Goal: Feedback & Contribution: Contribute content

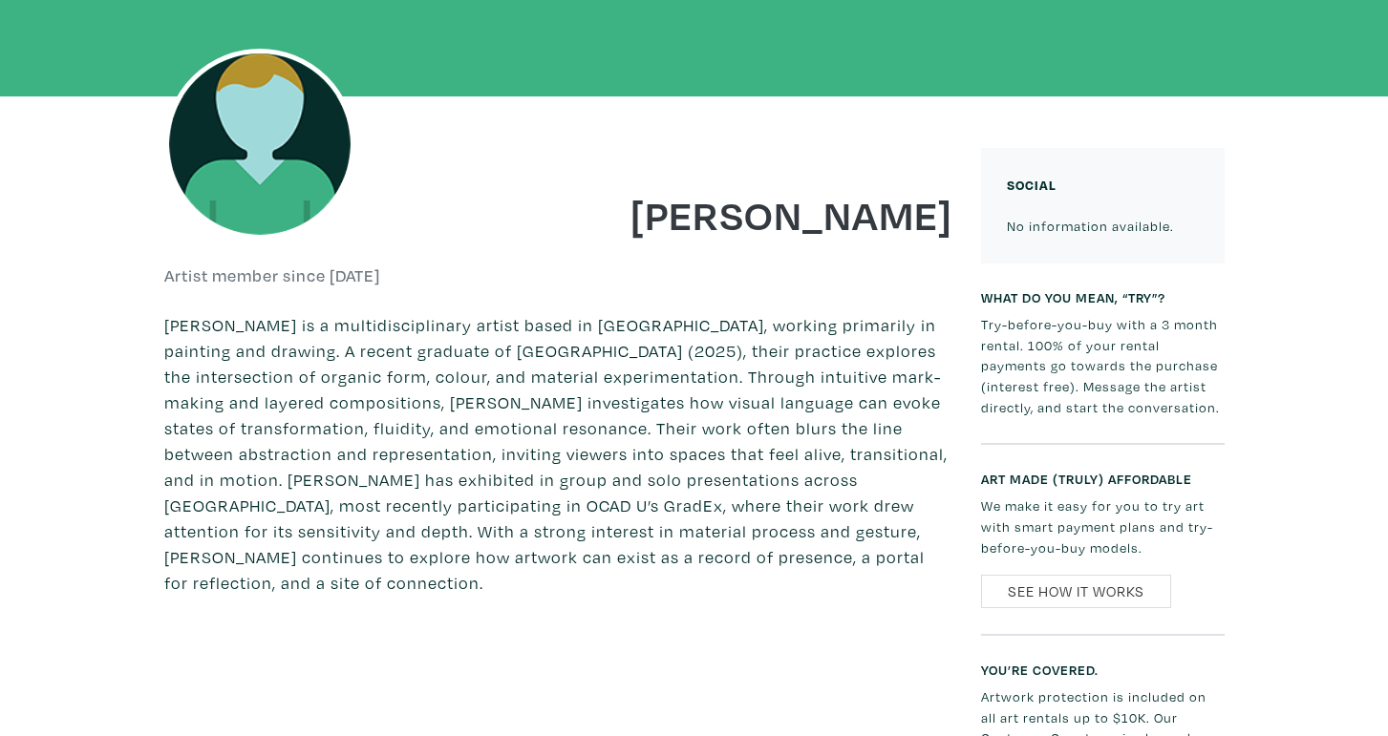
scroll to position [291, 0]
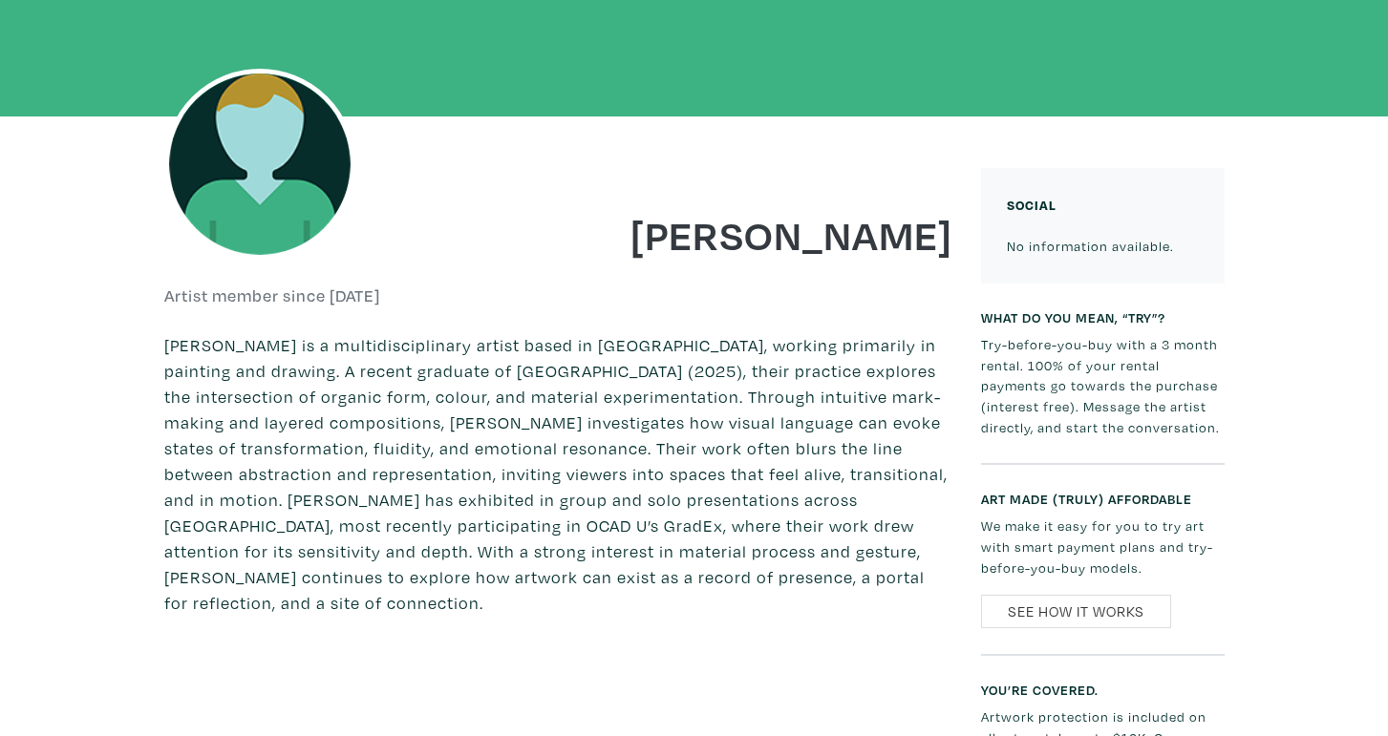
click at [297, 191] on img at bounding box center [259, 164] width 191 height 191
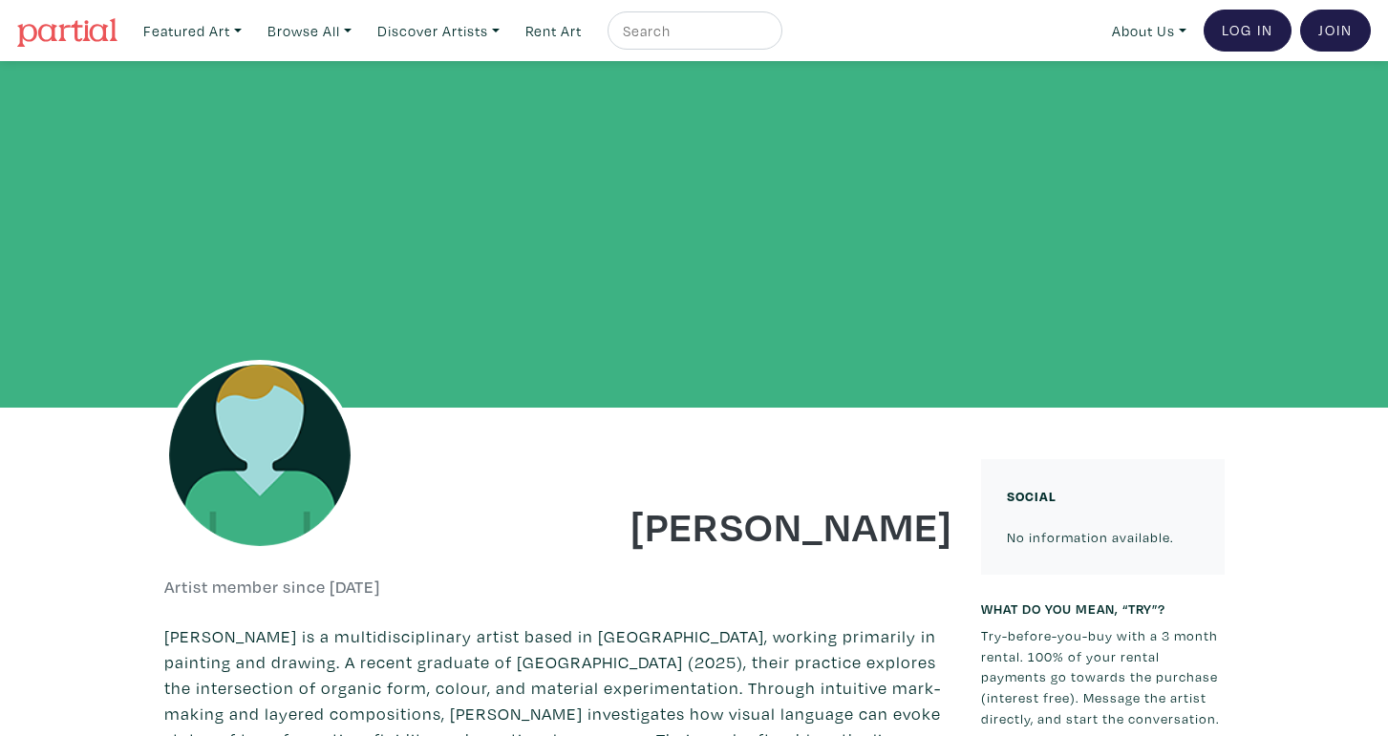
scroll to position [0, 0]
click at [1260, 37] on link "Log In" at bounding box center [1247, 31] width 88 height 42
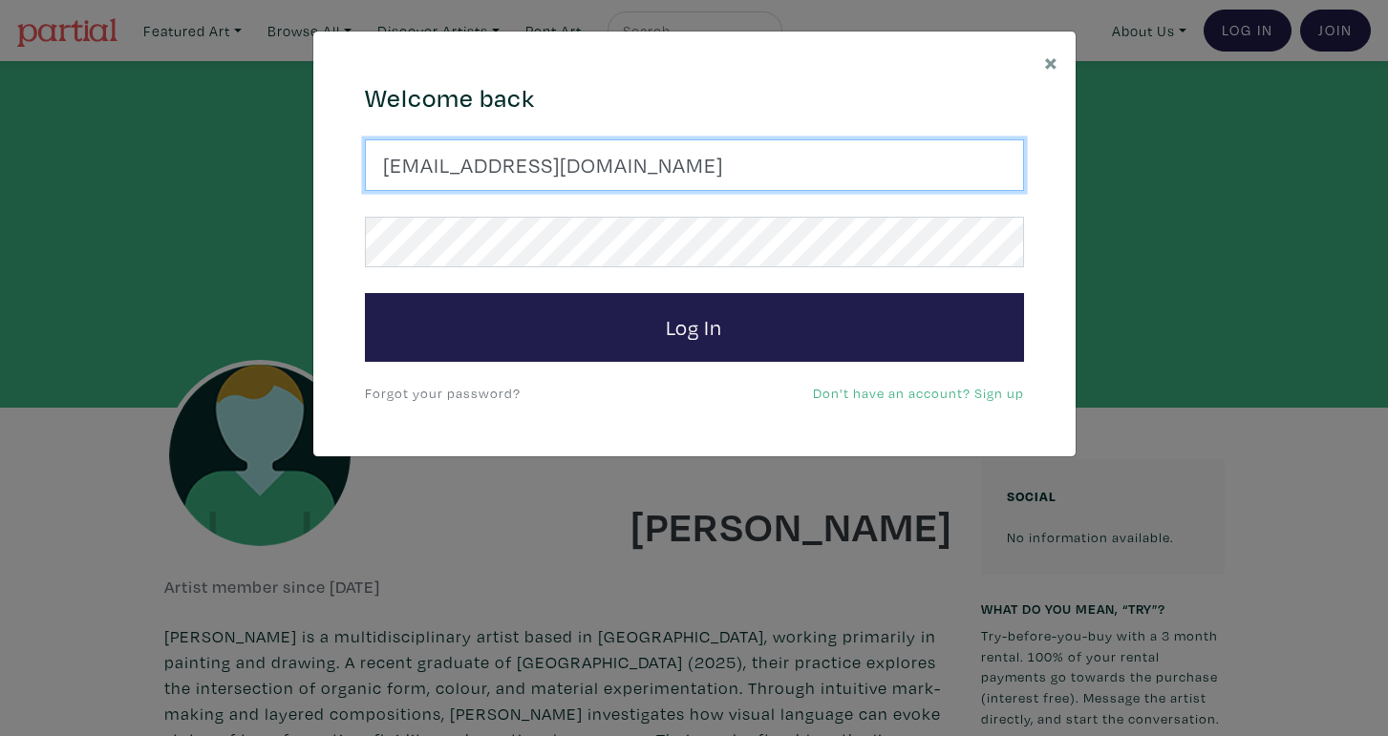
type input "rr.kareem11@gmail.com"
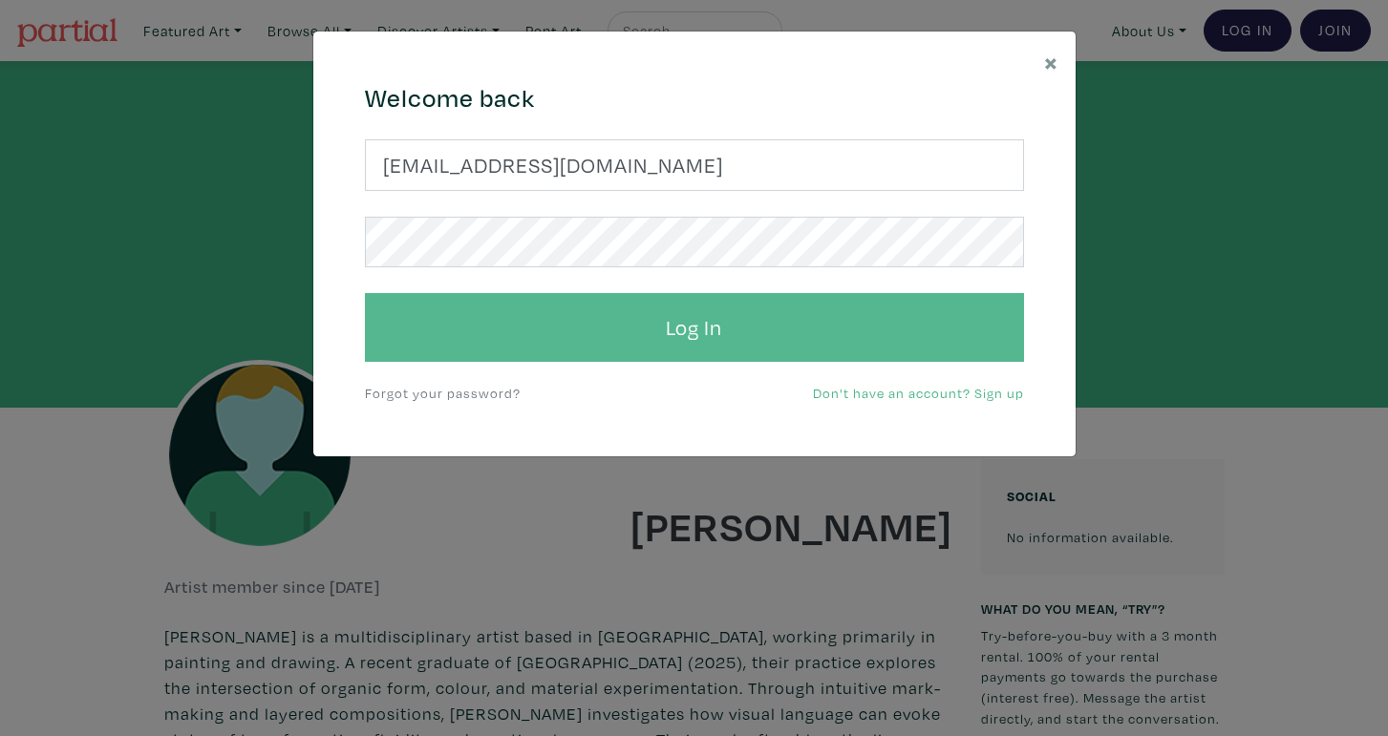
click at [720, 334] on button "Log In" at bounding box center [694, 327] width 659 height 69
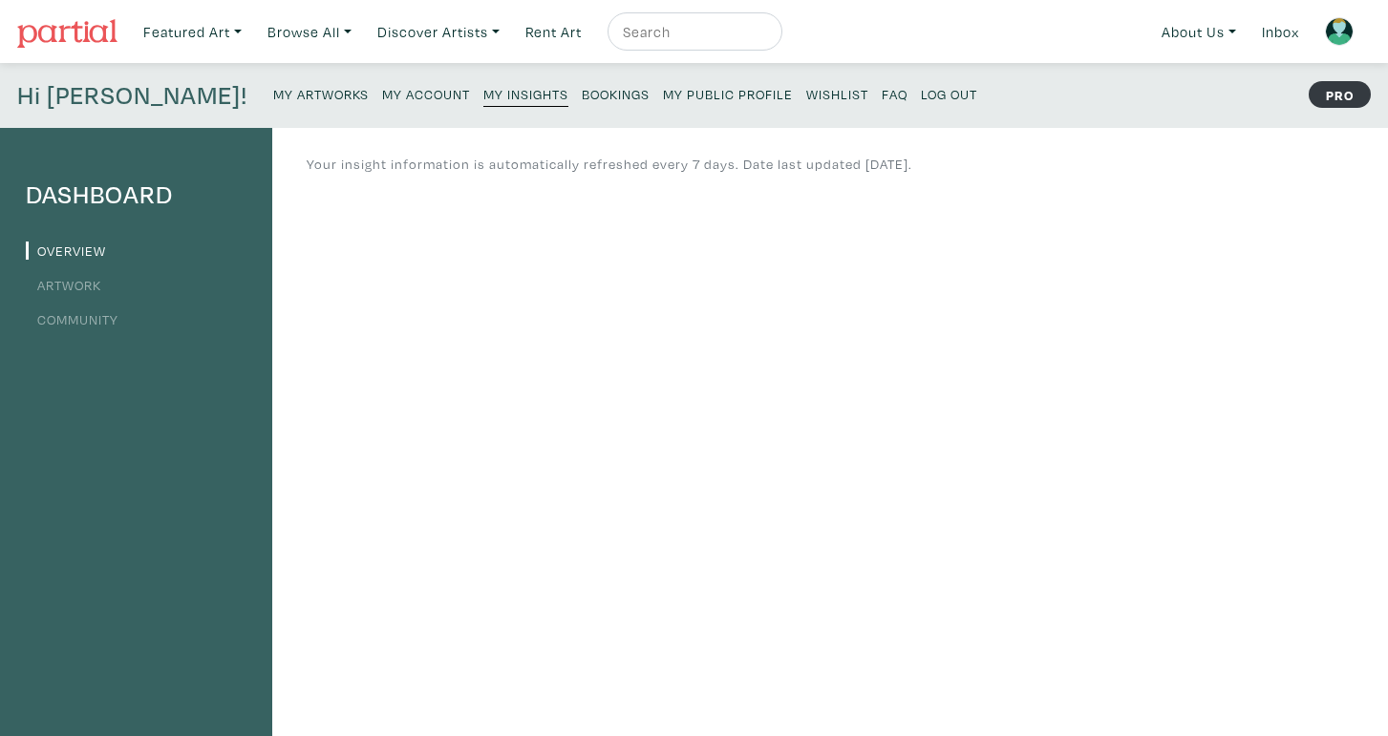
click at [273, 98] on small "My Artworks" at bounding box center [321, 94] width 96 height 18
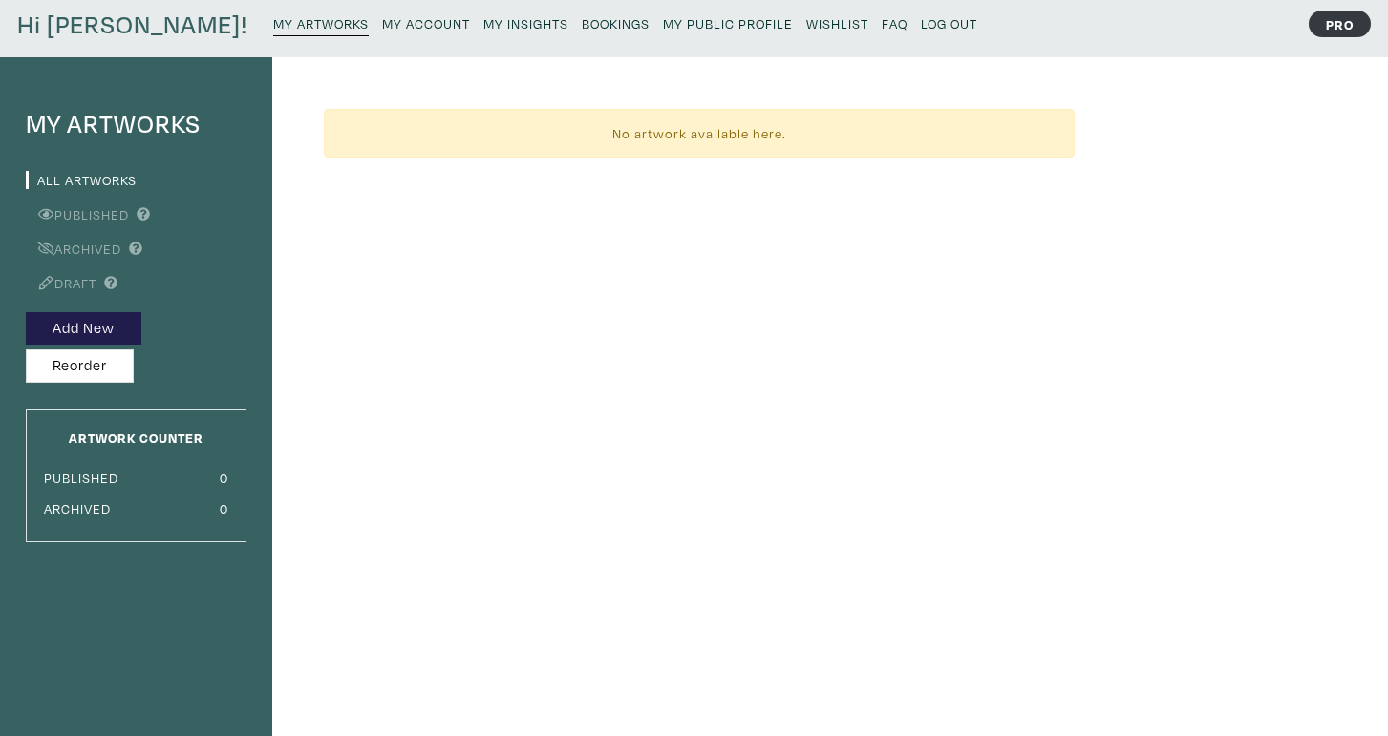
scroll to position [51, 0]
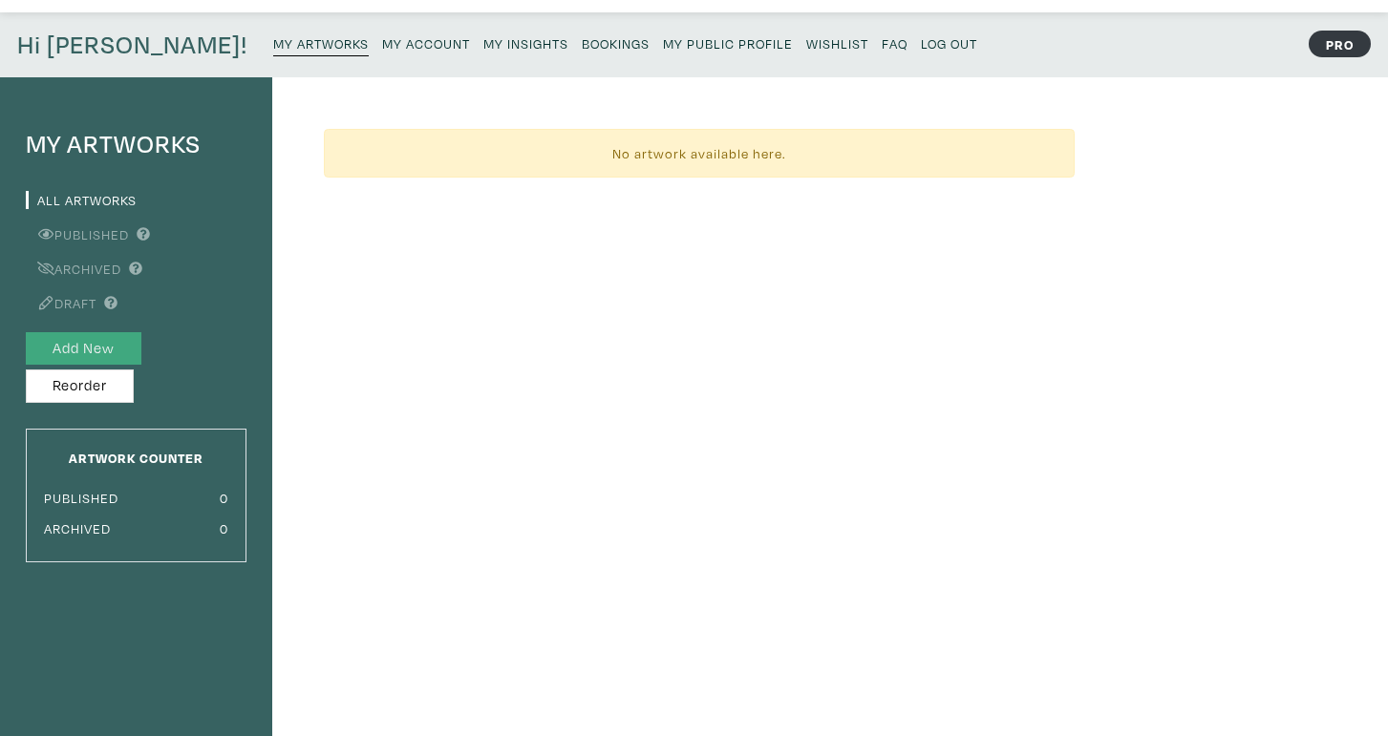
click at [110, 340] on button "Add New" at bounding box center [84, 348] width 116 height 33
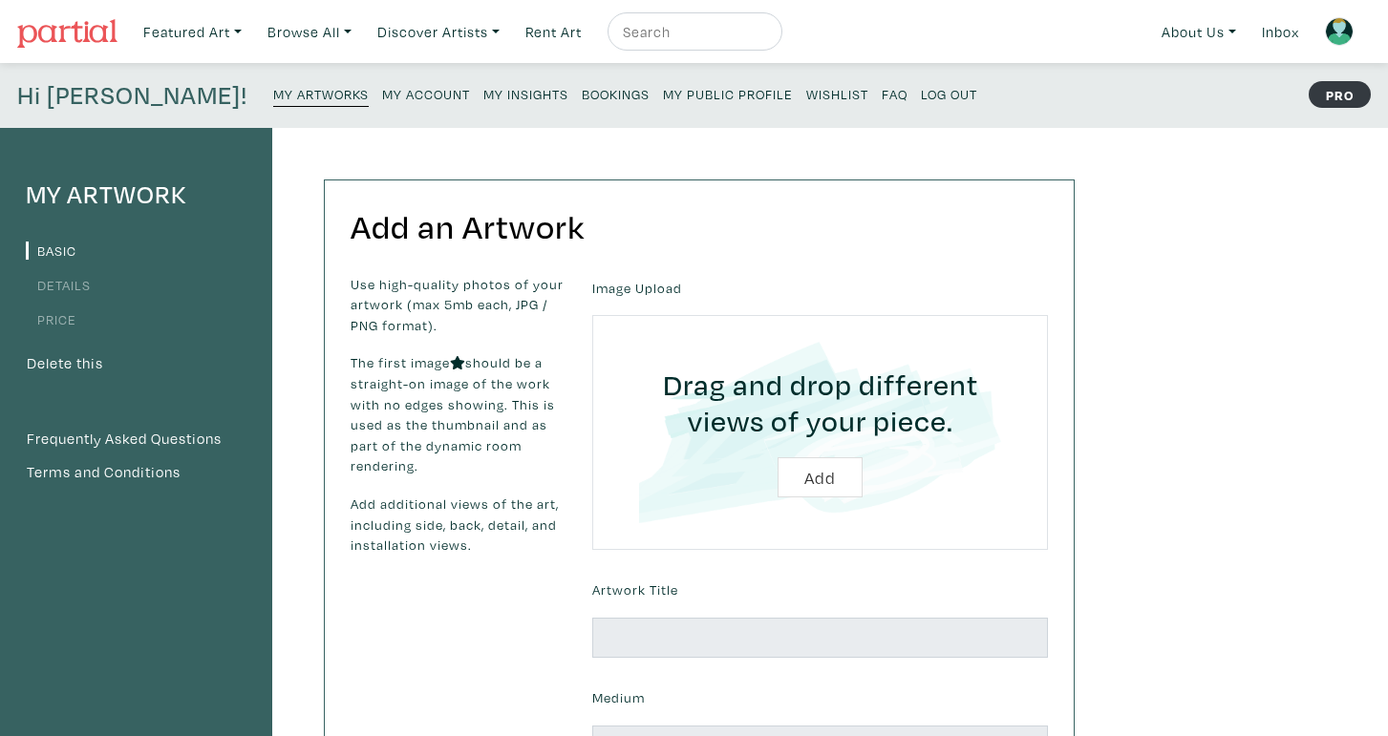
click at [809, 464] on input "file" at bounding box center [820, 432] width 402 height 181
type input "C:\fakepath\IMG_0904 2.jpg"
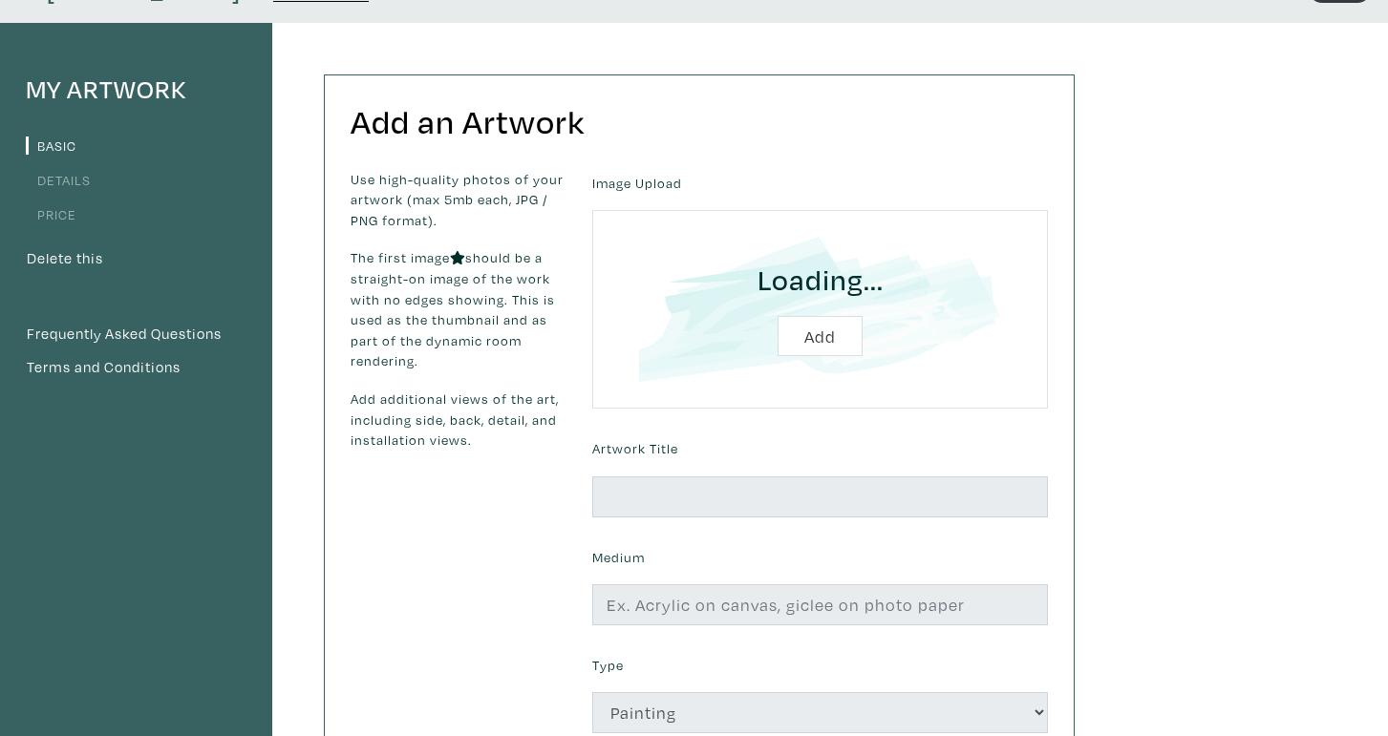
scroll to position [107, 0]
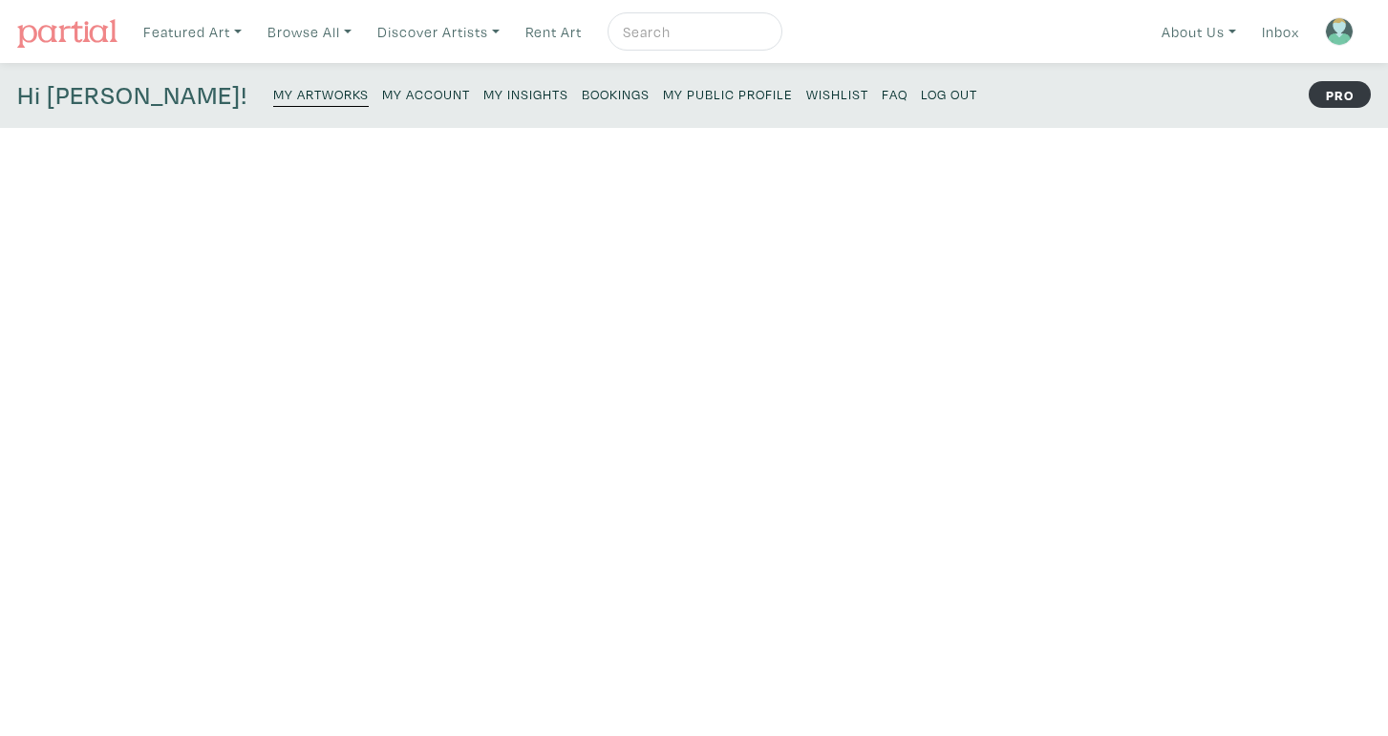
scroll to position [107, 0]
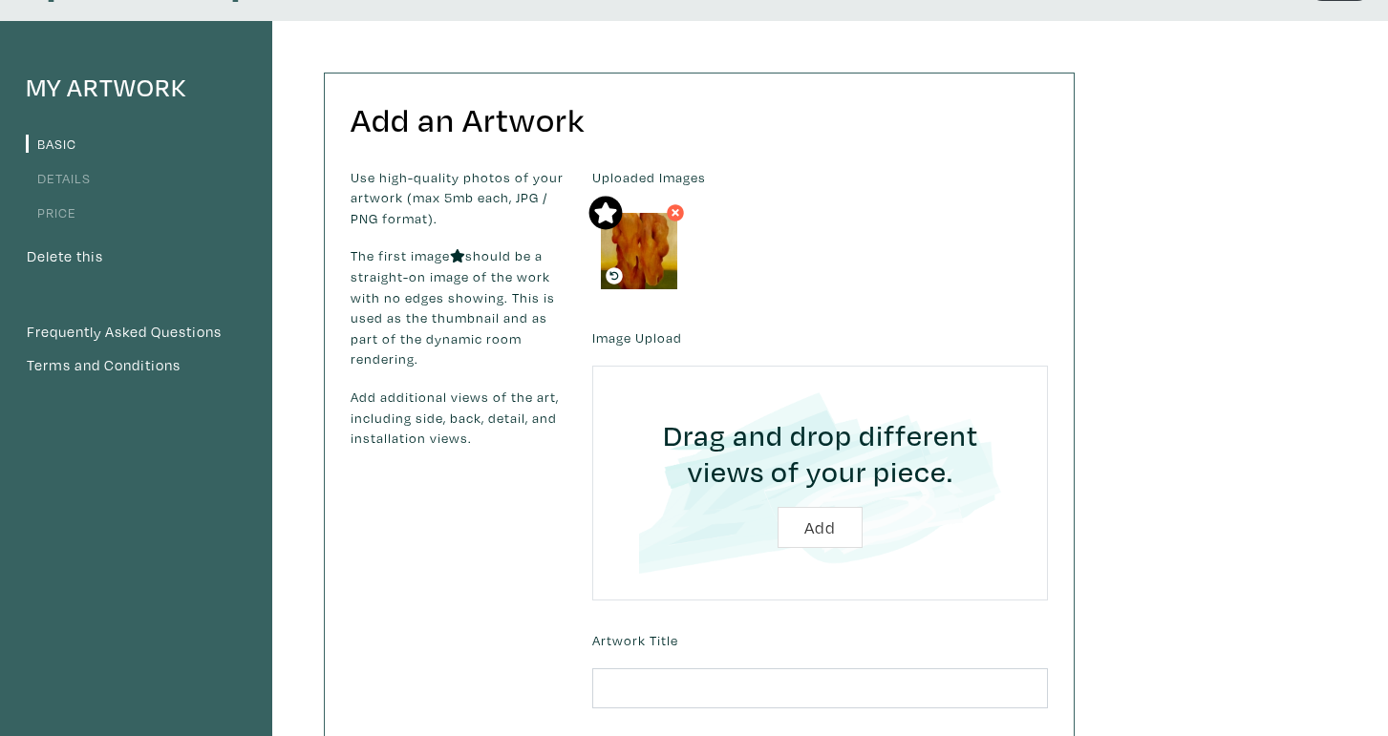
click at [651, 254] on img at bounding box center [639, 251] width 76 height 76
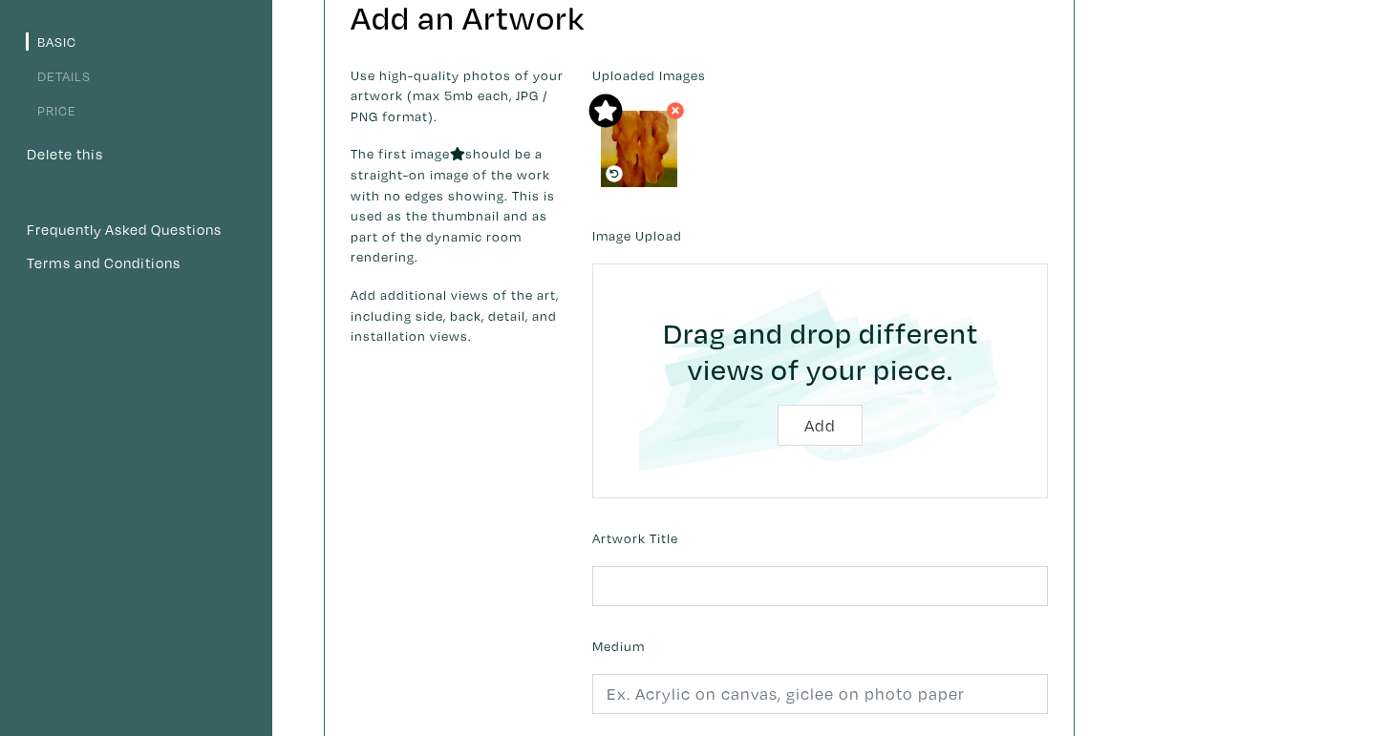
scroll to position [223, 0]
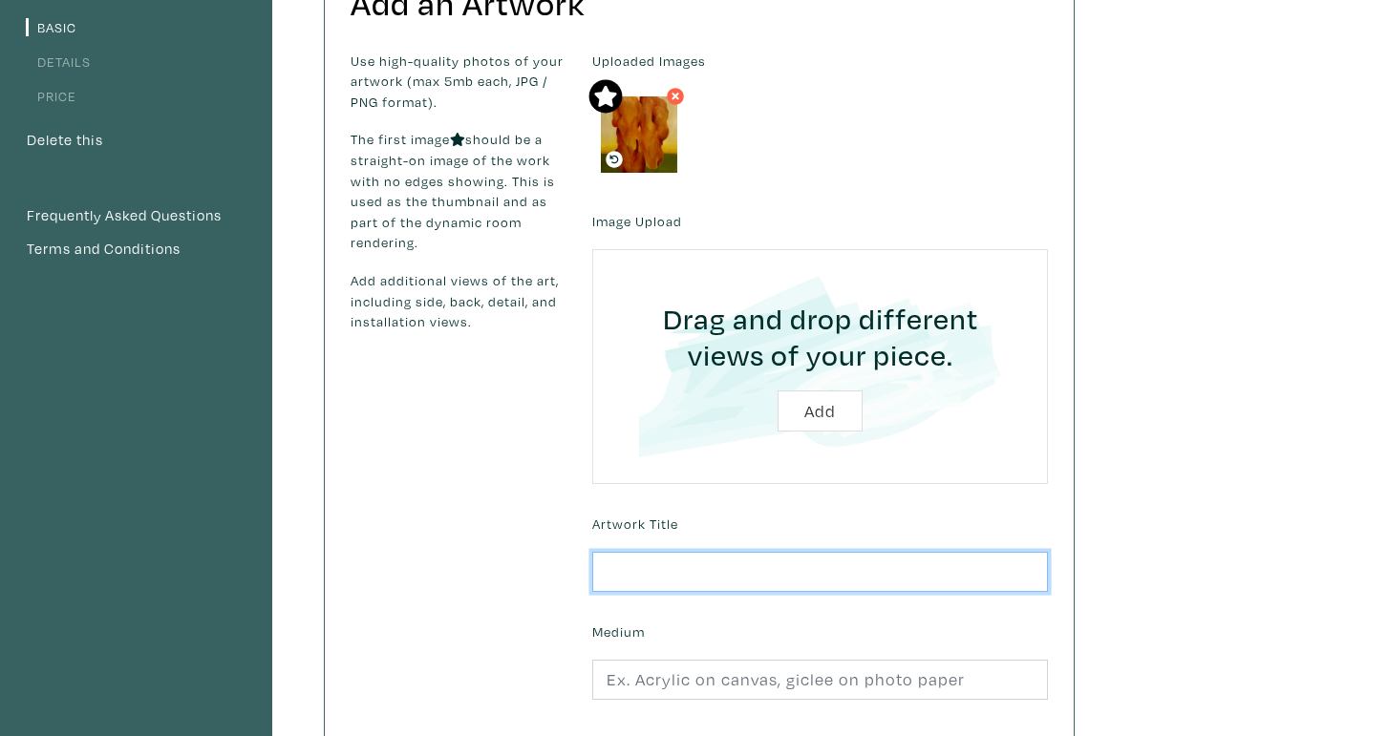
click at [713, 569] on input "text" at bounding box center [820, 572] width 456 height 41
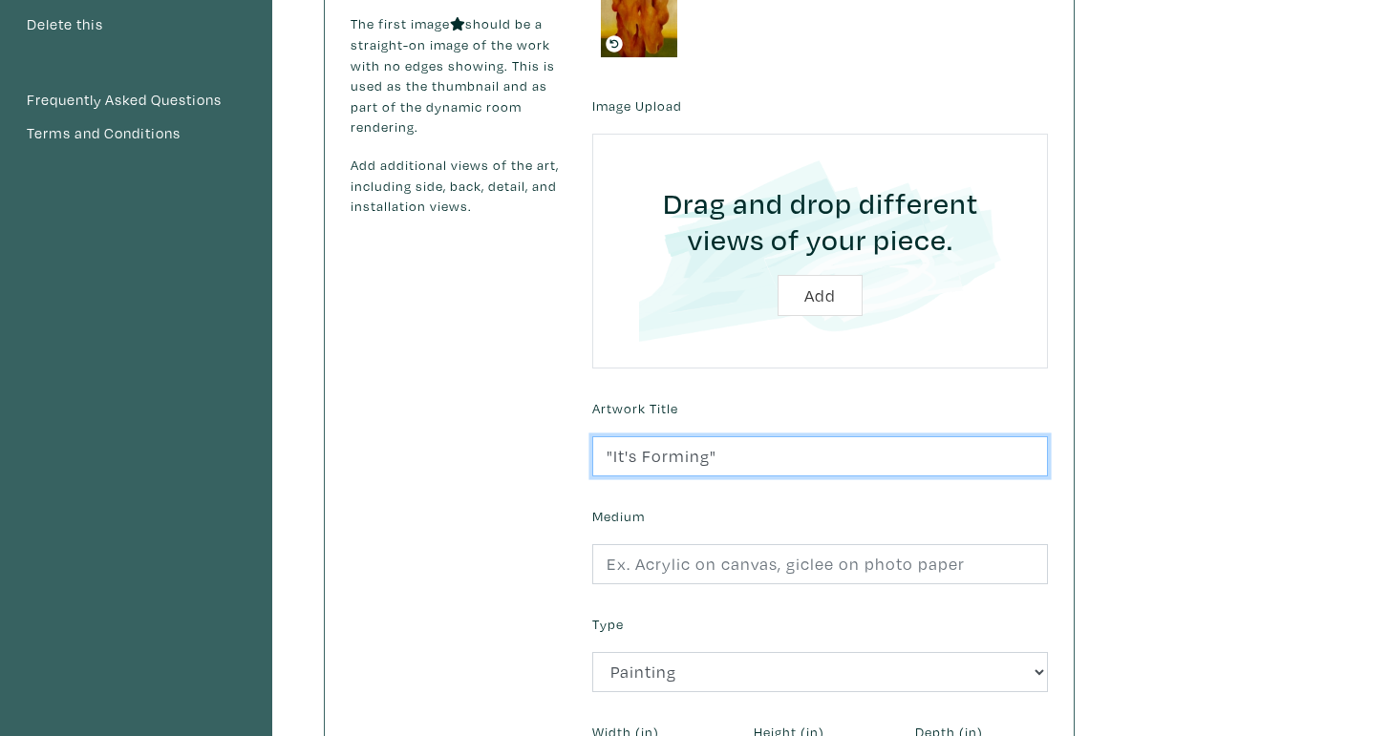
scroll to position [341, 0]
type input ""It's Forming""
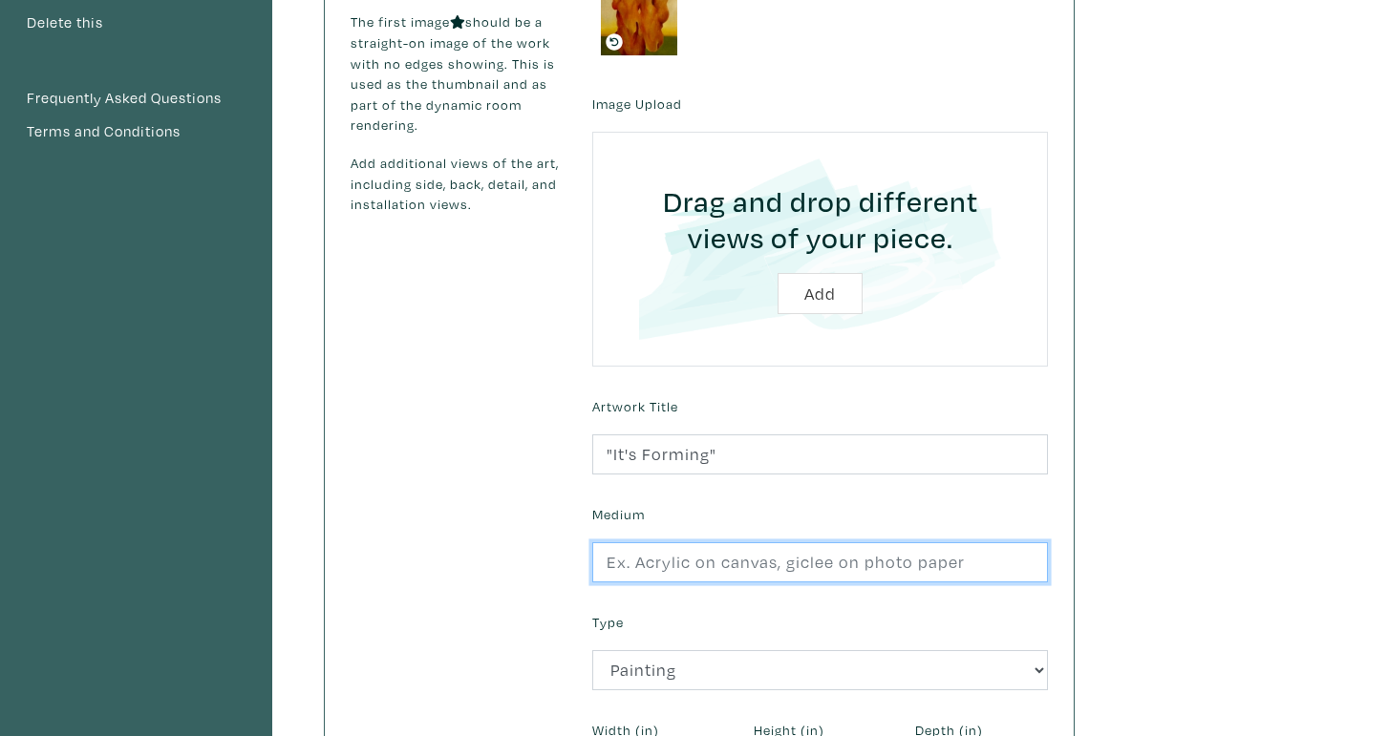
click at [801, 563] on input "text" at bounding box center [820, 562] width 456 height 41
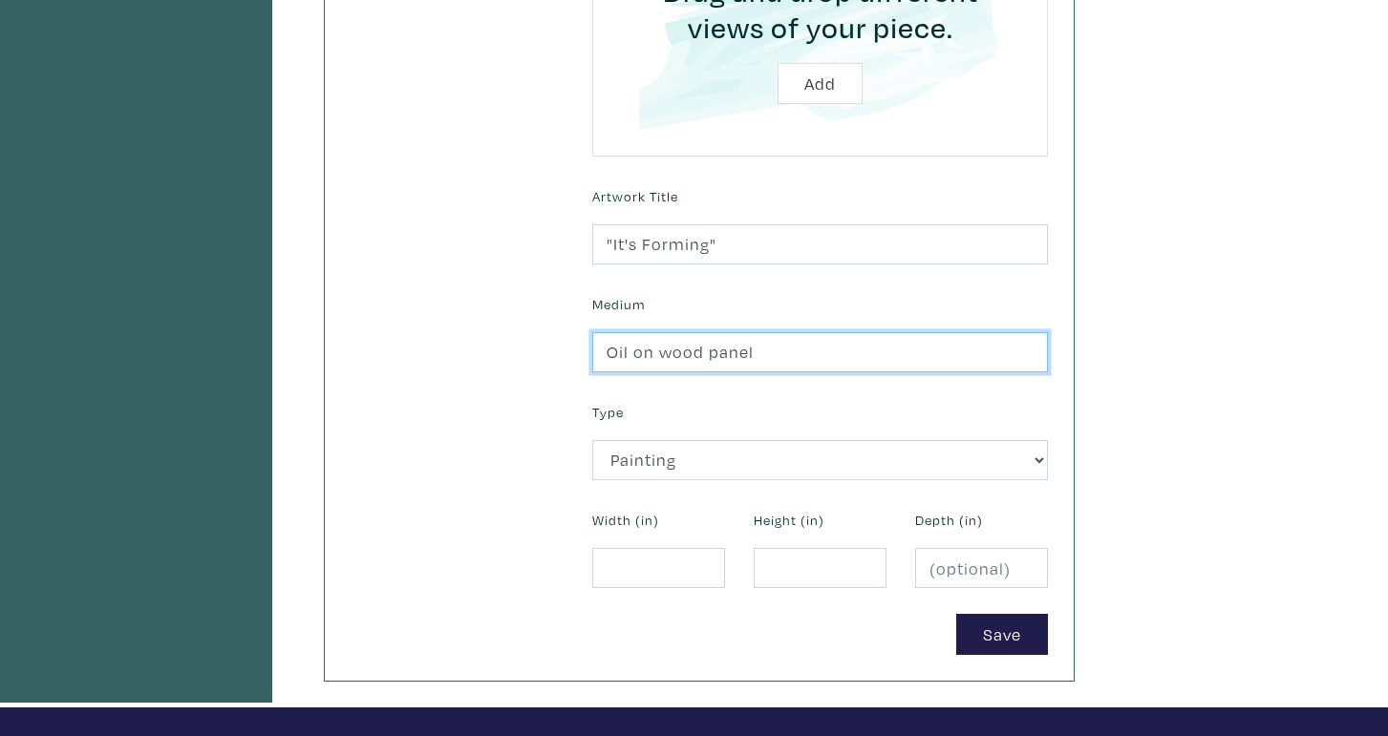
scroll to position [558, 0]
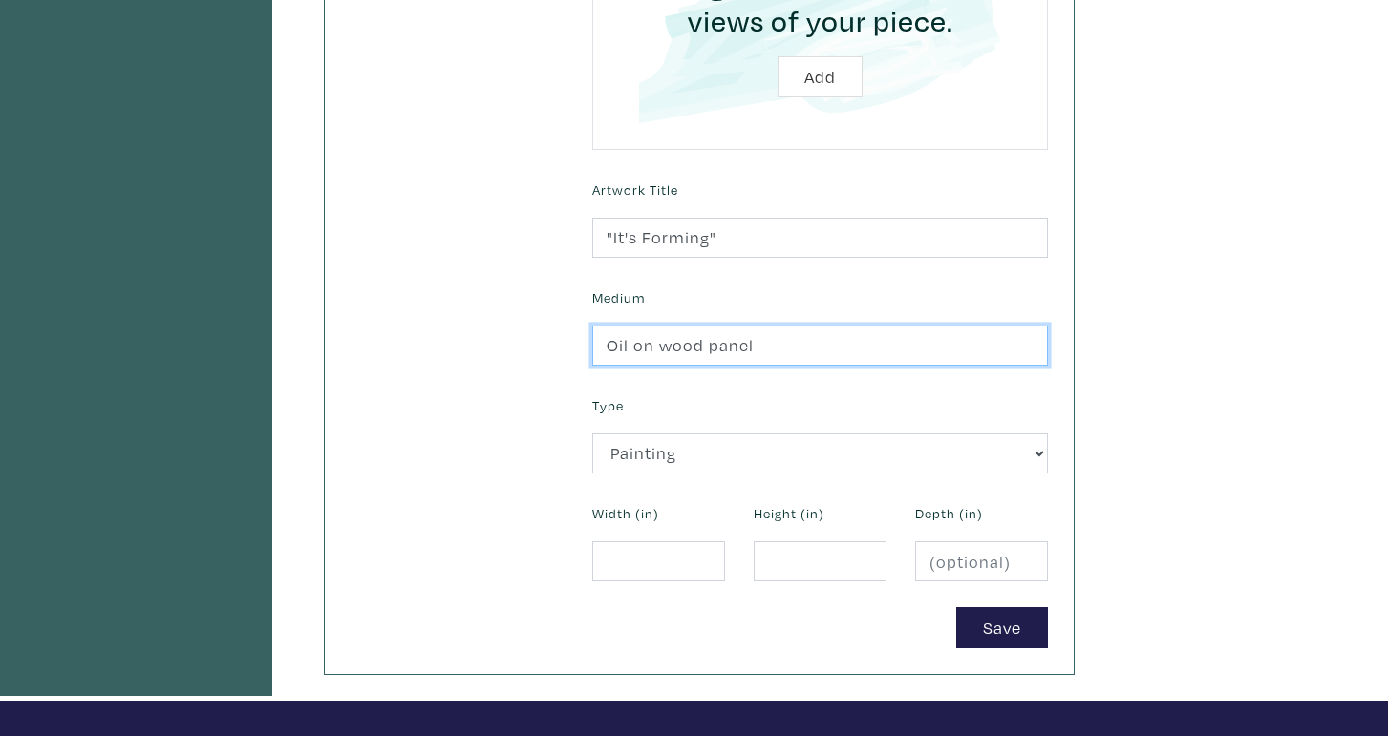
type input "Oil on wood panel"
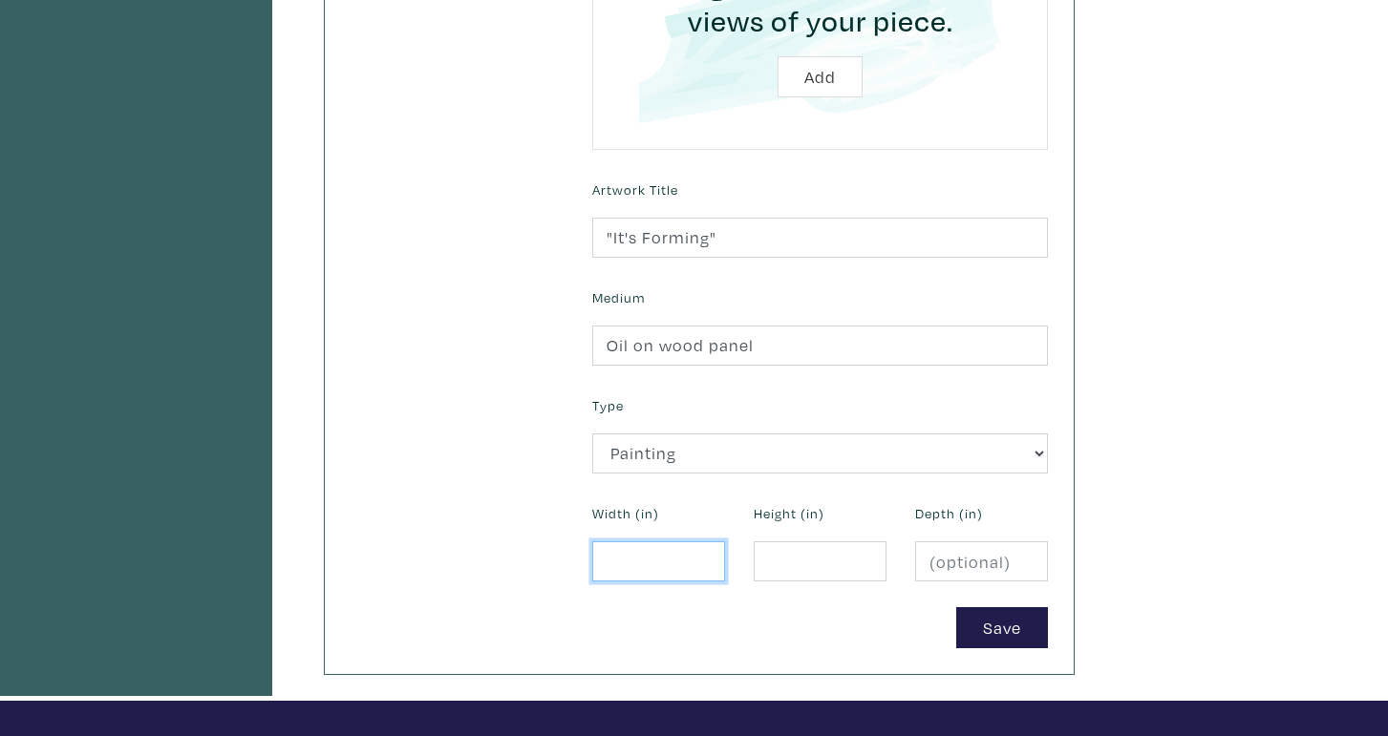
click at [689, 557] on input "number" at bounding box center [658, 562] width 133 height 41
click at [701, 550] on input "0.1" at bounding box center [658, 562] width 133 height 41
click at [701, 550] on input "0.2" at bounding box center [658, 562] width 133 height 41
click at [703, 553] on input "0.3" at bounding box center [658, 562] width 133 height 41
click at [703, 553] on input "0.4" at bounding box center [658, 562] width 133 height 41
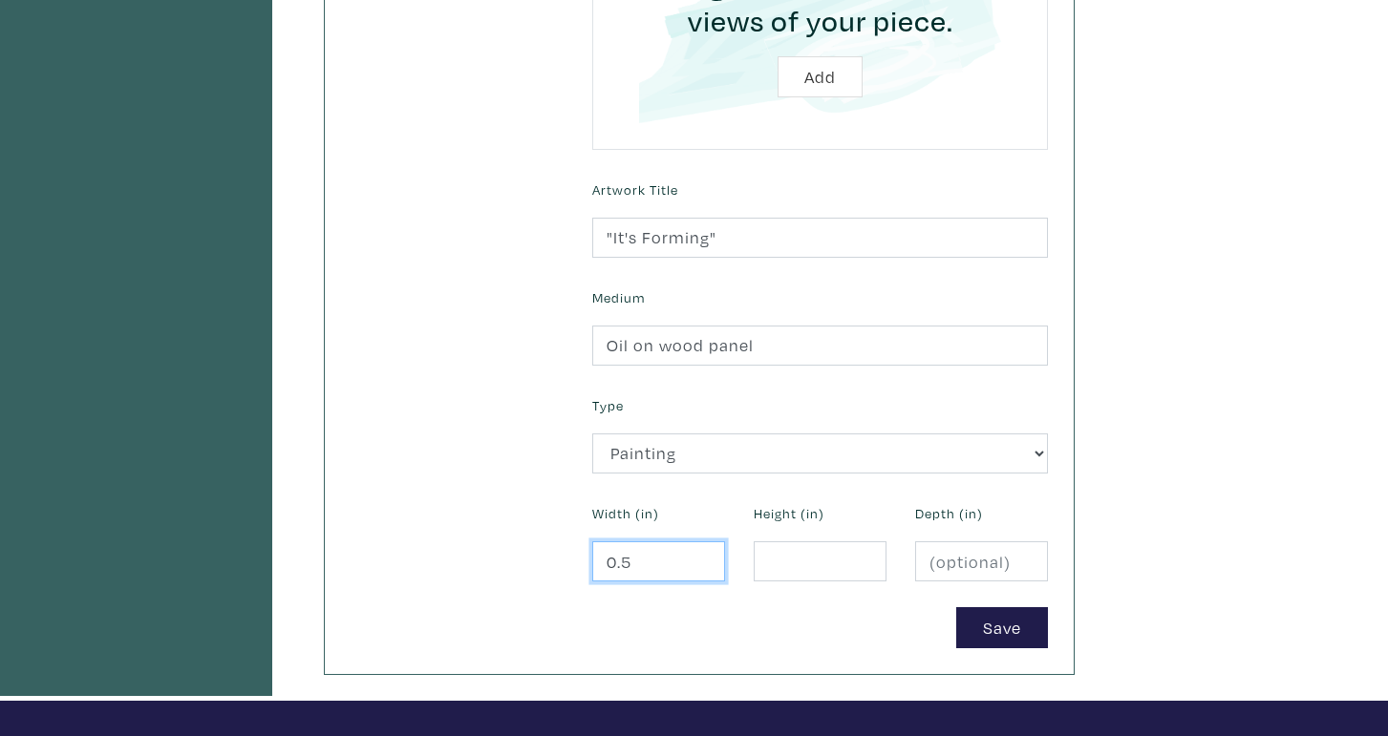
click at [703, 553] on input "0.5" at bounding box center [658, 562] width 133 height 41
click at [703, 553] on input "0.6" at bounding box center [658, 562] width 133 height 41
click at [703, 553] on input "0.7" at bounding box center [658, 562] width 133 height 41
click at [703, 553] on input "0.8" at bounding box center [658, 562] width 133 height 41
click at [703, 553] on input "0.9" at bounding box center [658, 562] width 133 height 41
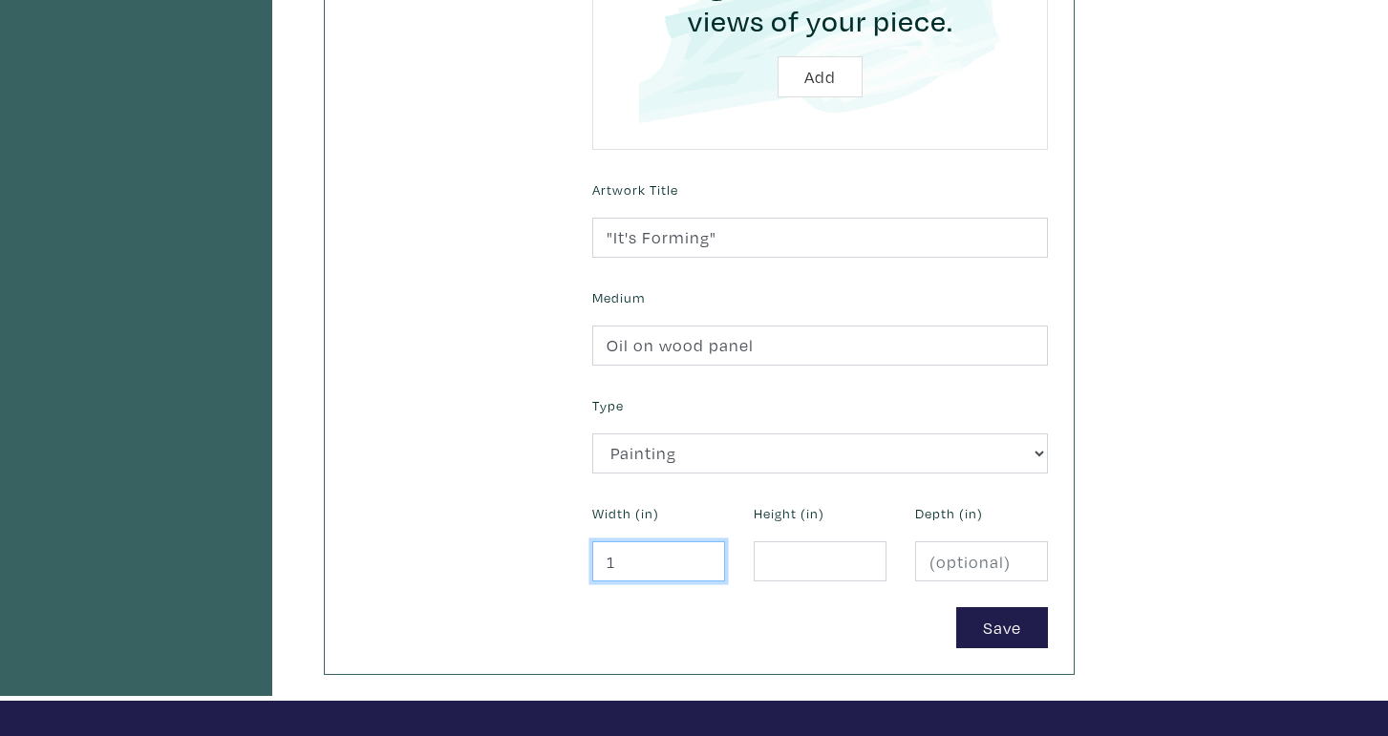
click at [703, 553] on input "1" at bounding box center [658, 562] width 133 height 41
click at [703, 553] on input "1.1" at bounding box center [658, 562] width 133 height 41
click at [703, 553] on input "1.2" at bounding box center [658, 562] width 133 height 41
click at [703, 553] on input "1.3" at bounding box center [658, 562] width 133 height 41
click at [703, 553] on input "1.4" at bounding box center [658, 562] width 133 height 41
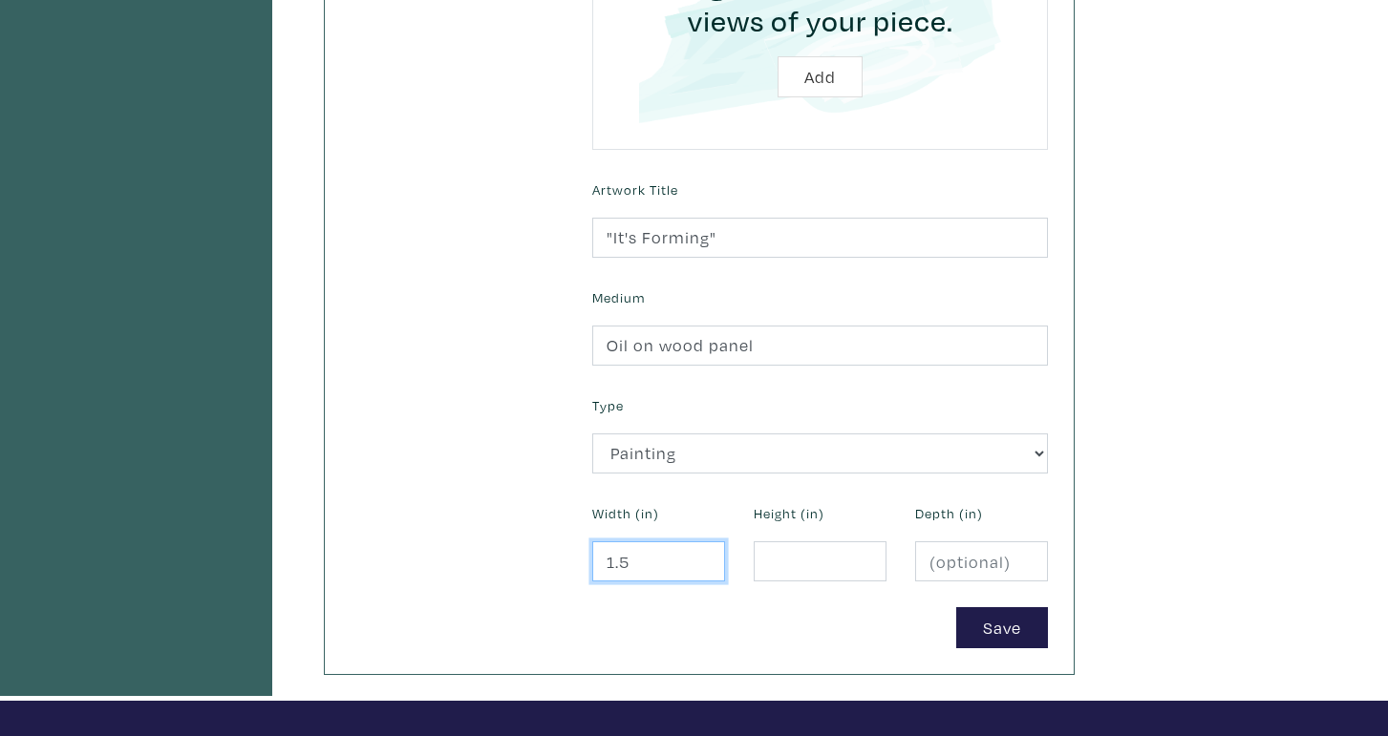
click at [703, 553] on input "1.5" at bounding box center [658, 562] width 133 height 41
click at [703, 553] on input "1.6" at bounding box center [658, 562] width 133 height 41
click at [703, 553] on input "1.7" at bounding box center [658, 562] width 133 height 41
click at [703, 553] on input "1.8" at bounding box center [658, 562] width 133 height 41
click at [703, 553] on input "1.9" at bounding box center [658, 562] width 133 height 41
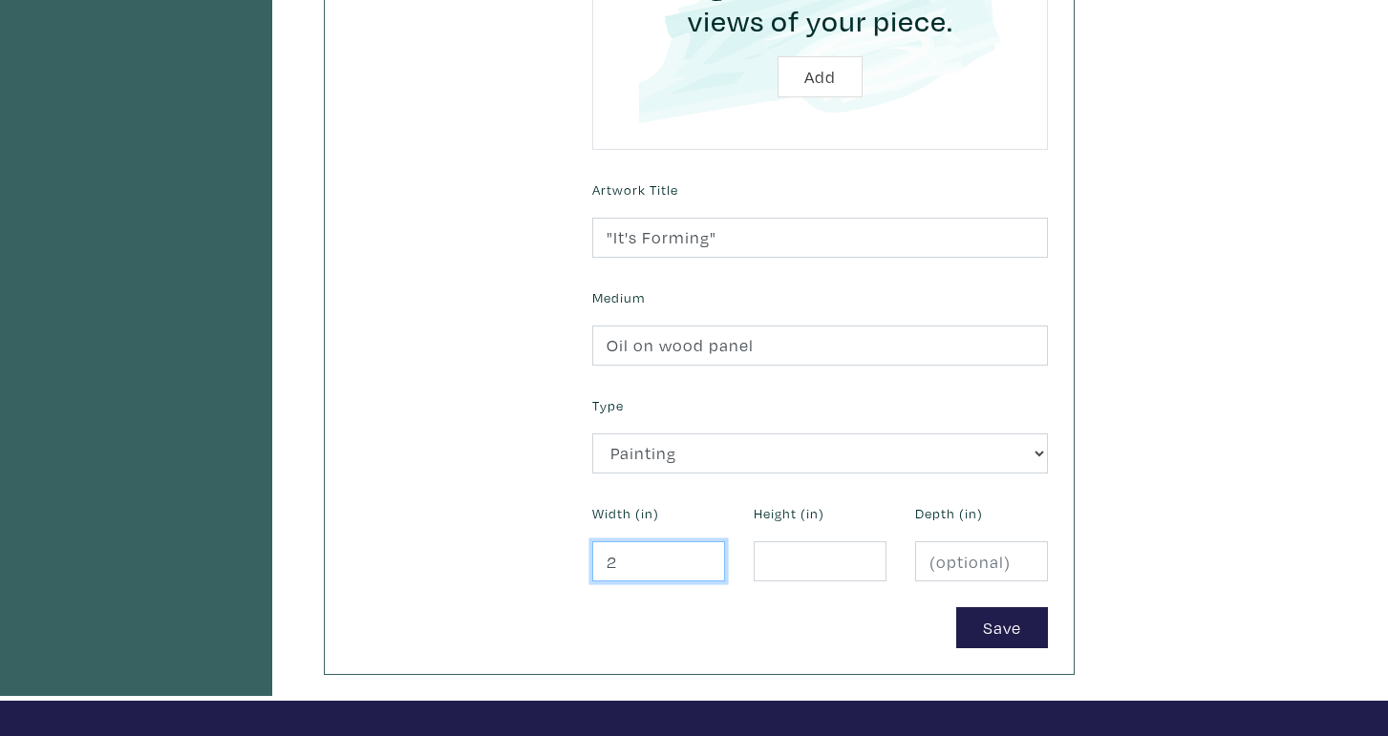
click at [703, 553] on input "2" at bounding box center [658, 562] width 133 height 41
click at [703, 553] on input "2.1" at bounding box center [658, 562] width 133 height 41
click at [701, 552] on input "2.2" at bounding box center [658, 562] width 133 height 41
click at [701, 552] on input "2.3" at bounding box center [658, 562] width 133 height 41
click at [701, 552] on input "2.4" at bounding box center [658, 562] width 133 height 41
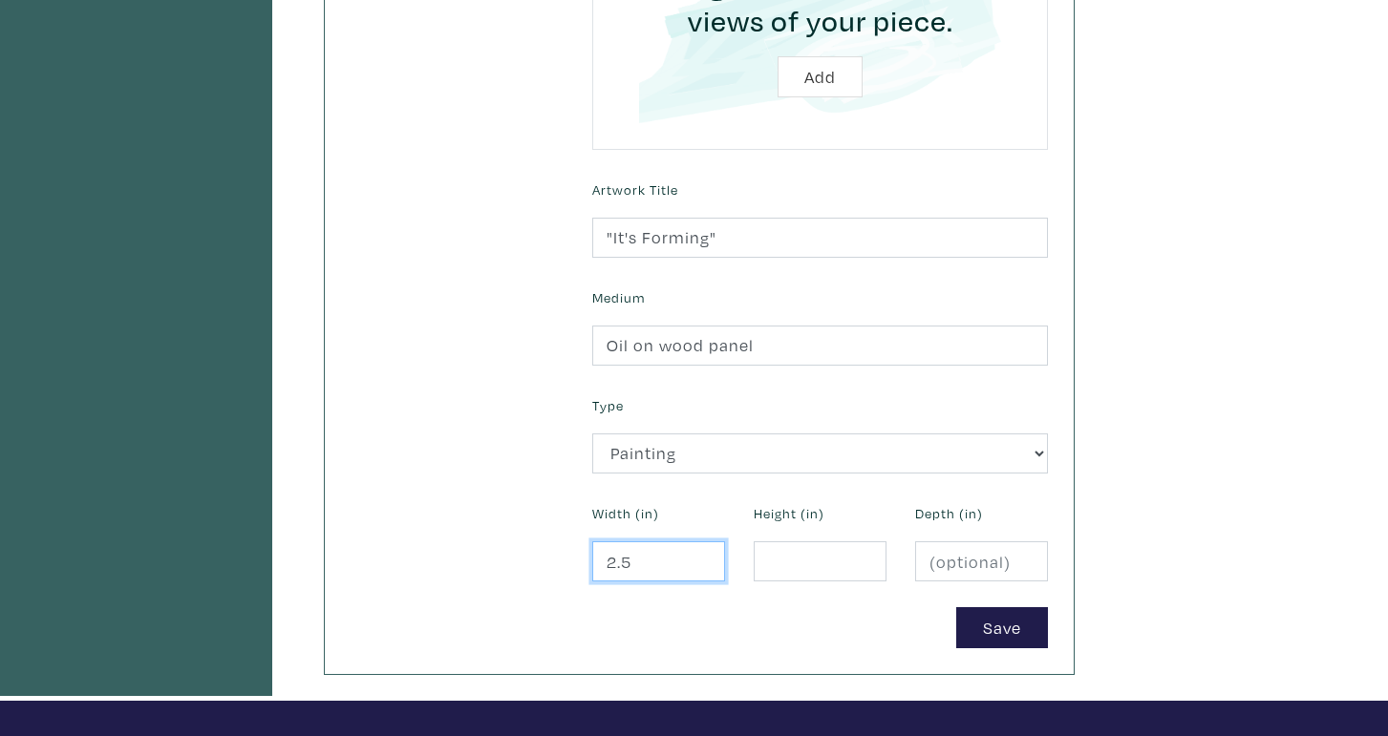
click at [701, 552] on input "2.5" at bounding box center [658, 562] width 133 height 41
click at [701, 552] on input "2.6" at bounding box center [658, 562] width 133 height 41
click at [701, 552] on input "2.7" at bounding box center [658, 562] width 133 height 41
click at [701, 552] on input "2.8" at bounding box center [658, 562] width 133 height 41
click at [701, 552] on input "2.9" at bounding box center [658, 562] width 133 height 41
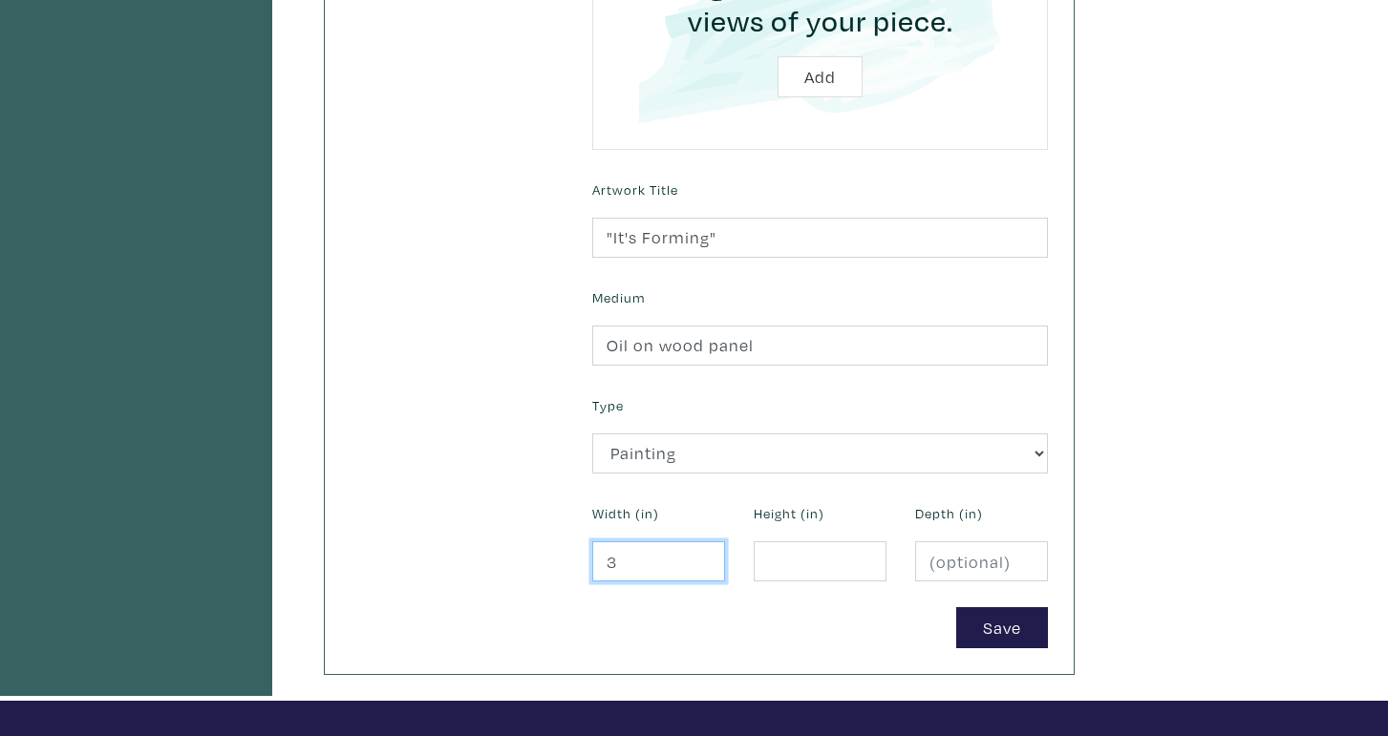
click at [701, 552] on input "3" at bounding box center [658, 562] width 133 height 41
click at [701, 552] on input "3.1" at bounding box center [658, 562] width 133 height 41
click at [701, 552] on input "3.2" at bounding box center [658, 562] width 133 height 41
click at [701, 552] on input "3.3" at bounding box center [658, 562] width 133 height 41
click at [701, 552] on input "3.4" at bounding box center [658, 562] width 133 height 41
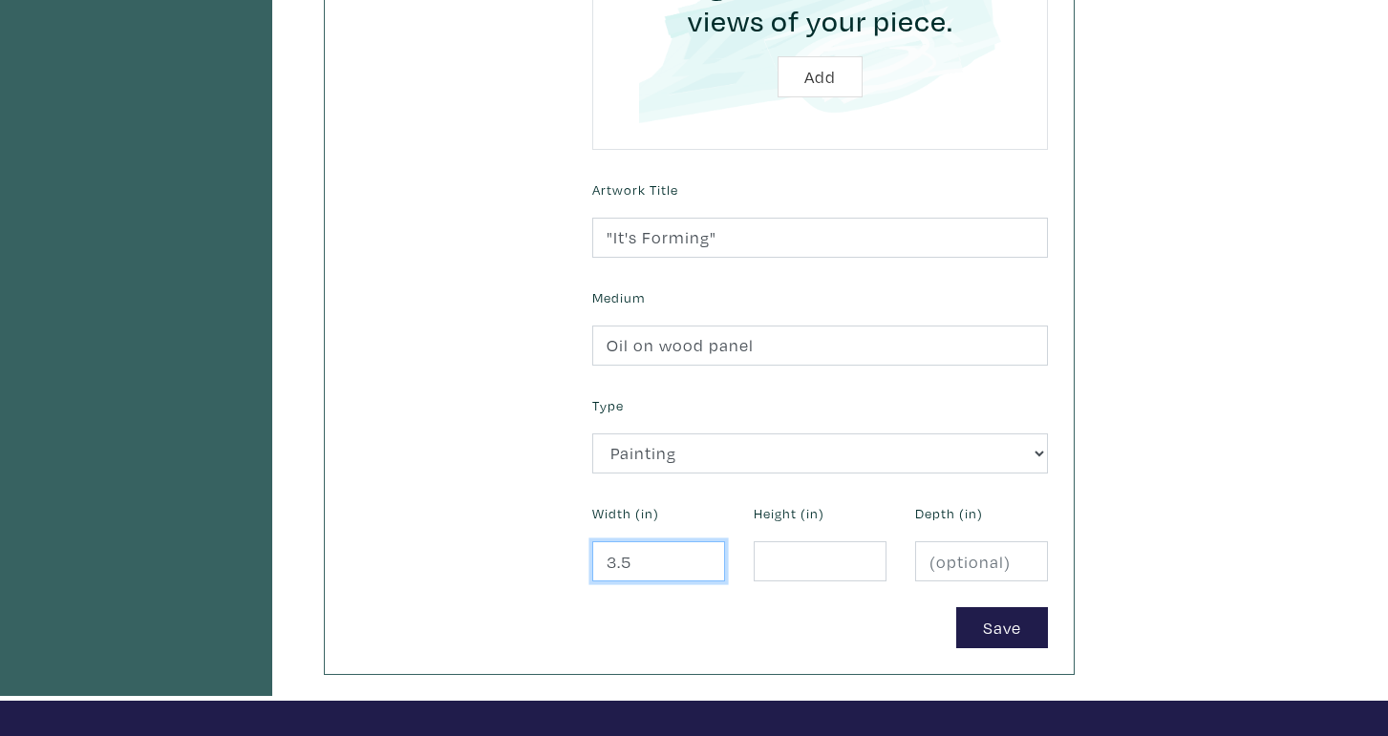
click at [701, 552] on input "3.5" at bounding box center [658, 562] width 133 height 41
click at [701, 552] on input "3.6" at bounding box center [658, 562] width 133 height 41
click at [701, 552] on input "3.7" at bounding box center [658, 562] width 133 height 41
click at [701, 552] on input "3.8" at bounding box center [658, 562] width 133 height 41
click at [701, 552] on input "3.9" at bounding box center [658, 562] width 133 height 41
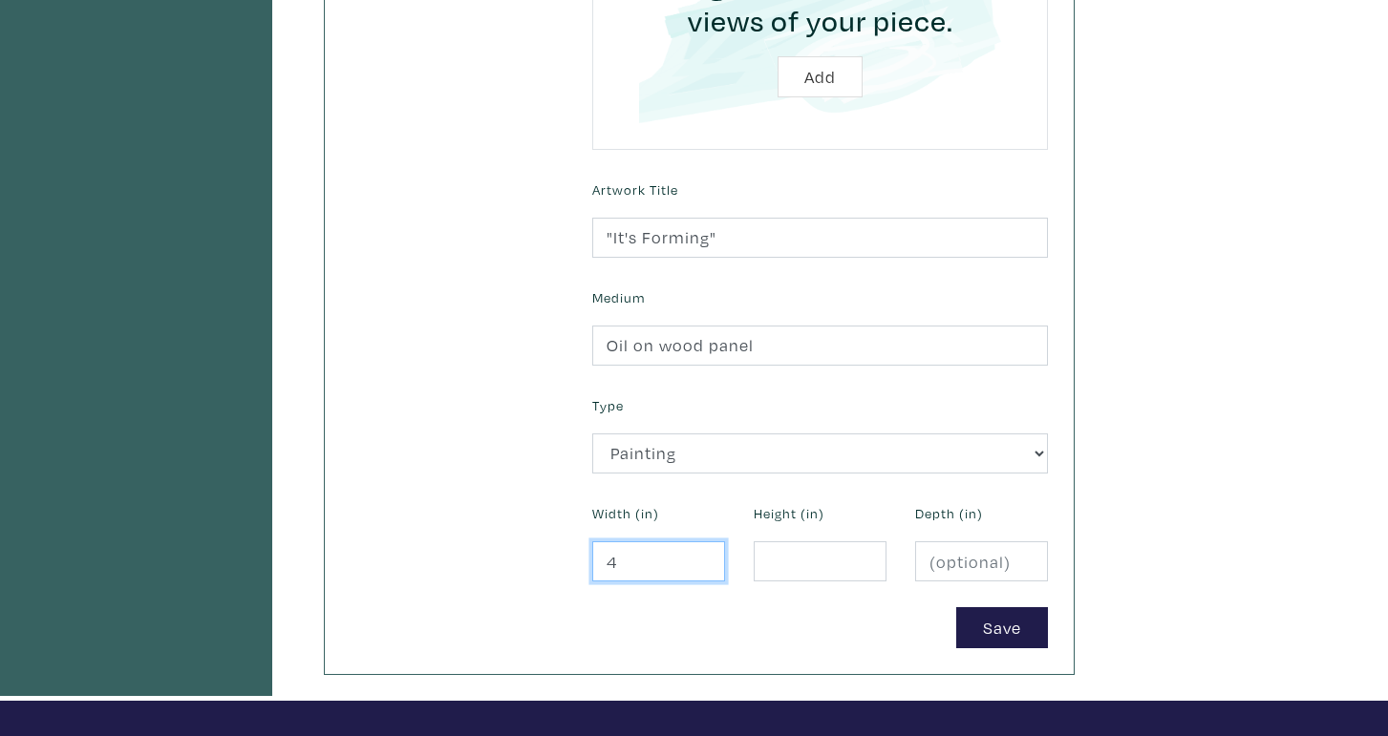
click at [701, 552] on input "4" at bounding box center [658, 562] width 133 height 41
click at [701, 552] on input "4.1" at bounding box center [658, 562] width 133 height 41
click at [701, 552] on input "4.2" at bounding box center [658, 562] width 133 height 41
click at [701, 552] on input "4.3" at bounding box center [658, 562] width 133 height 41
click at [701, 552] on input "4.4" at bounding box center [658, 562] width 133 height 41
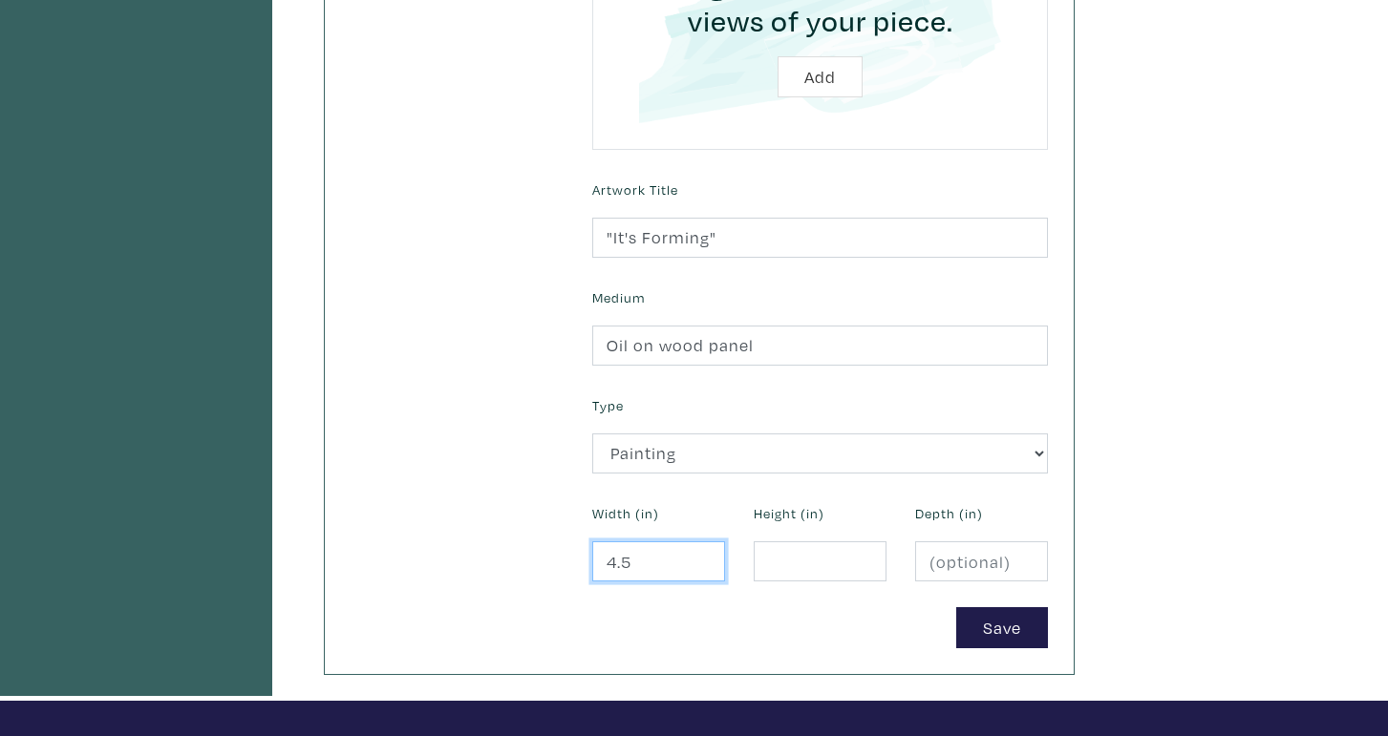
click at [701, 552] on input "4.5" at bounding box center [658, 562] width 133 height 41
click at [701, 552] on input "4.6" at bounding box center [658, 562] width 133 height 41
click at [701, 552] on input "4.7" at bounding box center [658, 562] width 133 height 41
type input "4.8"
click at [701, 552] on input "4.8" at bounding box center [658, 562] width 133 height 41
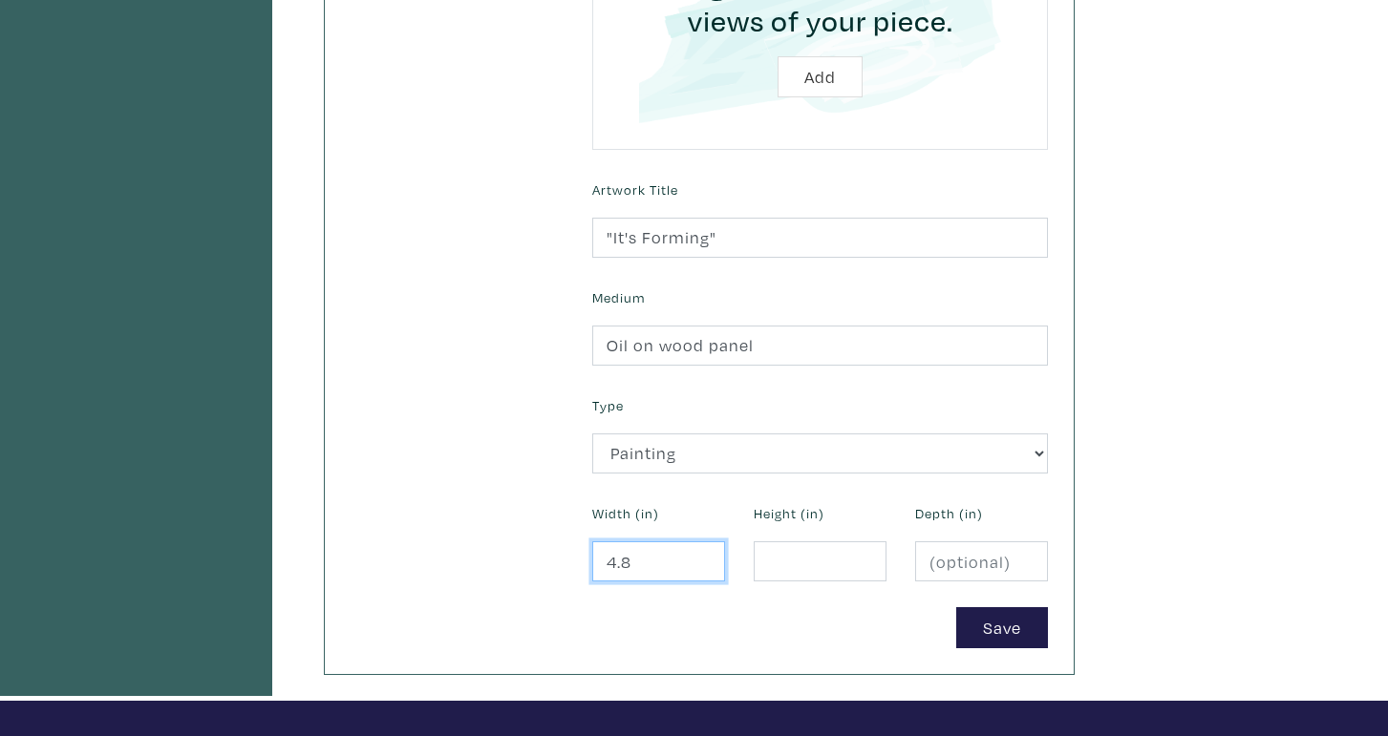
drag, startPoint x: 678, startPoint y: 555, endPoint x: 554, endPoint y: 550, distance: 124.2
click at [554, 550] on div "Use high-quality photos of your artwork (max 5mb each, JPG / PNG format). The f…" at bounding box center [699, 182] width 726 height 932
type input "18"
click at [782, 551] on input "number" at bounding box center [820, 562] width 133 height 41
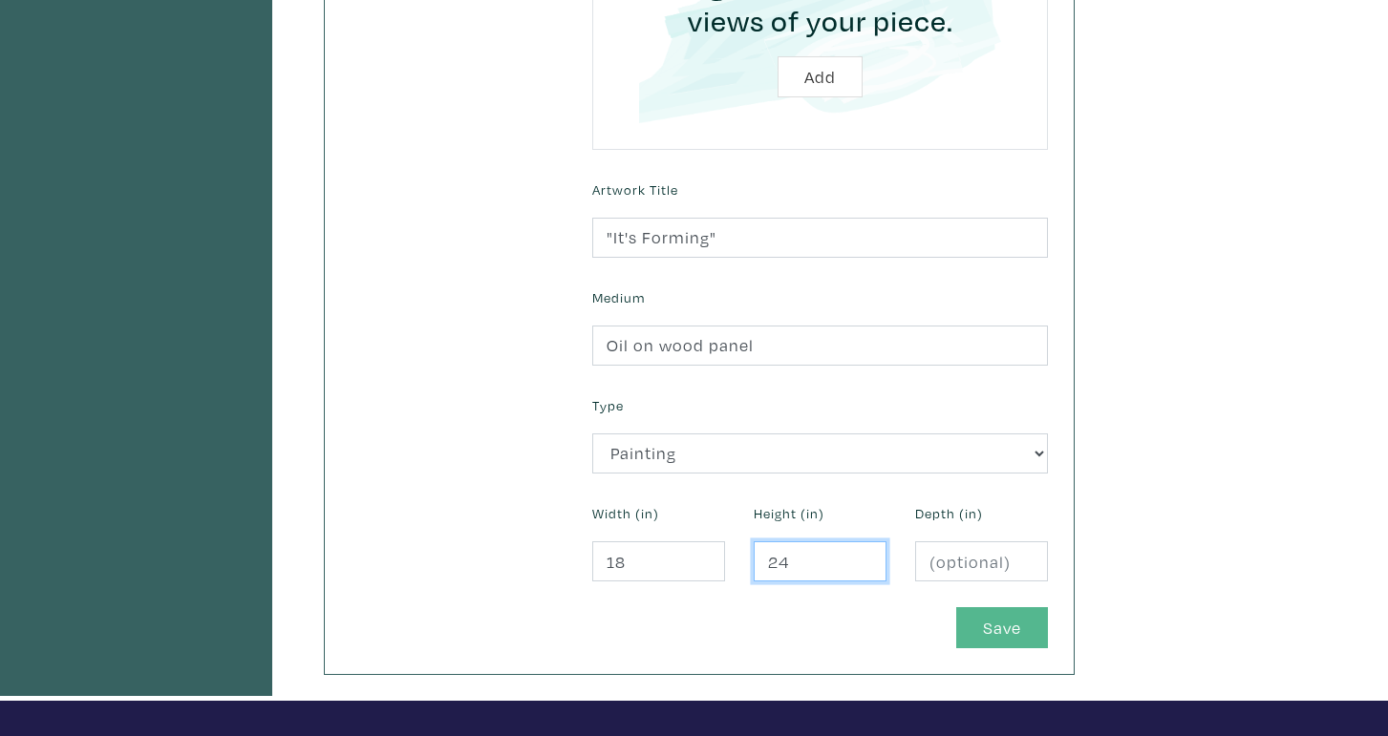
type input "24"
click at [1015, 618] on button "Save" at bounding box center [1002, 627] width 92 height 41
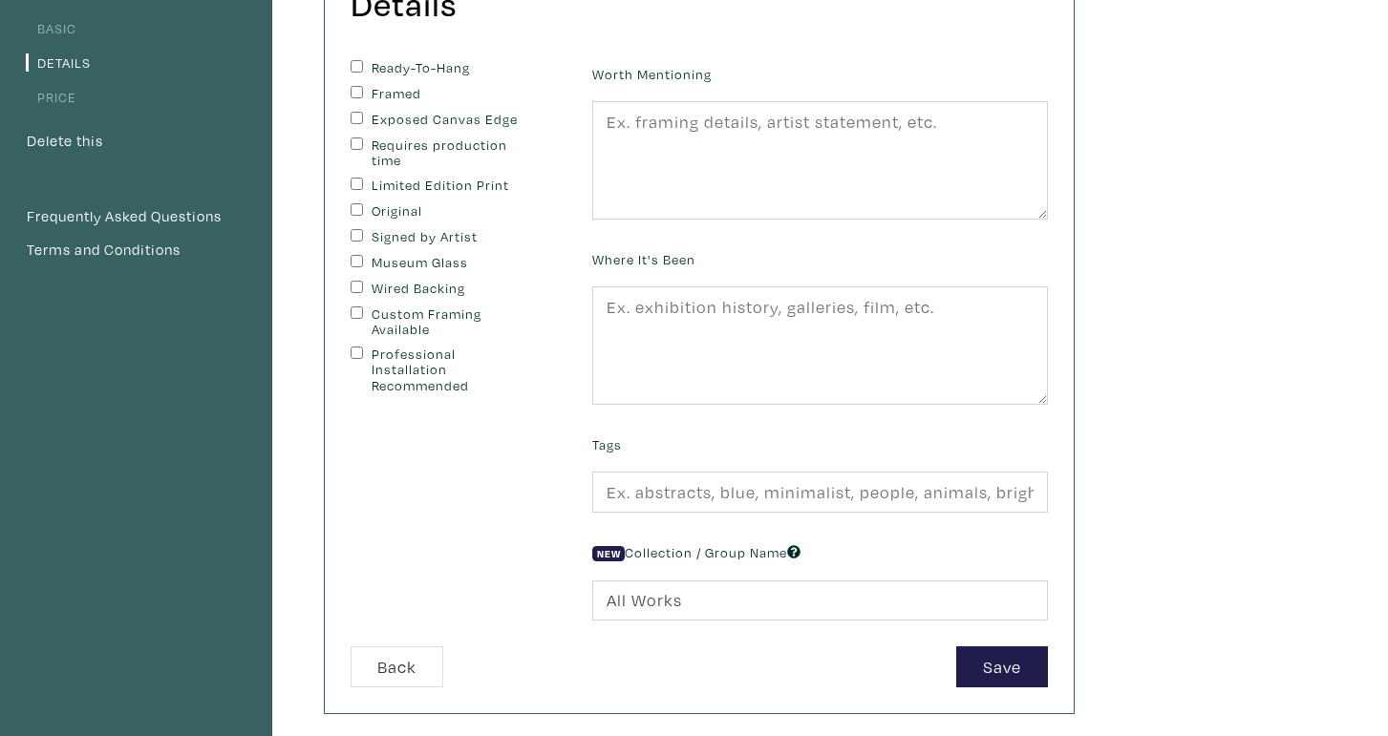
scroll to position [193, 0]
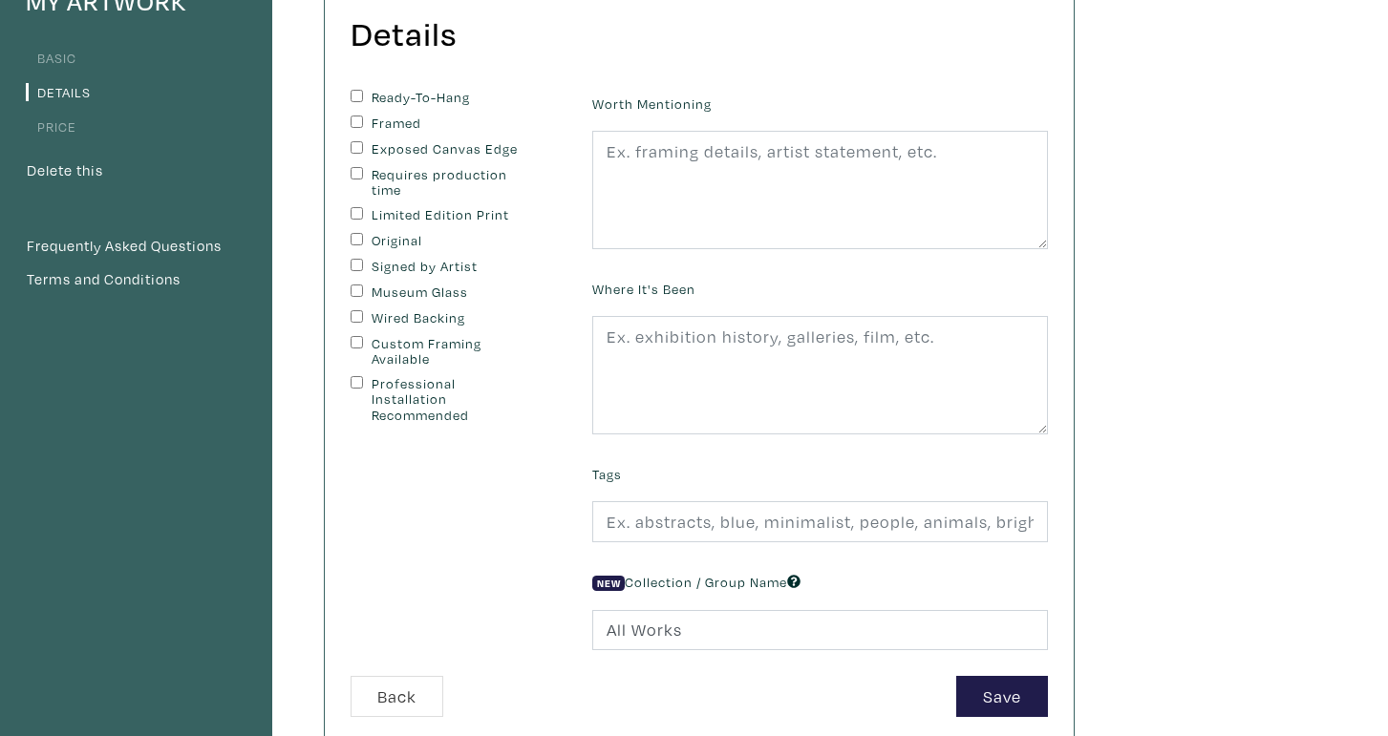
click at [409, 95] on label "Ready-To-Hang" at bounding box center [451, 98] width 159 height 16
click at [363, 95] on input "Ready-To-Hang" at bounding box center [356, 96] width 12 height 12
checkbox input "true"
click at [406, 117] on label "Framed" at bounding box center [451, 124] width 159 height 16
click at [363, 117] on input "Framed" at bounding box center [356, 122] width 12 height 12
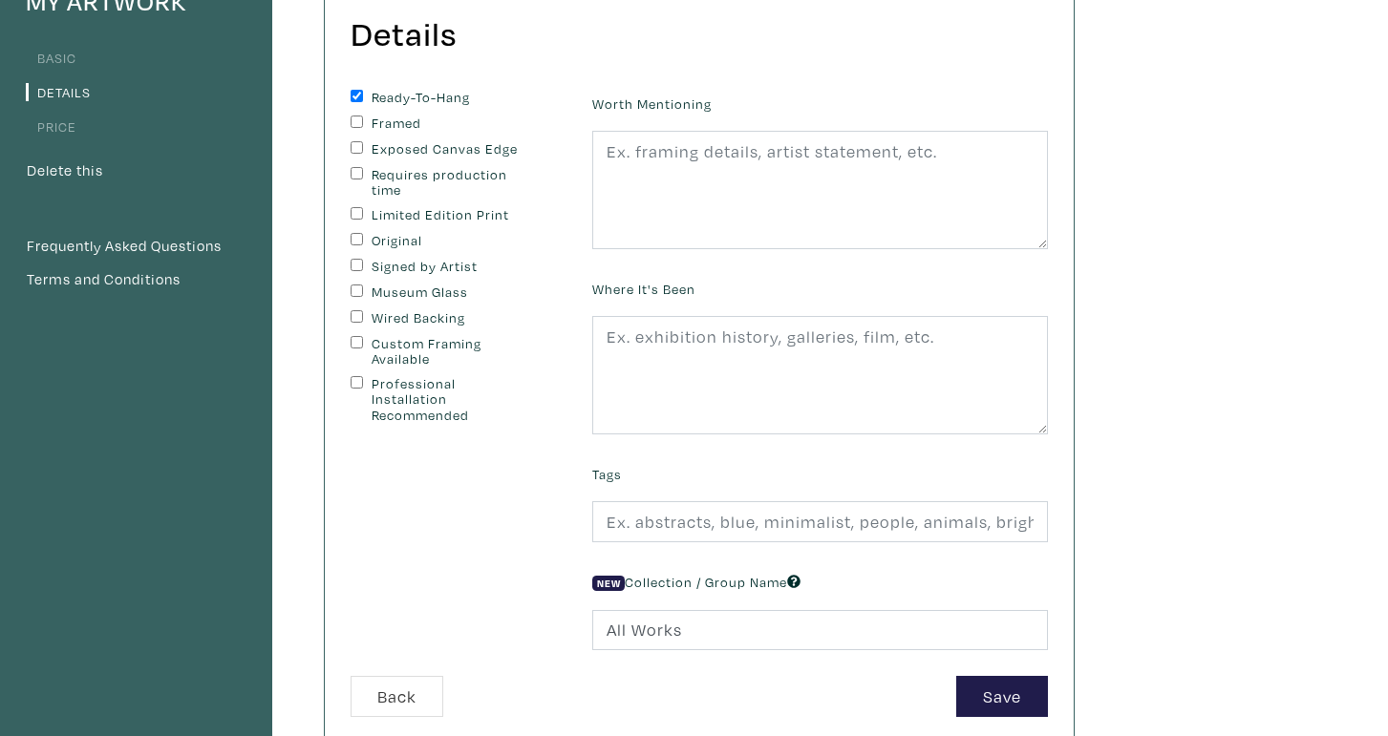
checkbox input "true"
click at [397, 239] on label "Original" at bounding box center [451, 241] width 159 height 16
click at [363, 239] on input "Original" at bounding box center [356, 239] width 12 height 12
checkbox input "true"
click at [437, 314] on label "Wired Backing" at bounding box center [451, 318] width 159 height 16
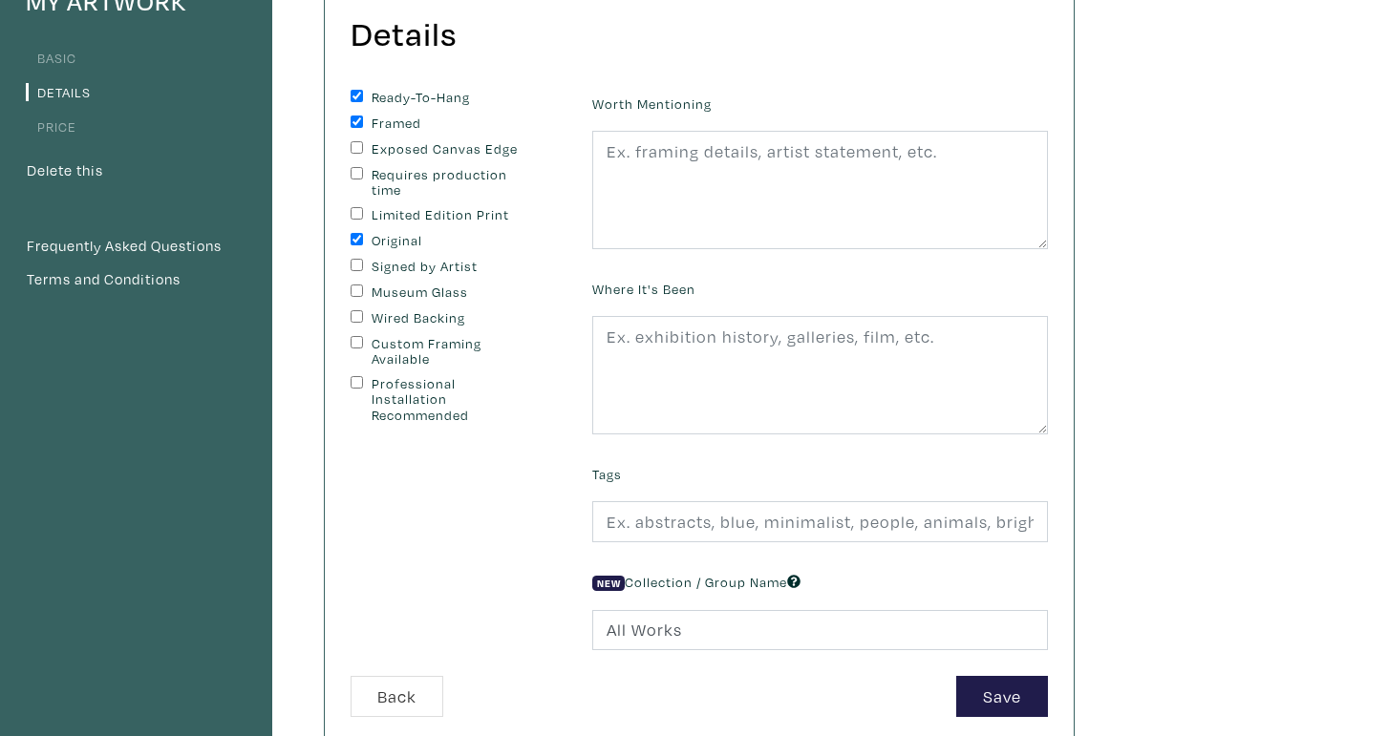
click at [363, 314] on input "Wired Backing" at bounding box center [356, 316] width 12 height 12
checkbox input "true"
click at [421, 269] on label "Signed by Artist" at bounding box center [451, 267] width 159 height 16
click at [363, 269] on input "Signed by Artist" at bounding box center [356, 265] width 12 height 12
checkbox input "true"
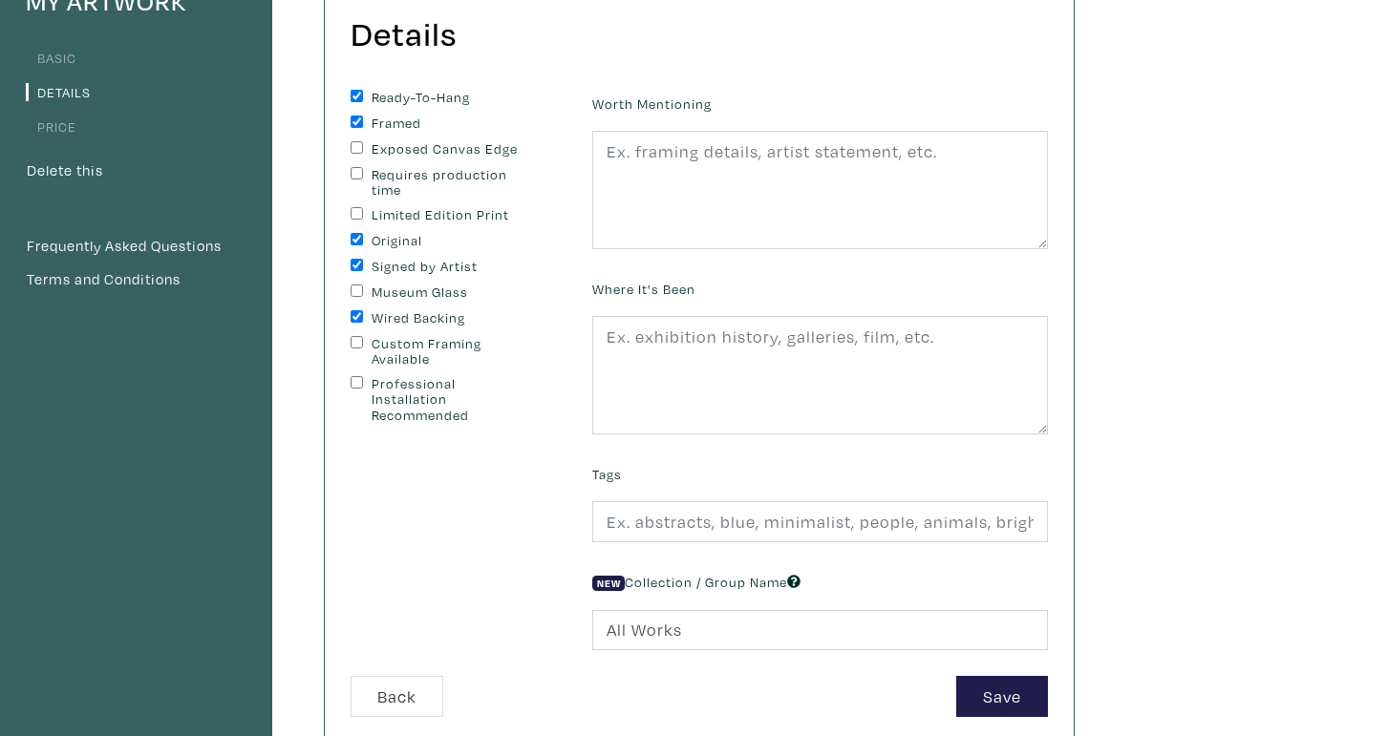
click at [448, 352] on label "Custom Framing Available" at bounding box center [451, 352] width 159 height 32
click at [363, 349] on input "Custom Framing Available" at bounding box center [356, 342] width 12 height 12
checkbox input "true"
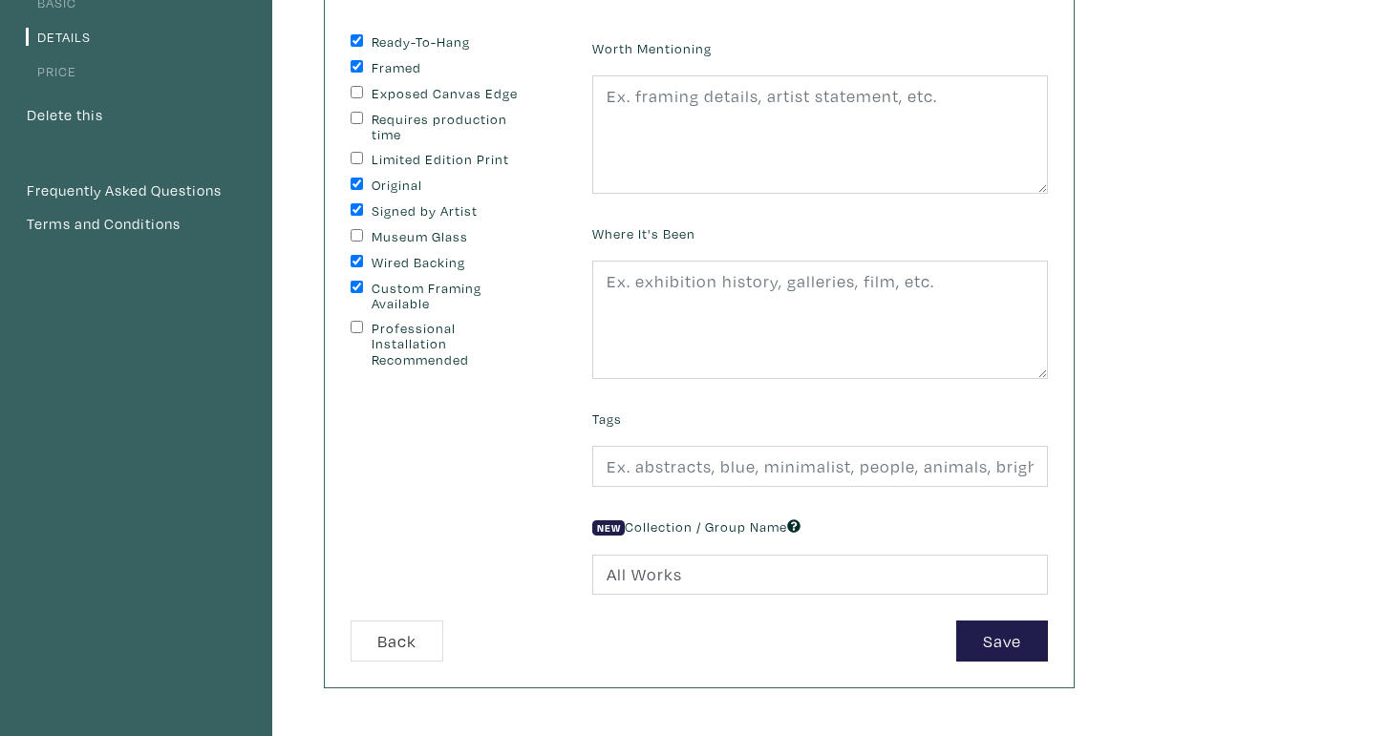
scroll to position [242, 0]
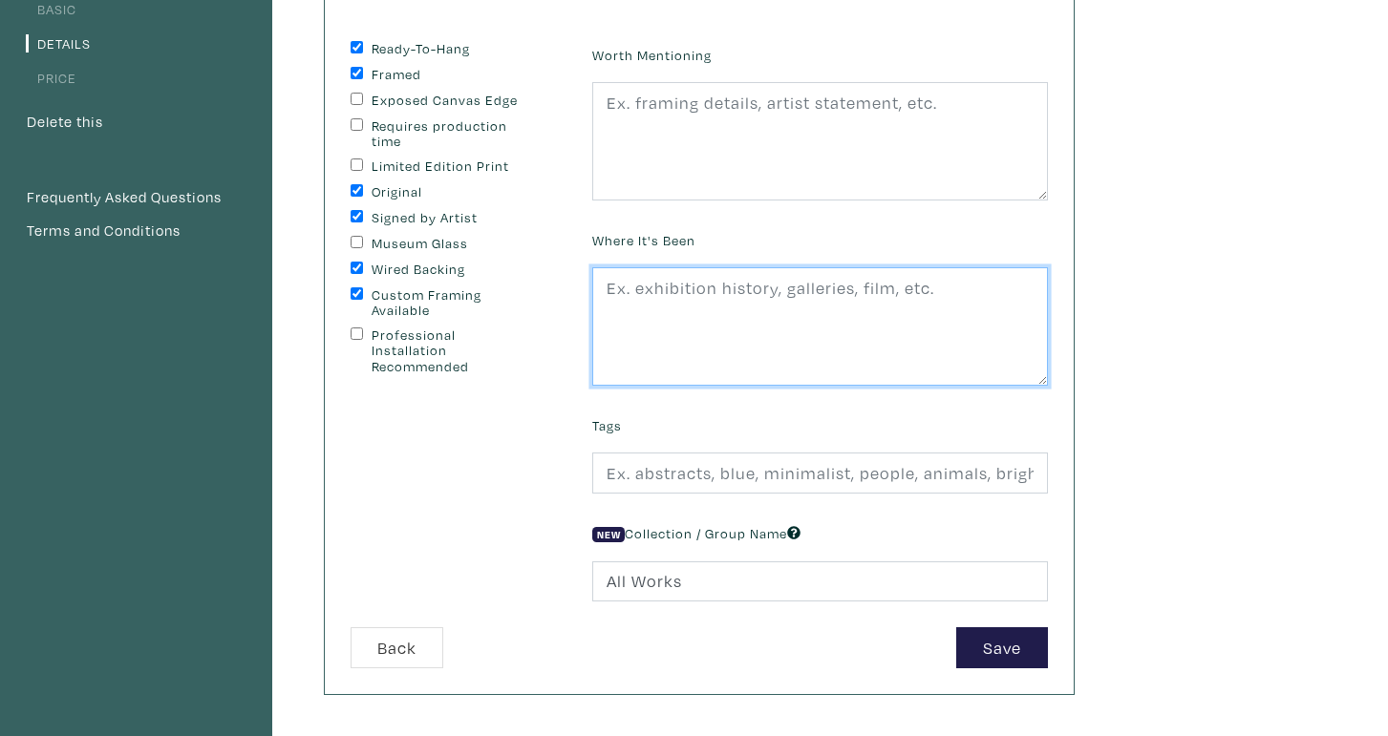
click at [636, 308] on textarea at bounding box center [820, 326] width 456 height 118
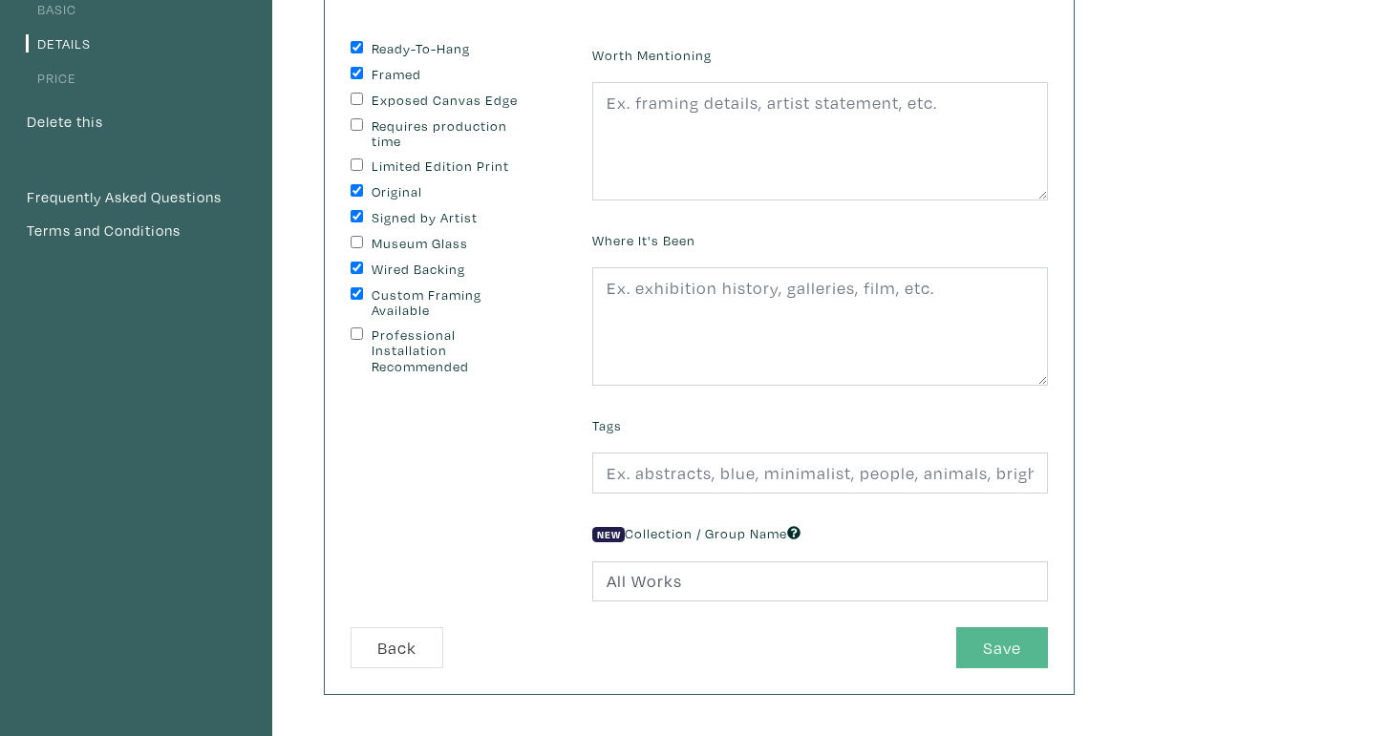
click at [1023, 648] on button "Save" at bounding box center [1002, 647] width 92 height 41
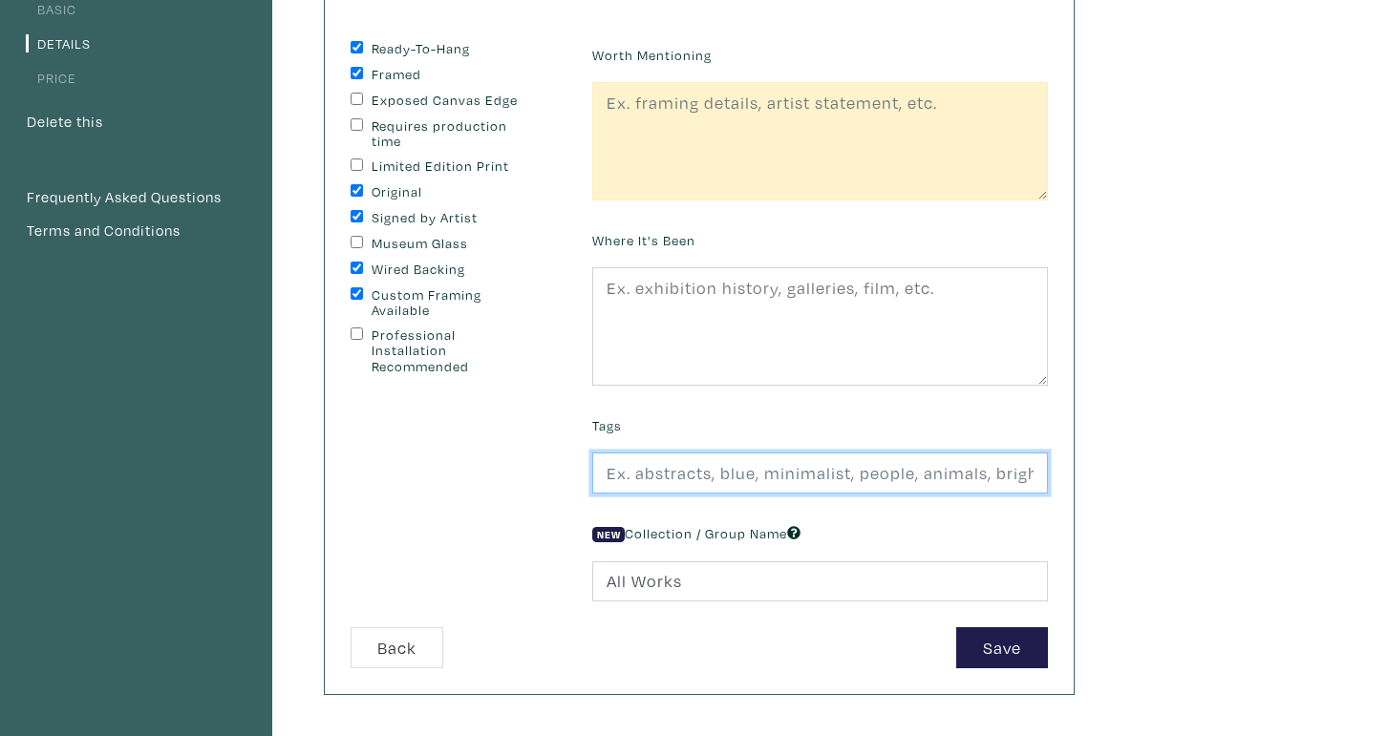
click at [923, 473] on input "text" at bounding box center [820, 473] width 456 height 41
type input "Abstract, Organic forms"
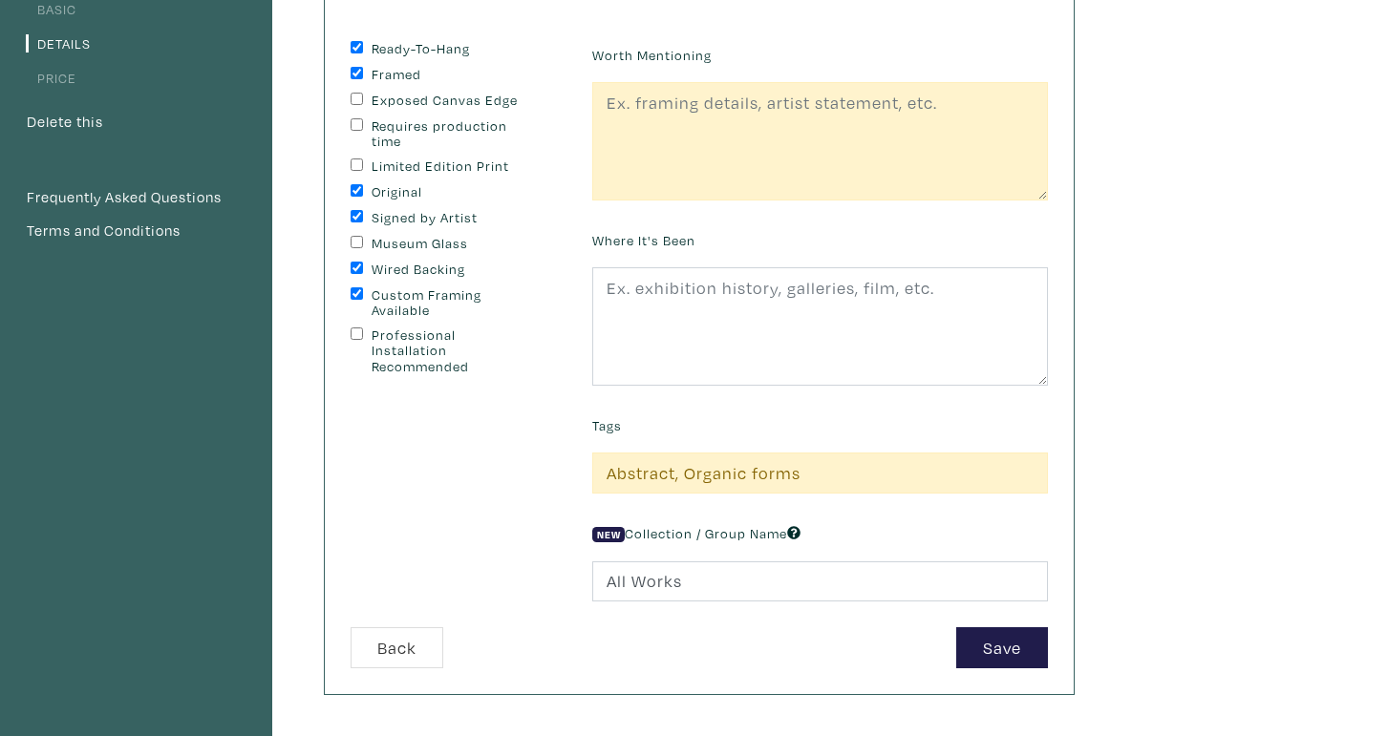
click at [784, 209] on div "Worth Mentioning Where It's Been Tags Abstract, Organic forms New Collection / …" at bounding box center [820, 334] width 484 height 586
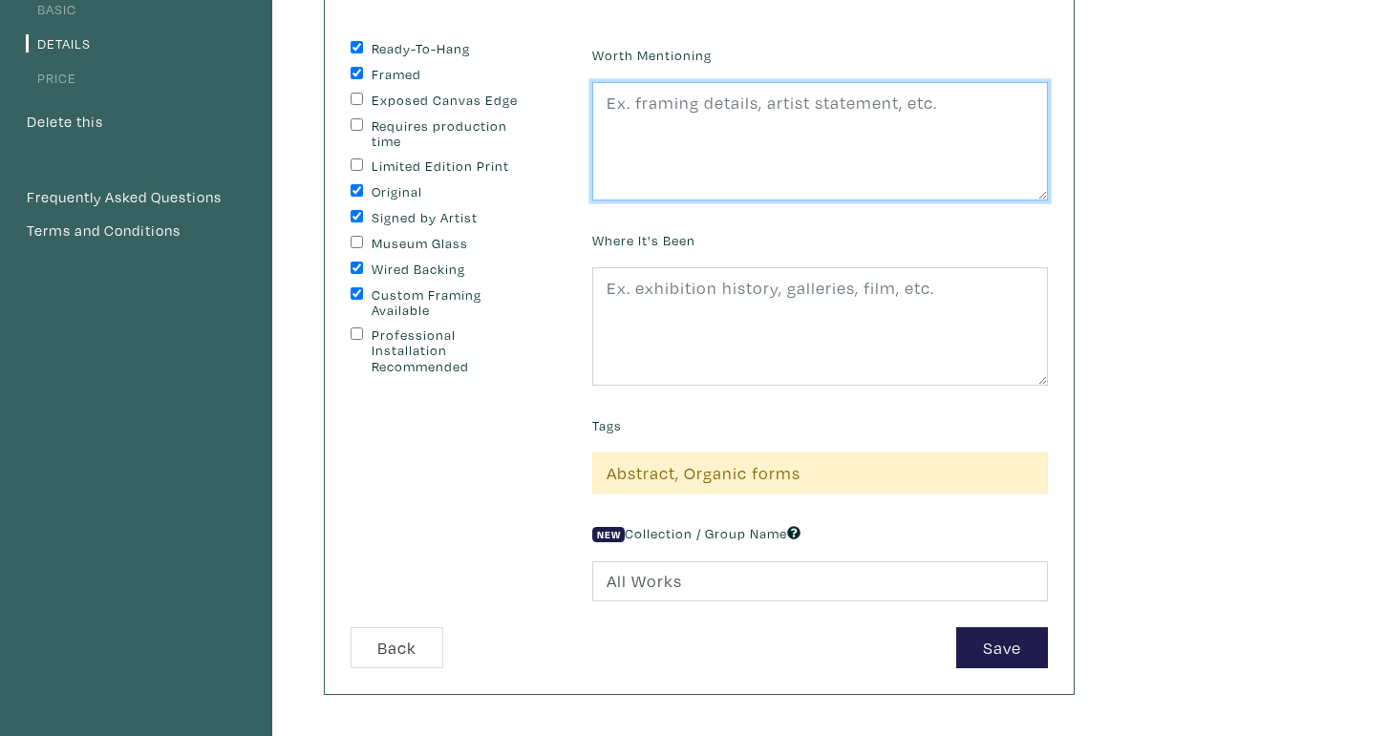
click at [767, 137] on textarea at bounding box center [820, 141] width 456 height 118
click at [877, 93] on textarea at bounding box center [820, 141] width 456 height 118
paste textarea "It’s Forming captures a moment of transformation suspended in time. The title o…"
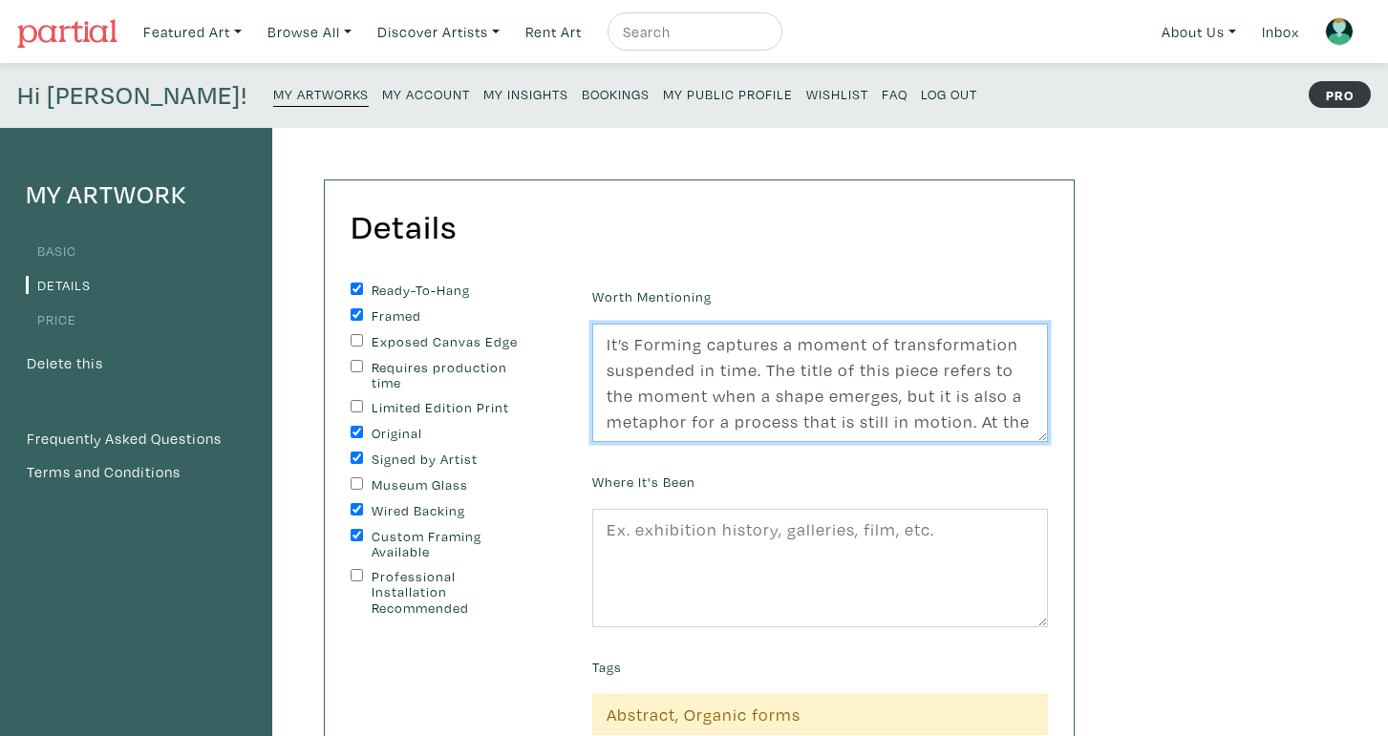
scroll to position [0, 0]
type textarea "It’s Forming captures a moment of transformation suspended in time. The title o…"
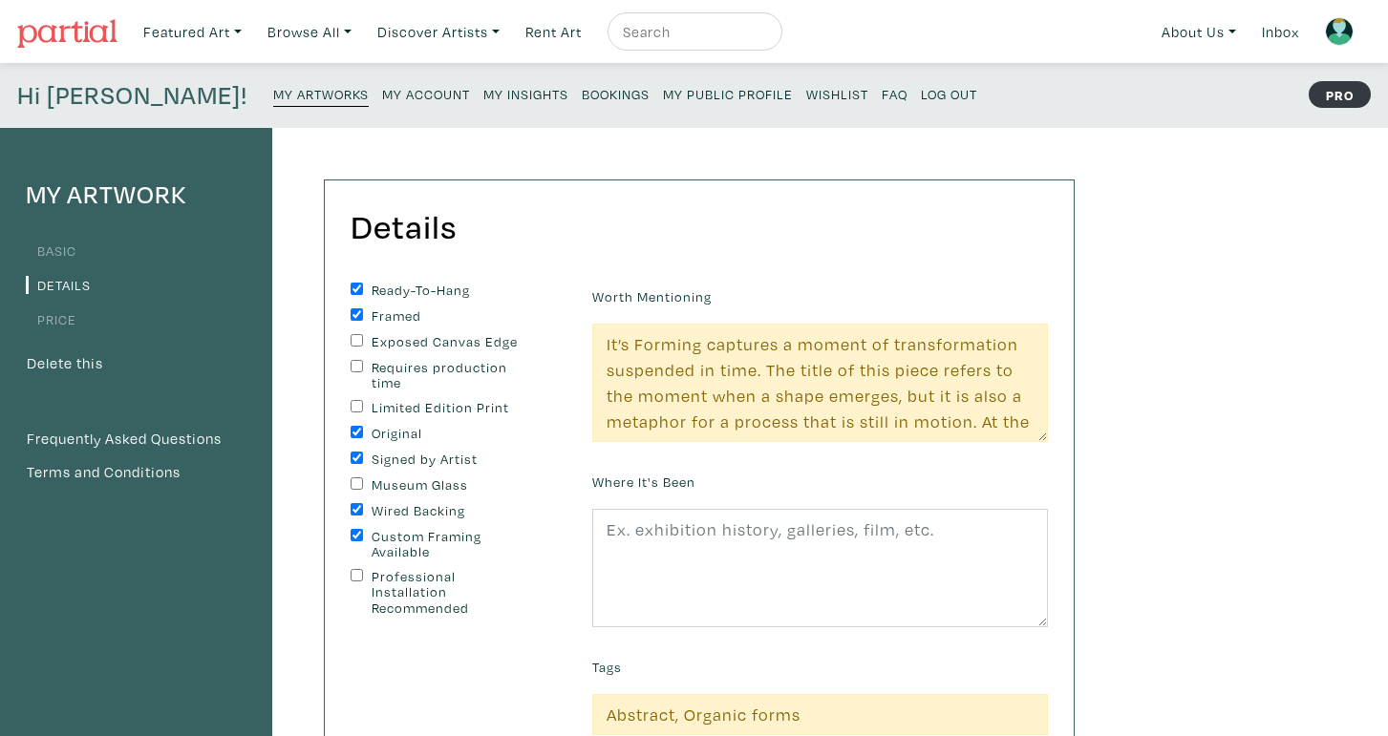
click at [69, 317] on link "Price" at bounding box center [51, 319] width 51 height 18
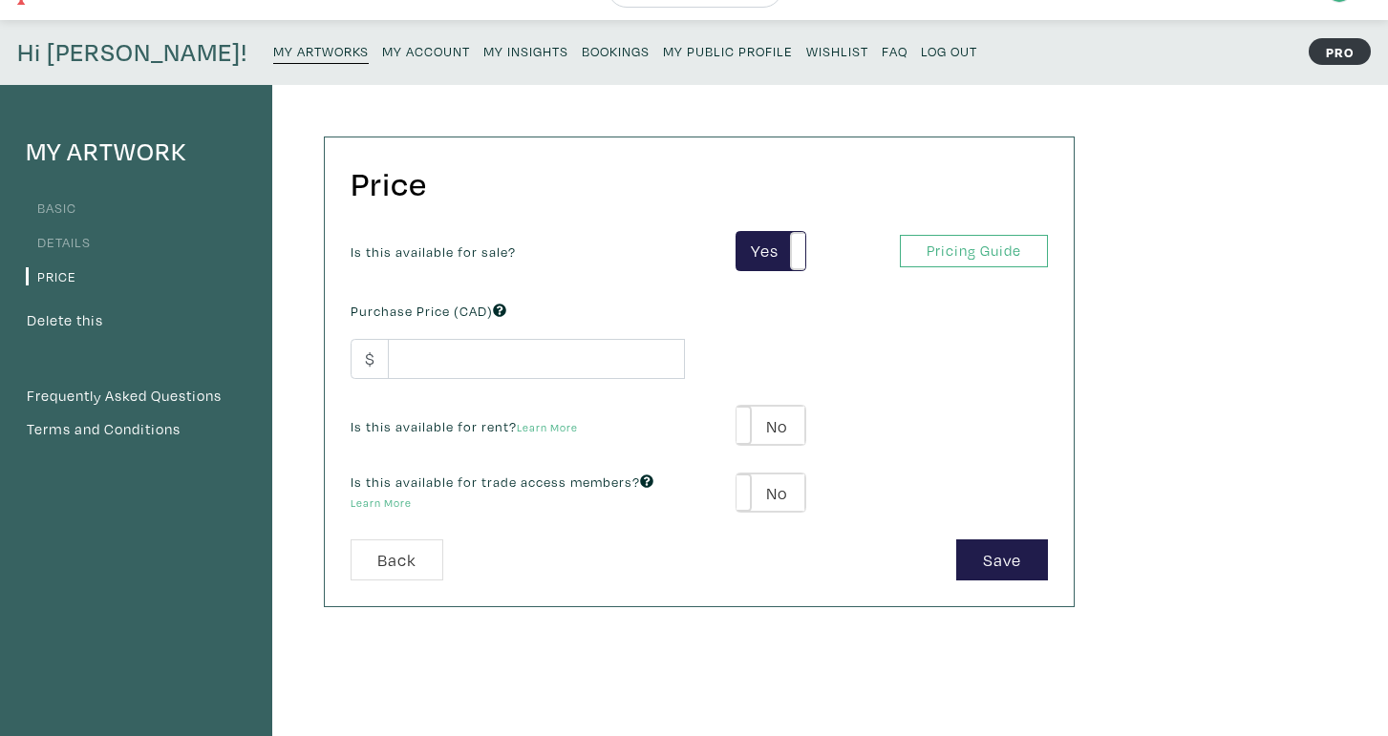
scroll to position [48, 0]
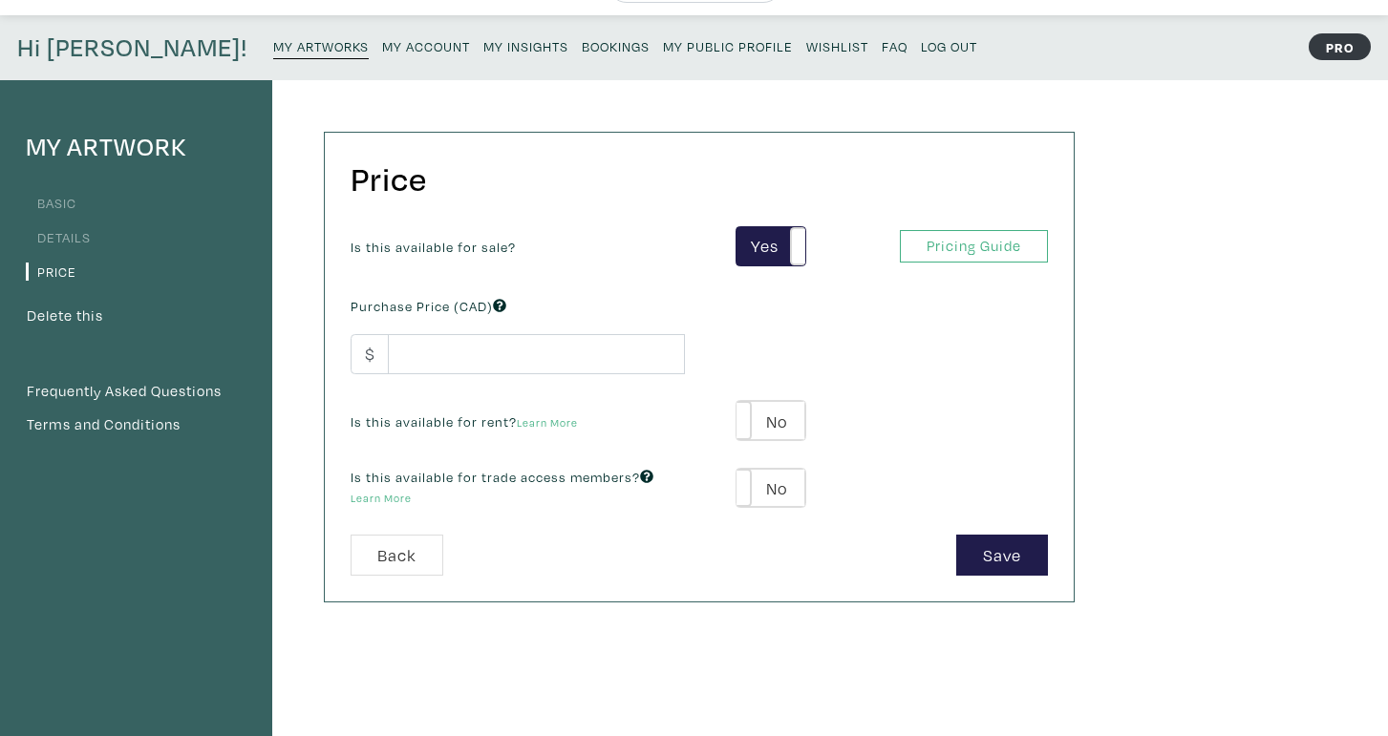
click at [87, 232] on link "Details" at bounding box center [58, 237] width 65 height 18
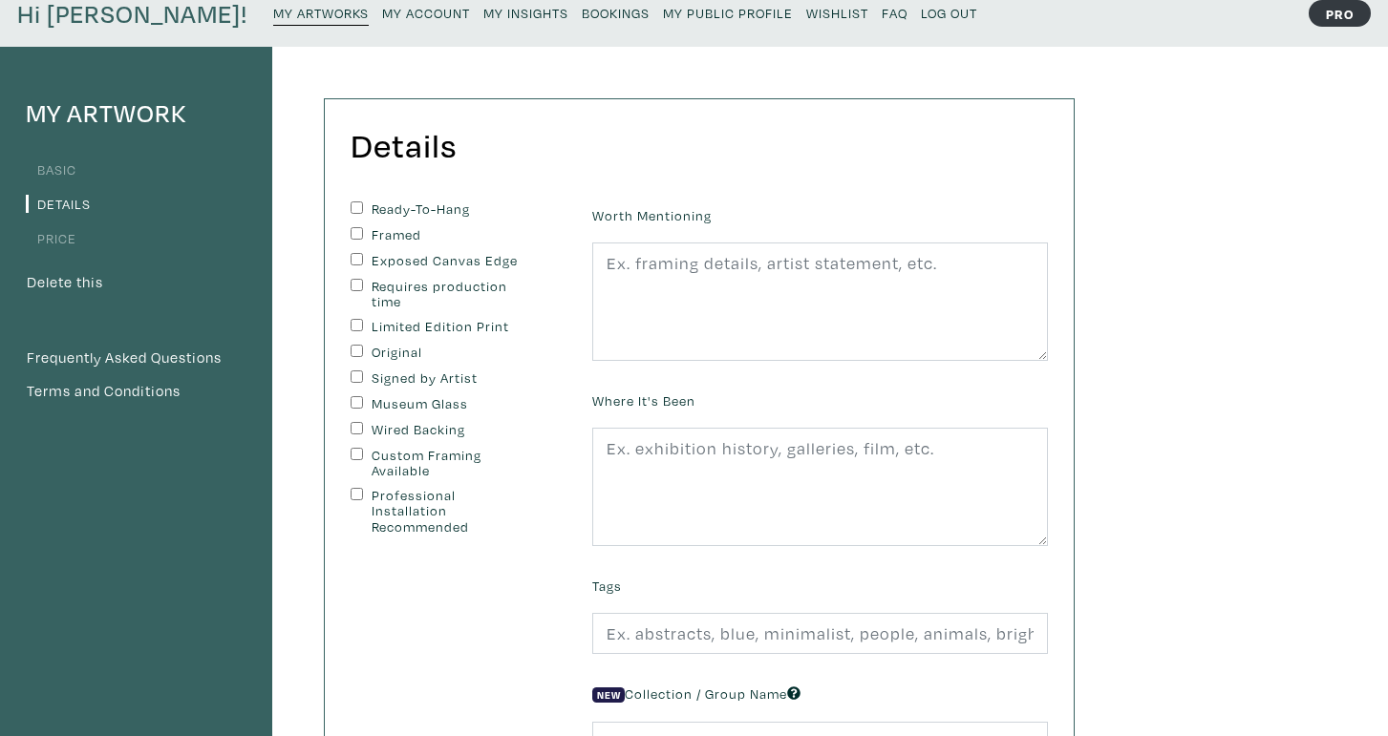
scroll to position [115, 0]
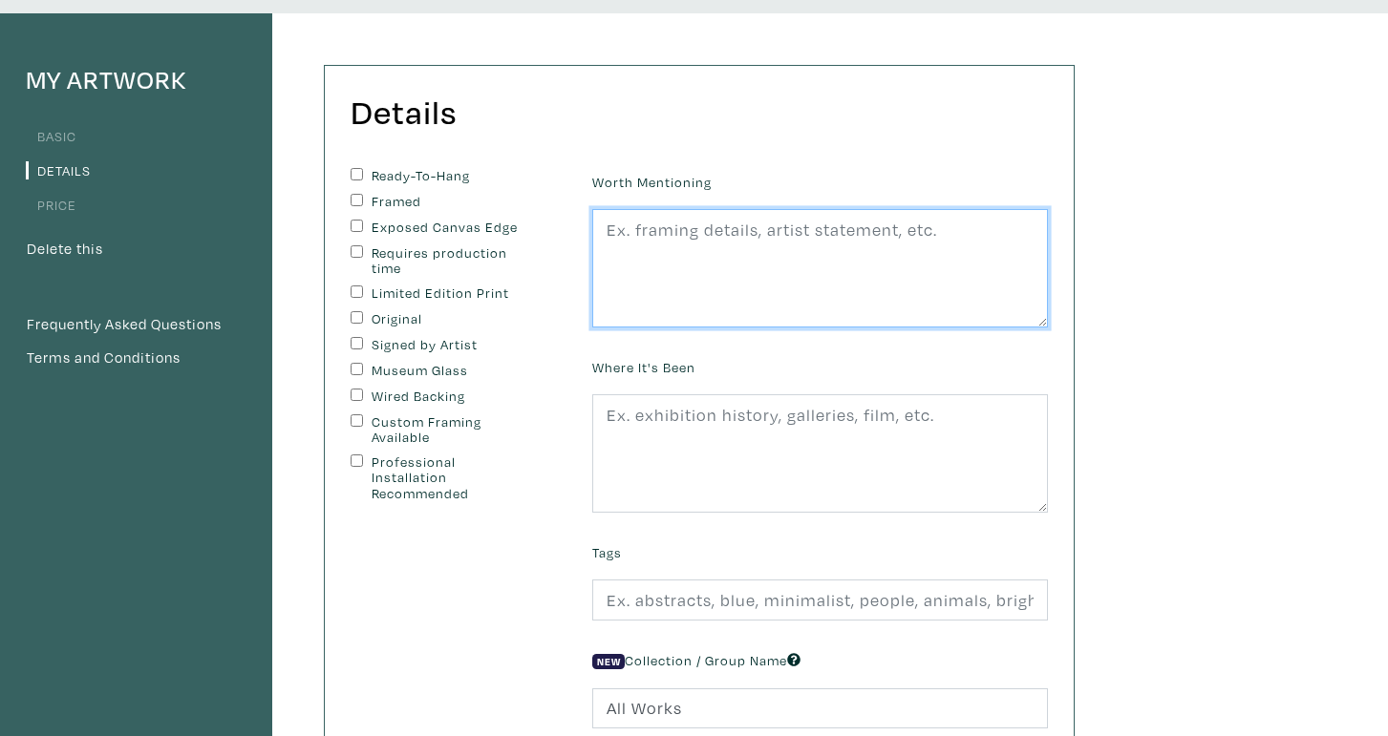
click at [640, 257] on textarea at bounding box center [820, 268] width 456 height 118
paste textarea "It’s Forming captures a moment of transformation suspended in time. The title o…"
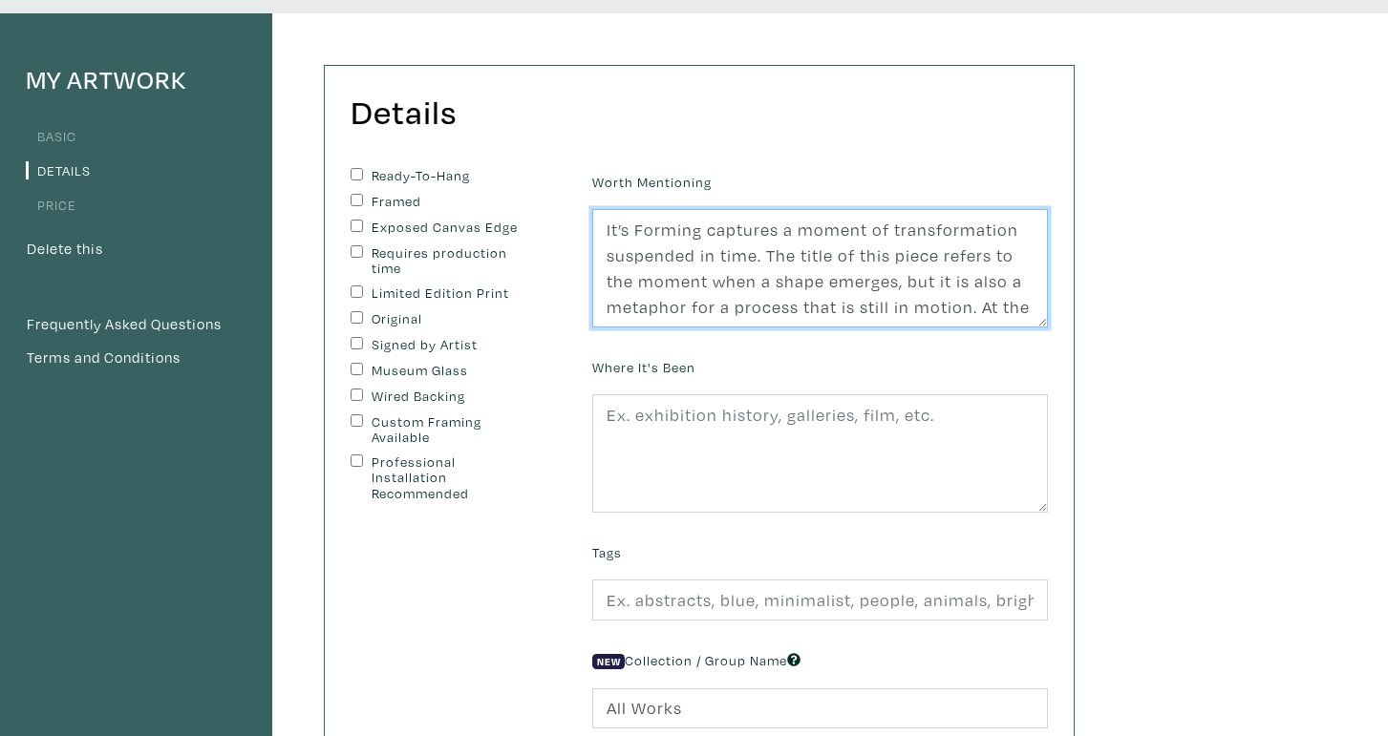
scroll to position [335, 0]
type textarea "It’s Forming captures a moment of transformation suspended in time. The title o…"
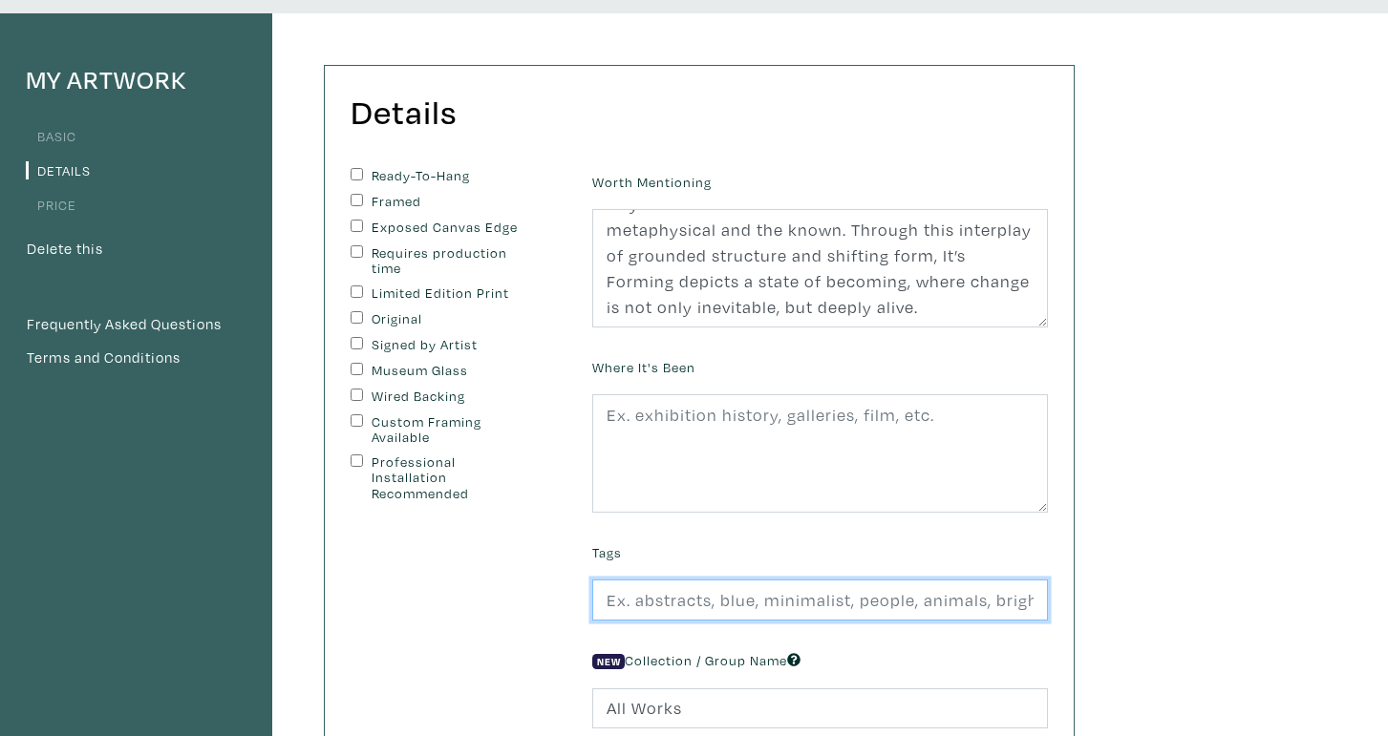
click at [727, 581] on input "text" at bounding box center [820, 600] width 456 height 41
type input "a"
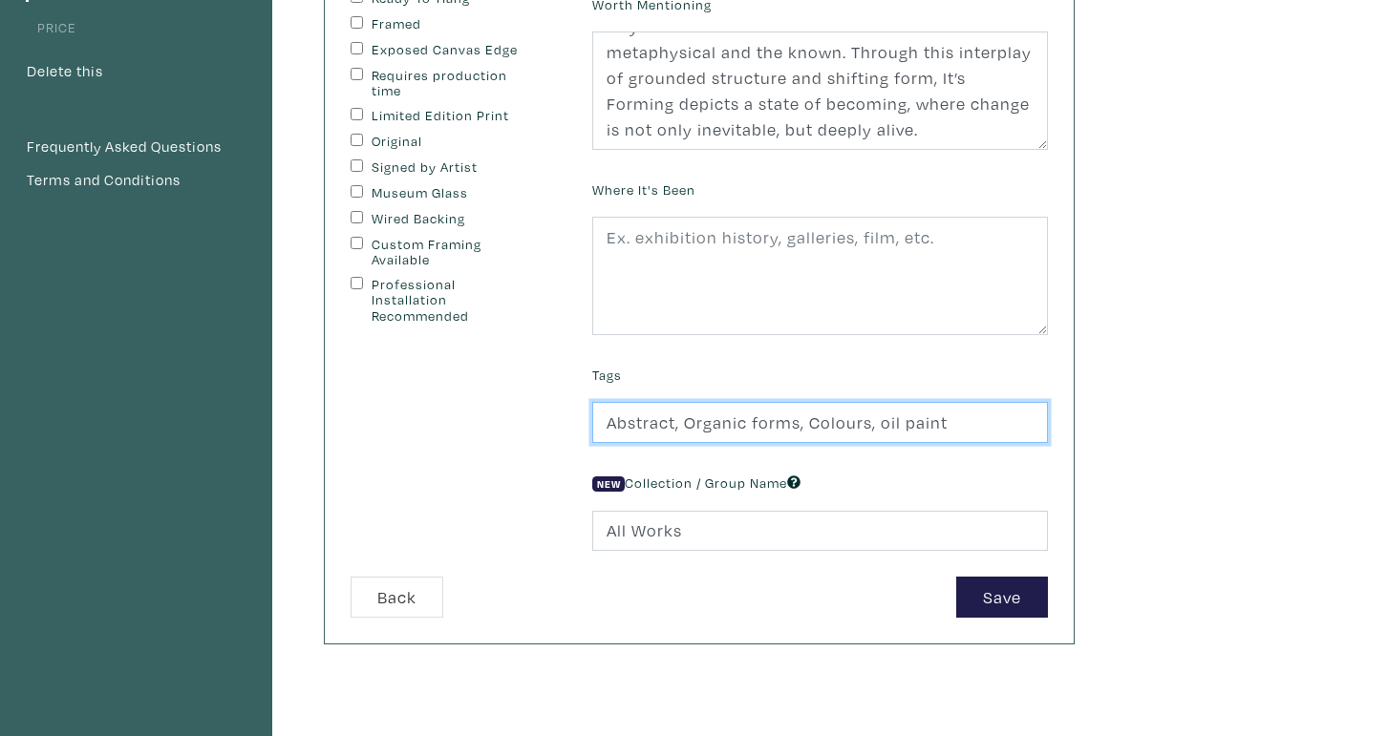
scroll to position [291, 0]
click at [884, 423] on input "Abstract, Organic forms, Colours, oil paint" at bounding box center [820, 423] width 456 height 41
type input "Abstract, Organic forms, Colours, Oil paint"
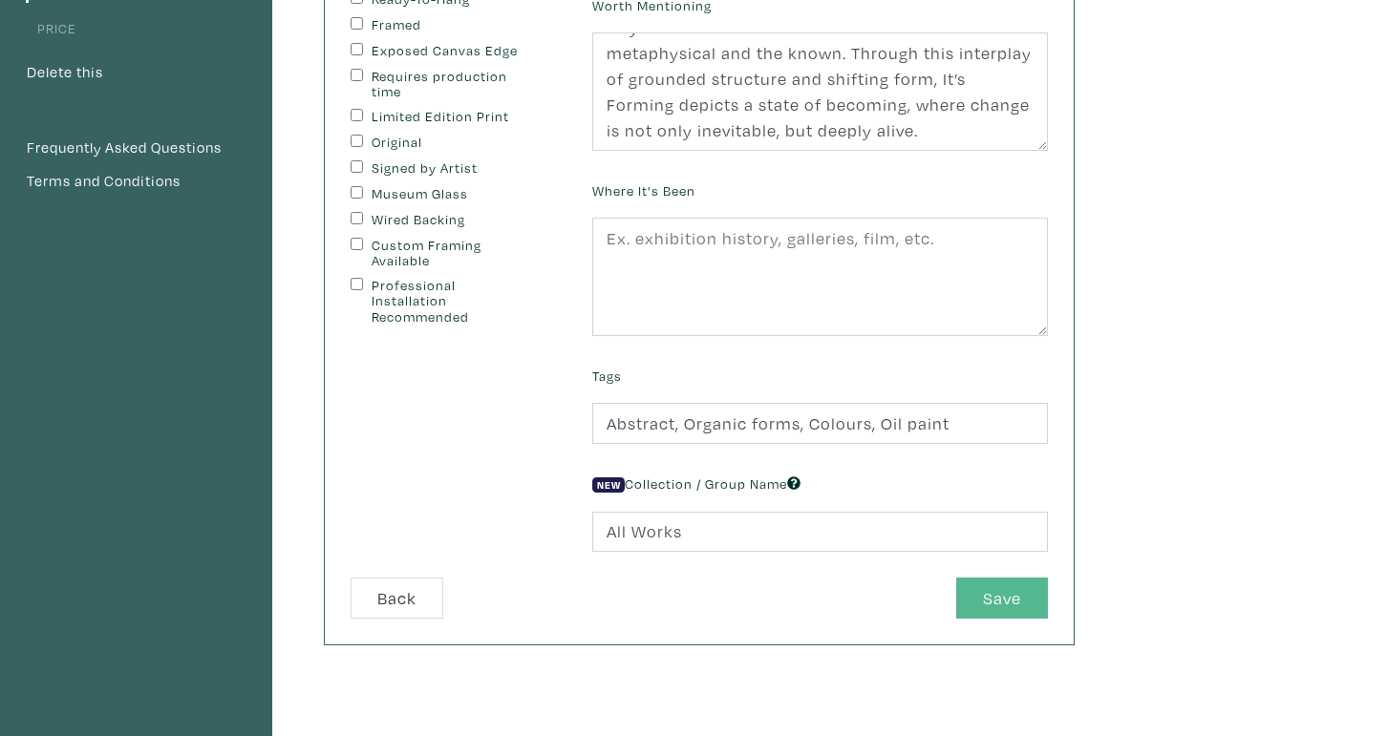
click at [1028, 591] on button "Save" at bounding box center [1002, 598] width 92 height 41
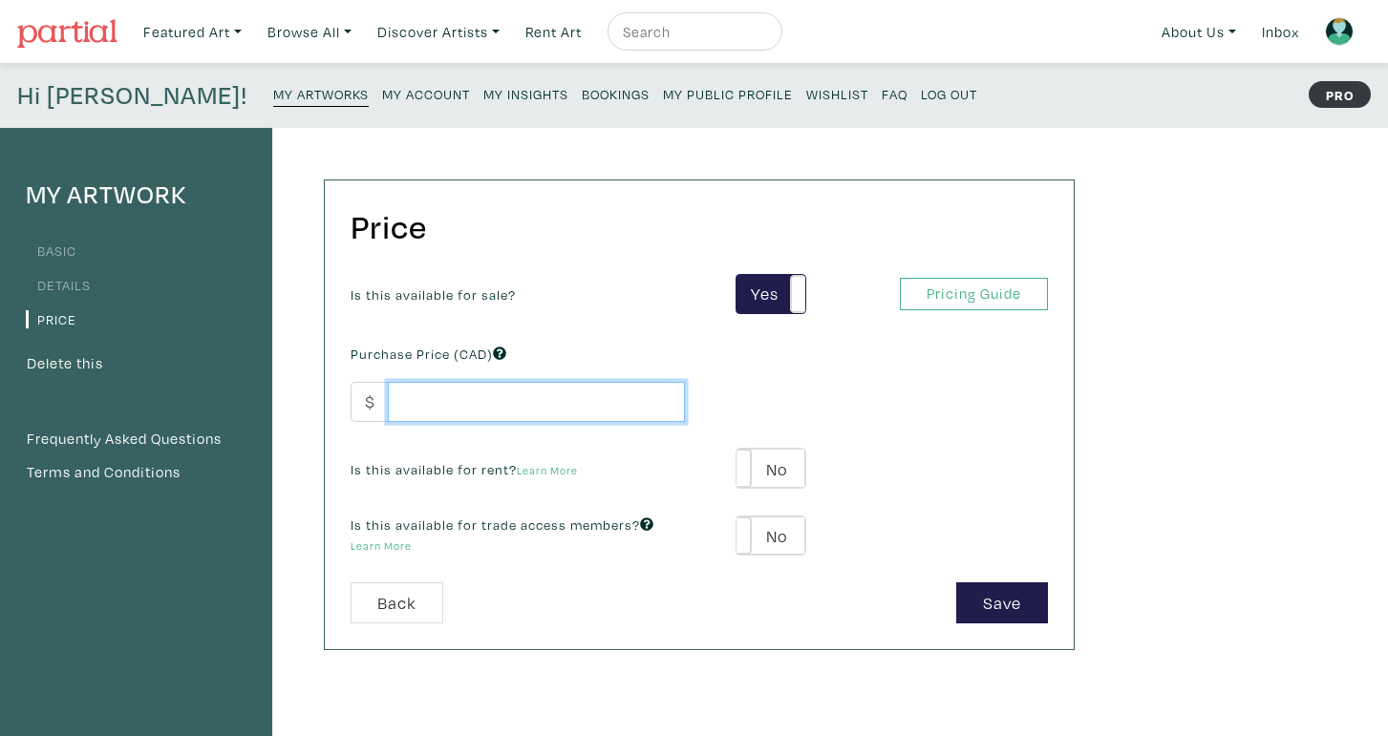
click at [605, 411] on input "number" at bounding box center [536, 402] width 297 height 41
type input "9"
type input "988"
click at [764, 461] on label "No" at bounding box center [770, 468] width 68 height 39
type input "49"
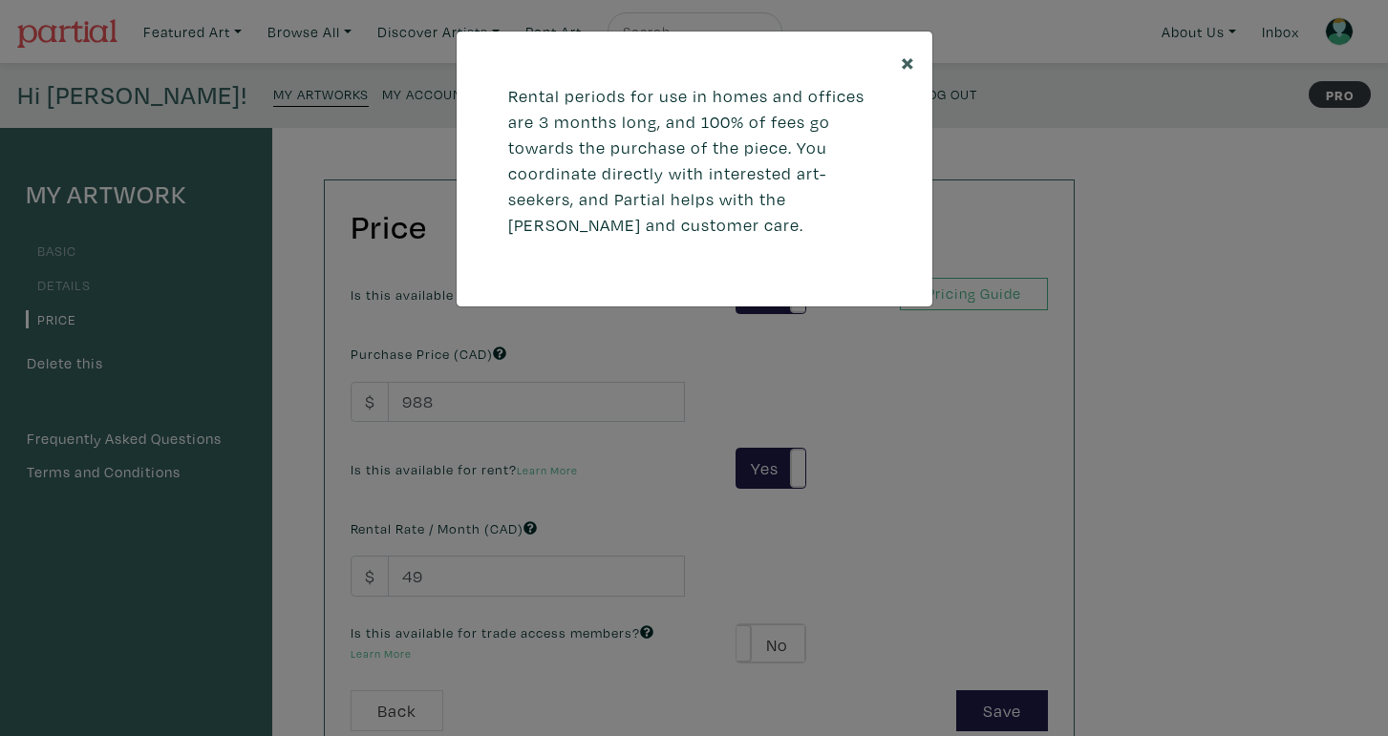
click at [899, 61] on button "×" at bounding box center [907, 62] width 49 height 60
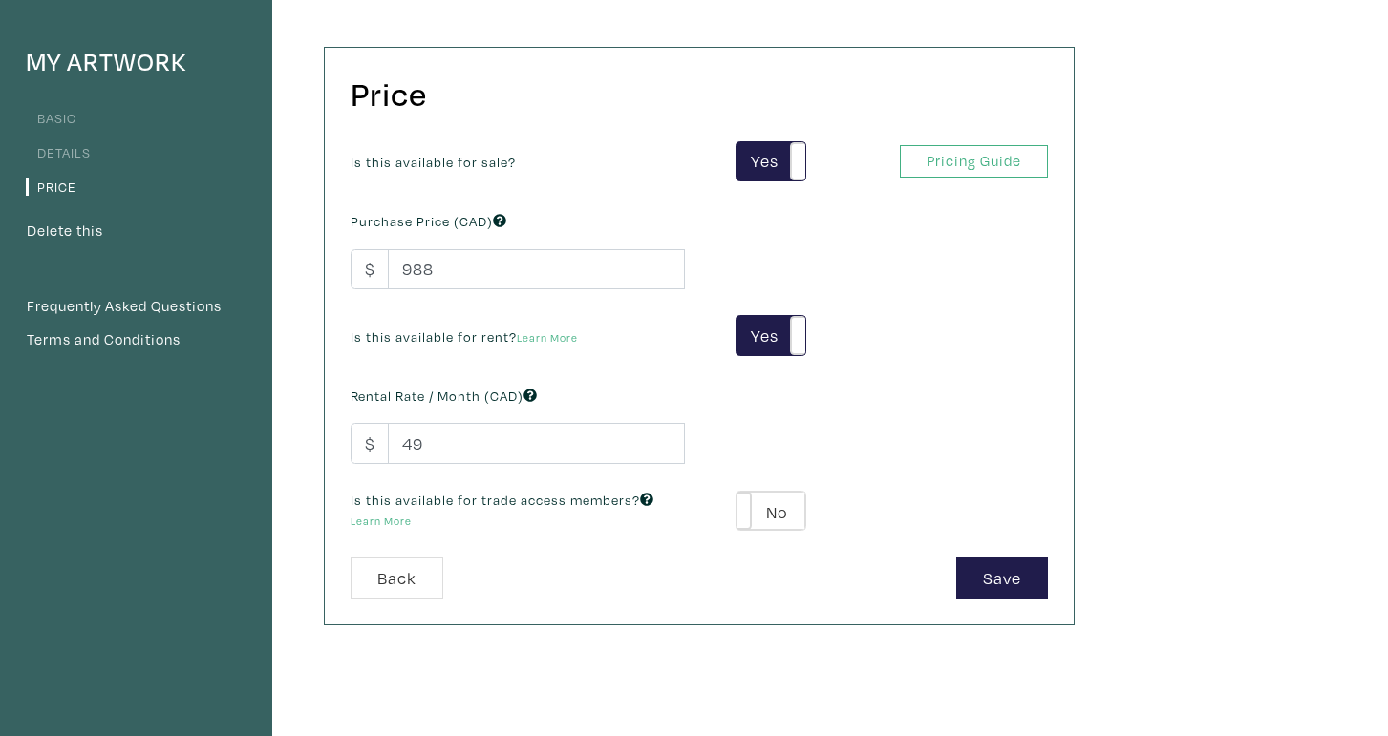
scroll to position [139, 0]
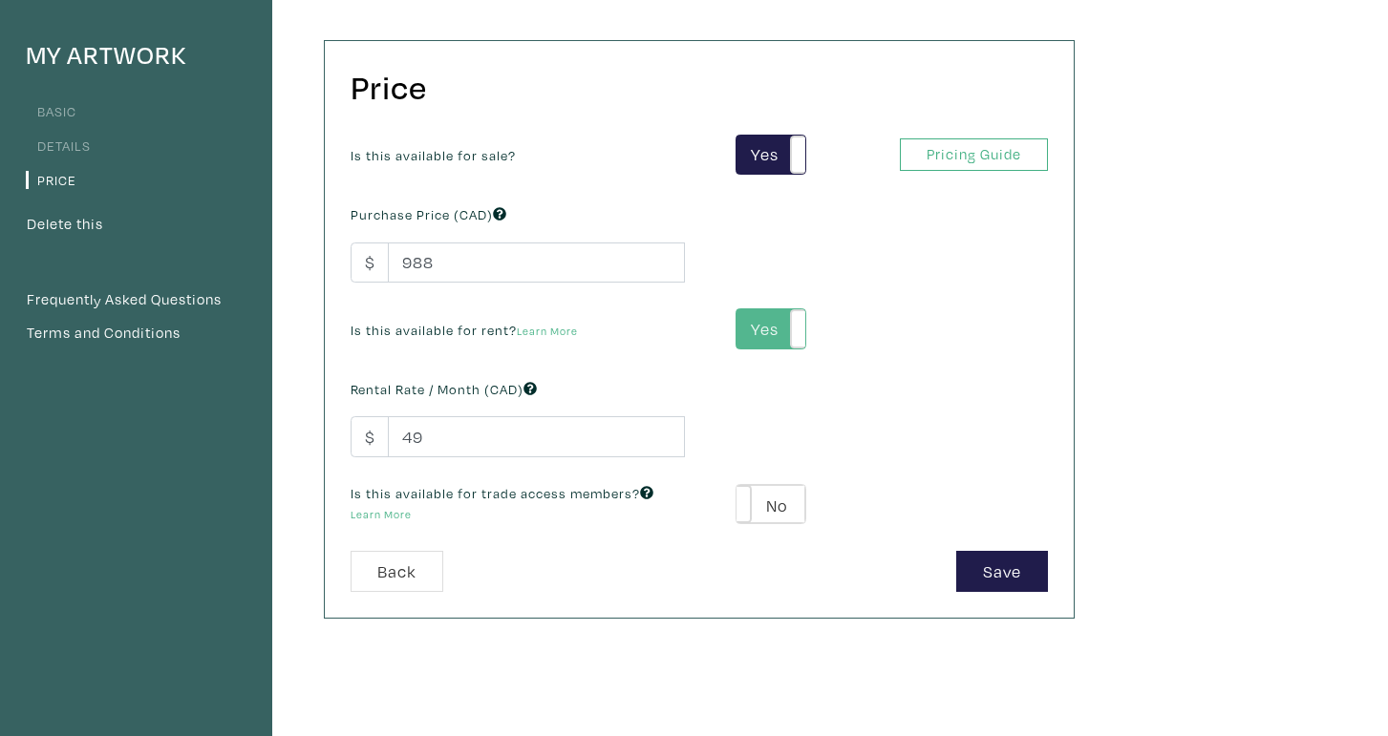
click at [777, 327] on label "Yes" at bounding box center [770, 328] width 68 height 39
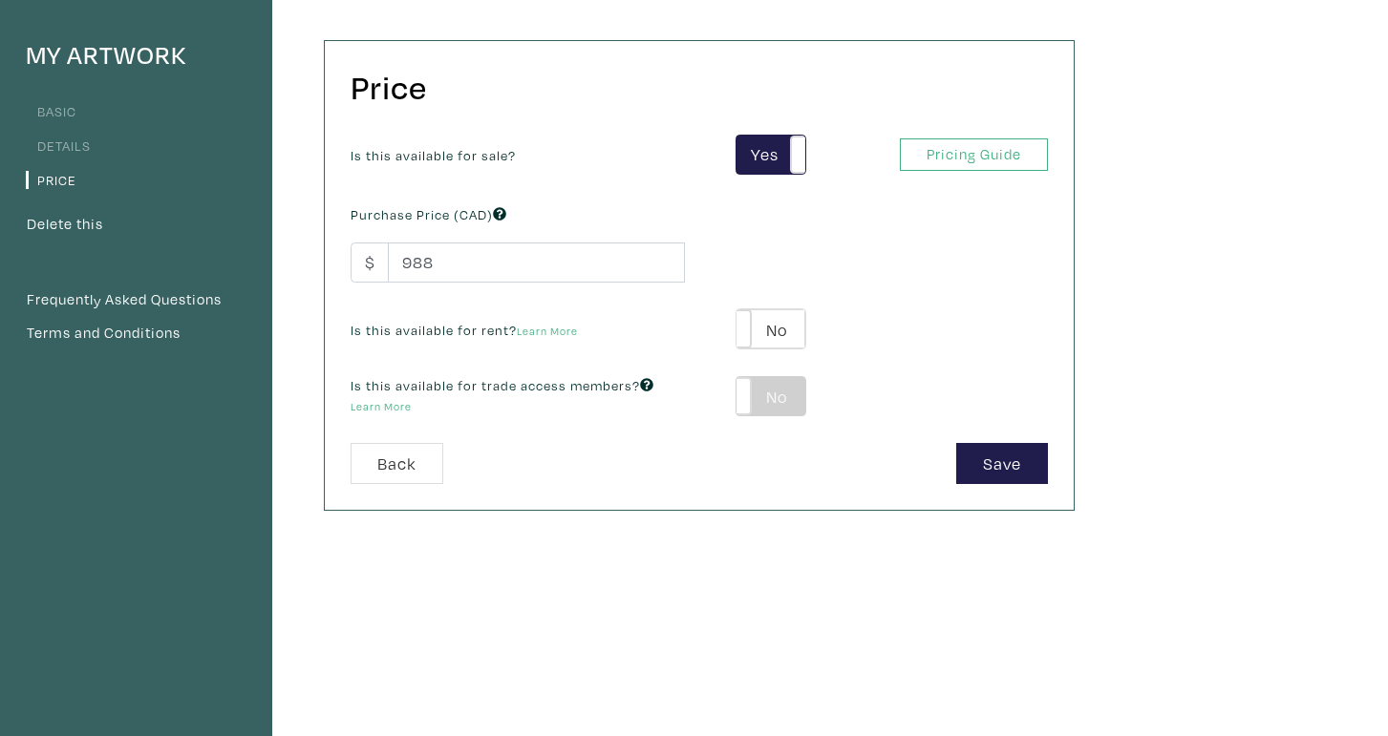
click at [785, 387] on label "No" at bounding box center [770, 396] width 68 height 39
type input "59"
type input "178"
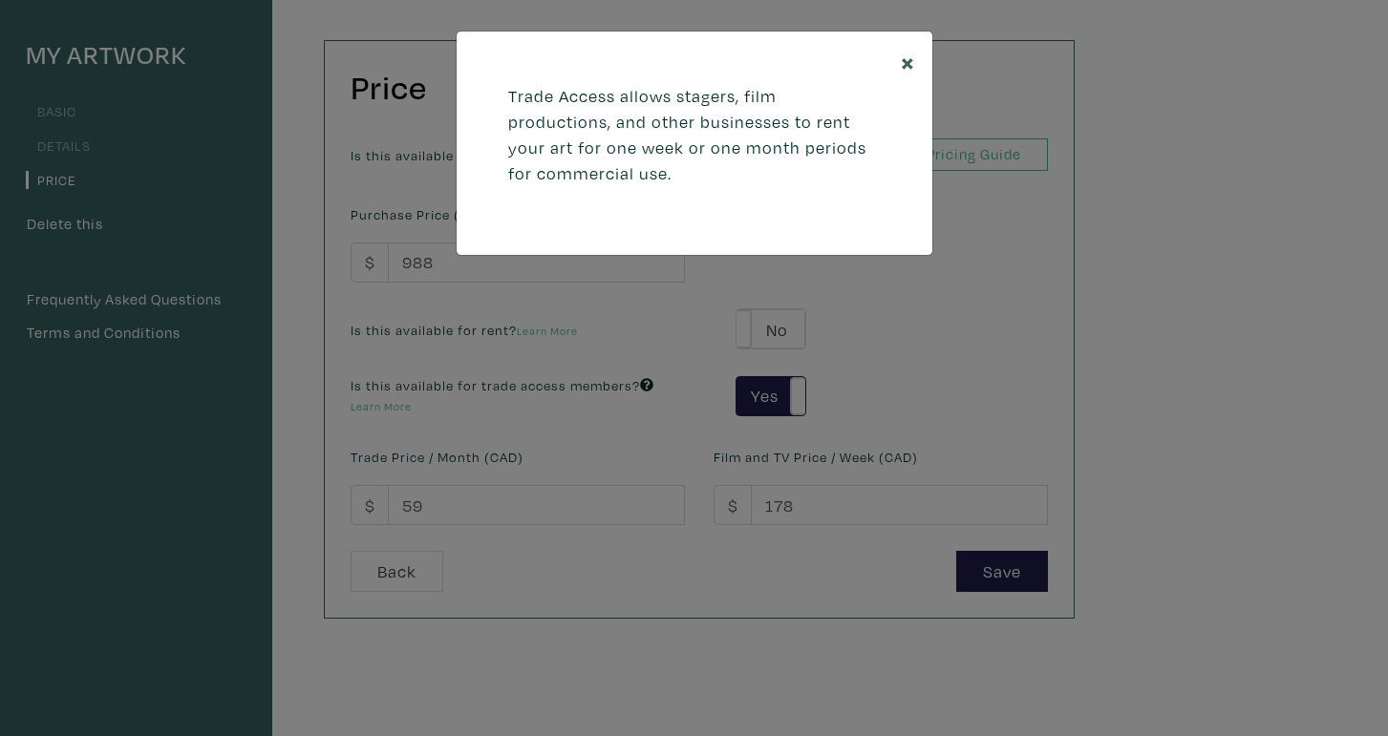
click at [897, 59] on button "×" at bounding box center [907, 62] width 49 height 60
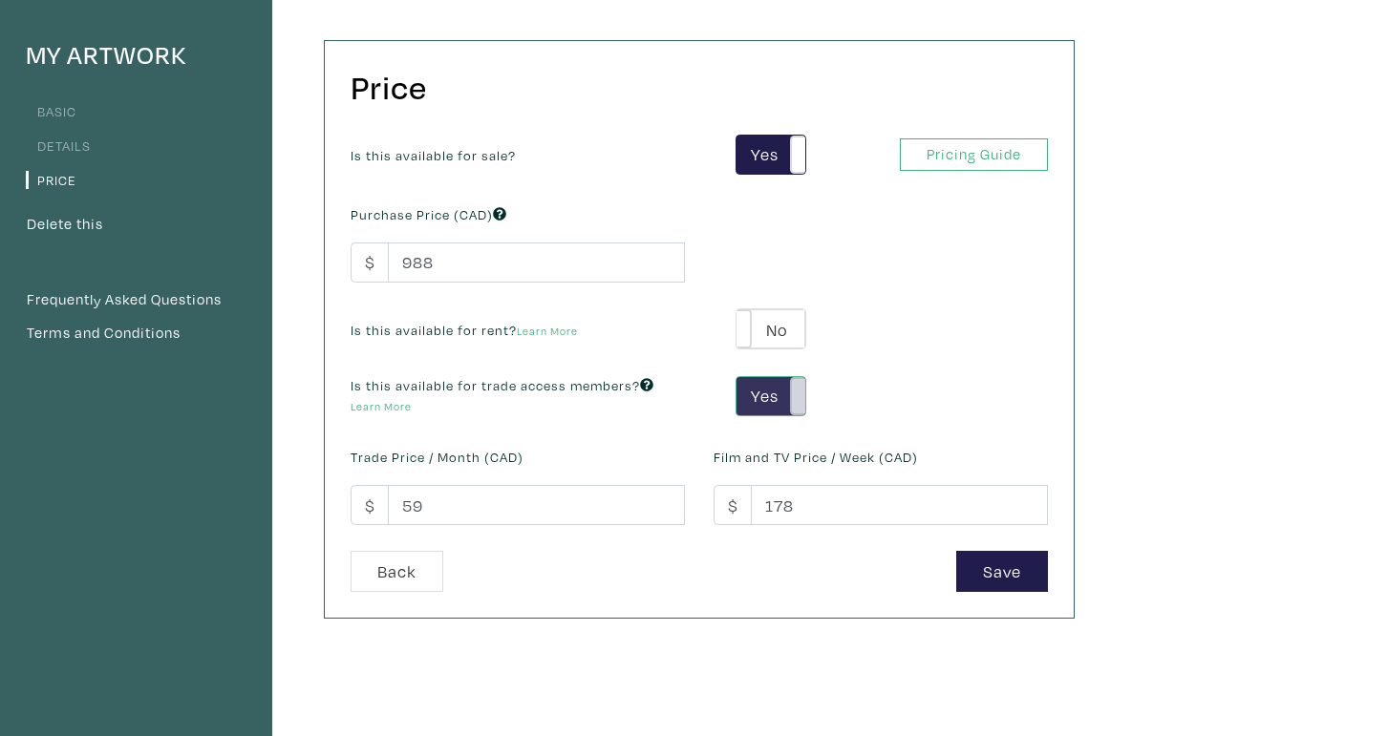
click at [793, 377] on span at bounding box center [805, 396] width 30 height 39
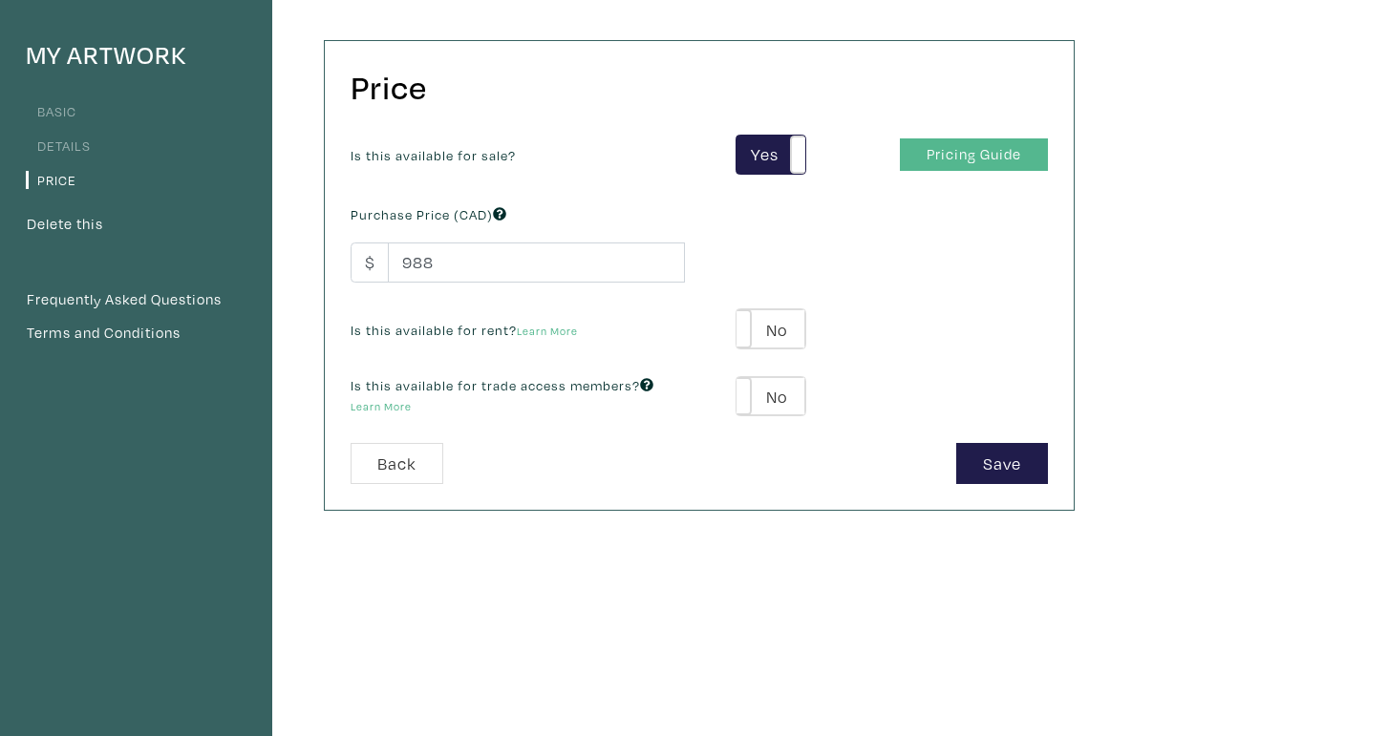
click at [962, 157] on link "Pricing Guide" at bounding box center [974, 154] width 148 height 33
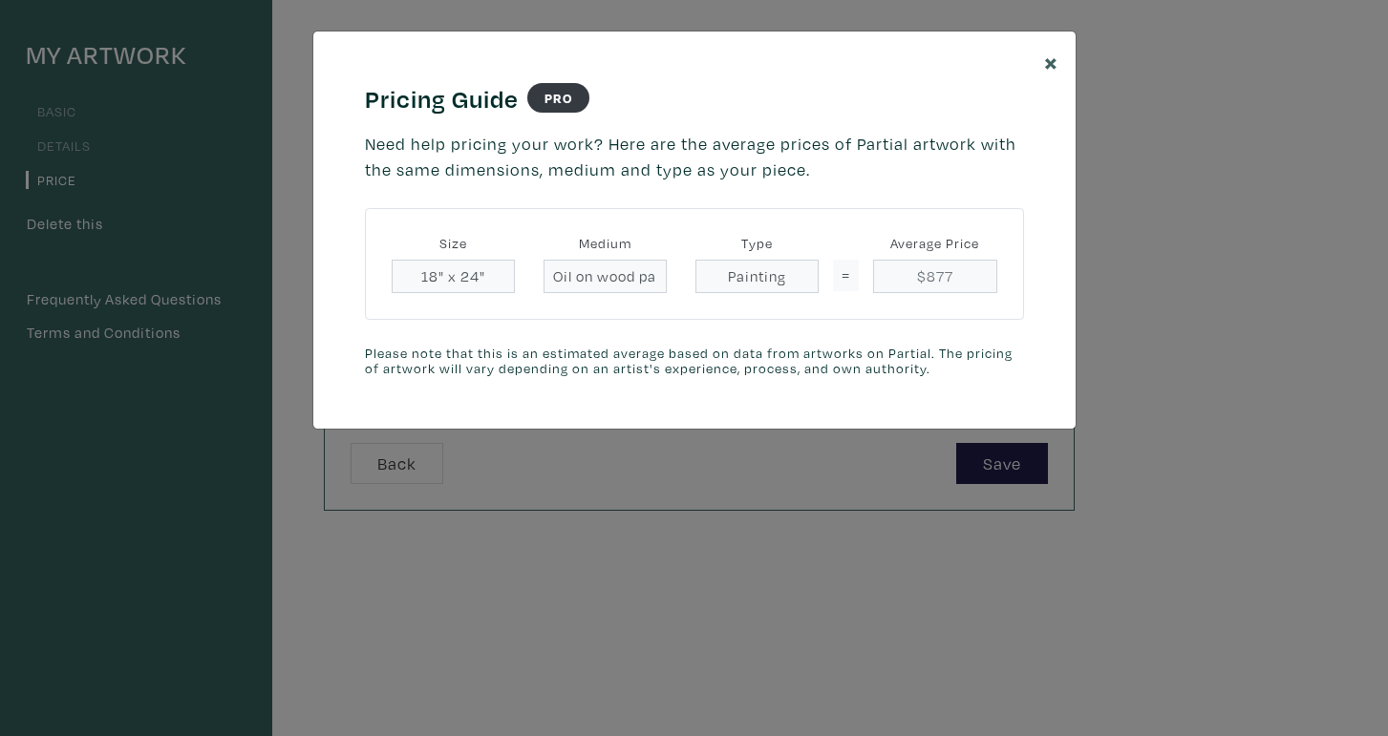
click at [1044, 61] on span "×" at bounding box center [1051, 61] width 14 height 33
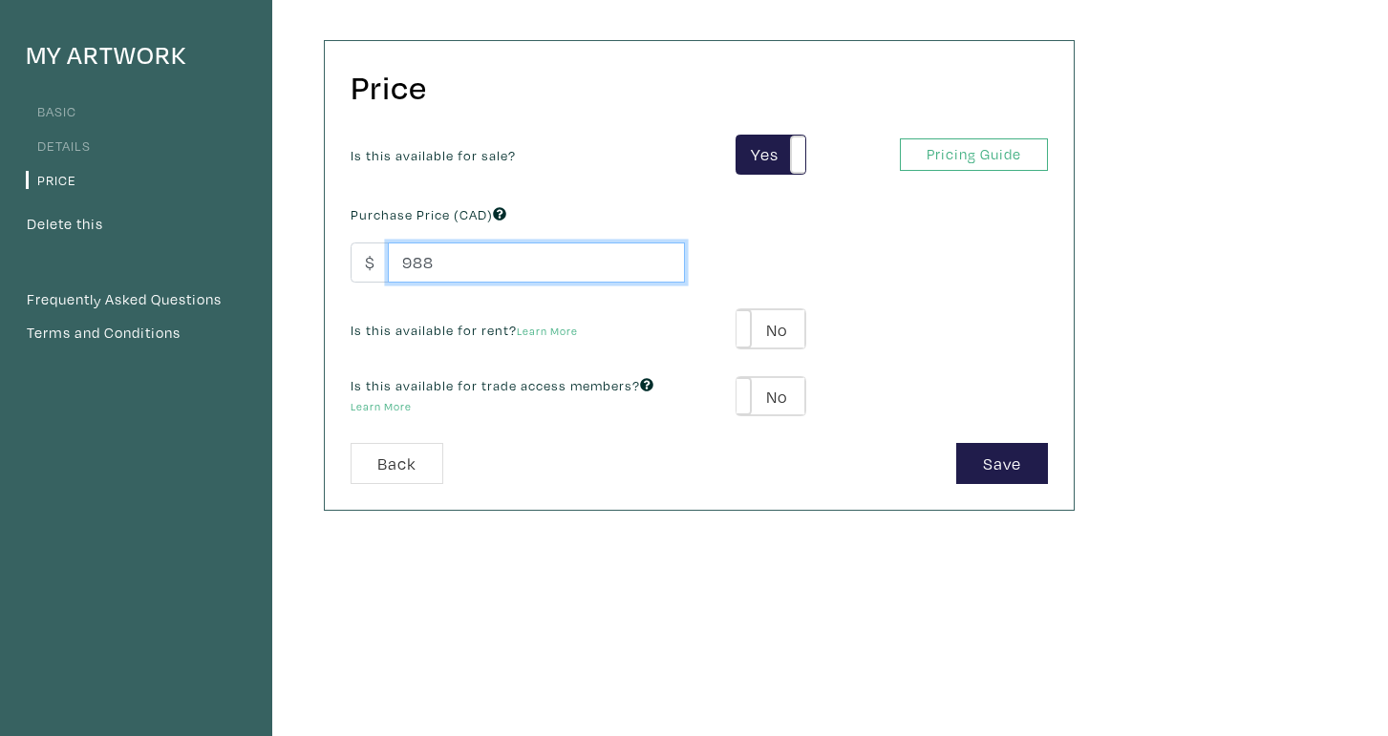
click at [490, 253] on input "988" at bounding box center [536, 263] width 297 height 41
type input "980"
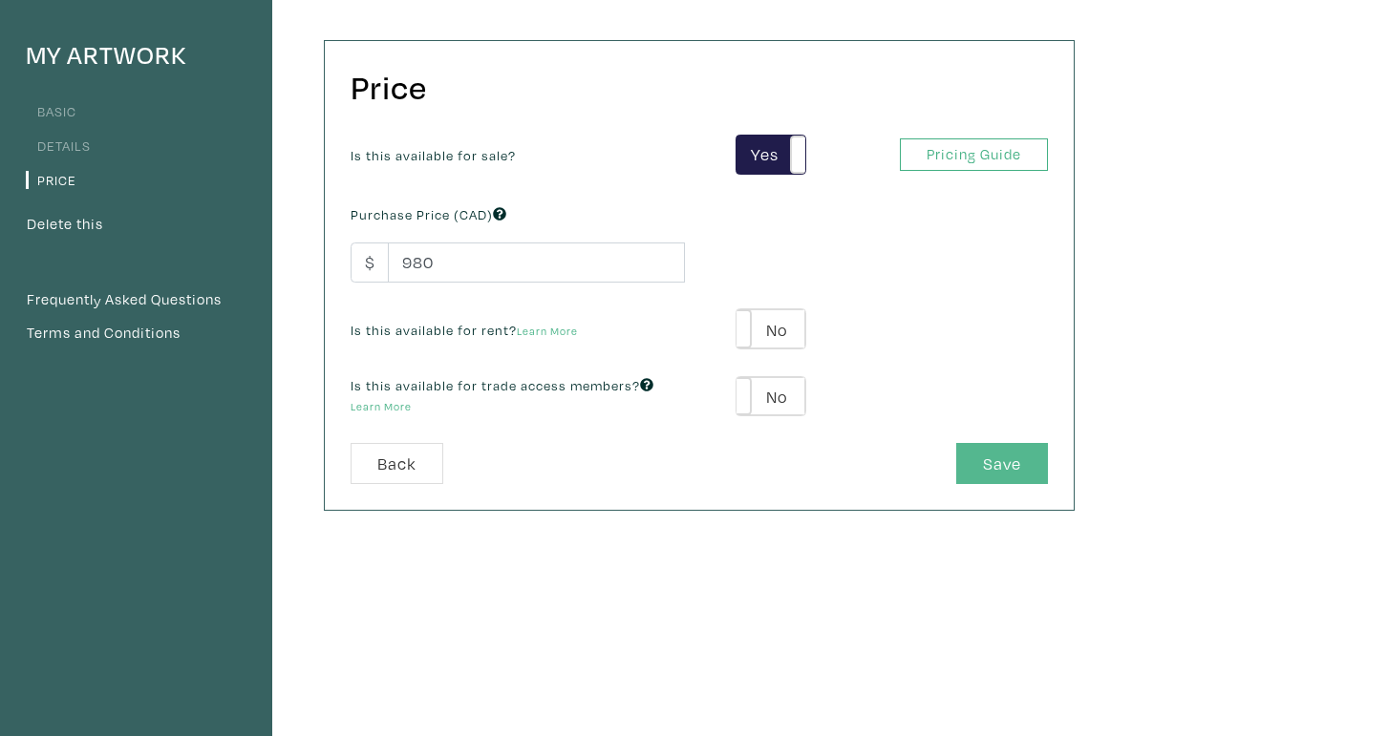
click at [1010, 454] on button "Save" at bounding box center [1002, 463] width 92 height 41
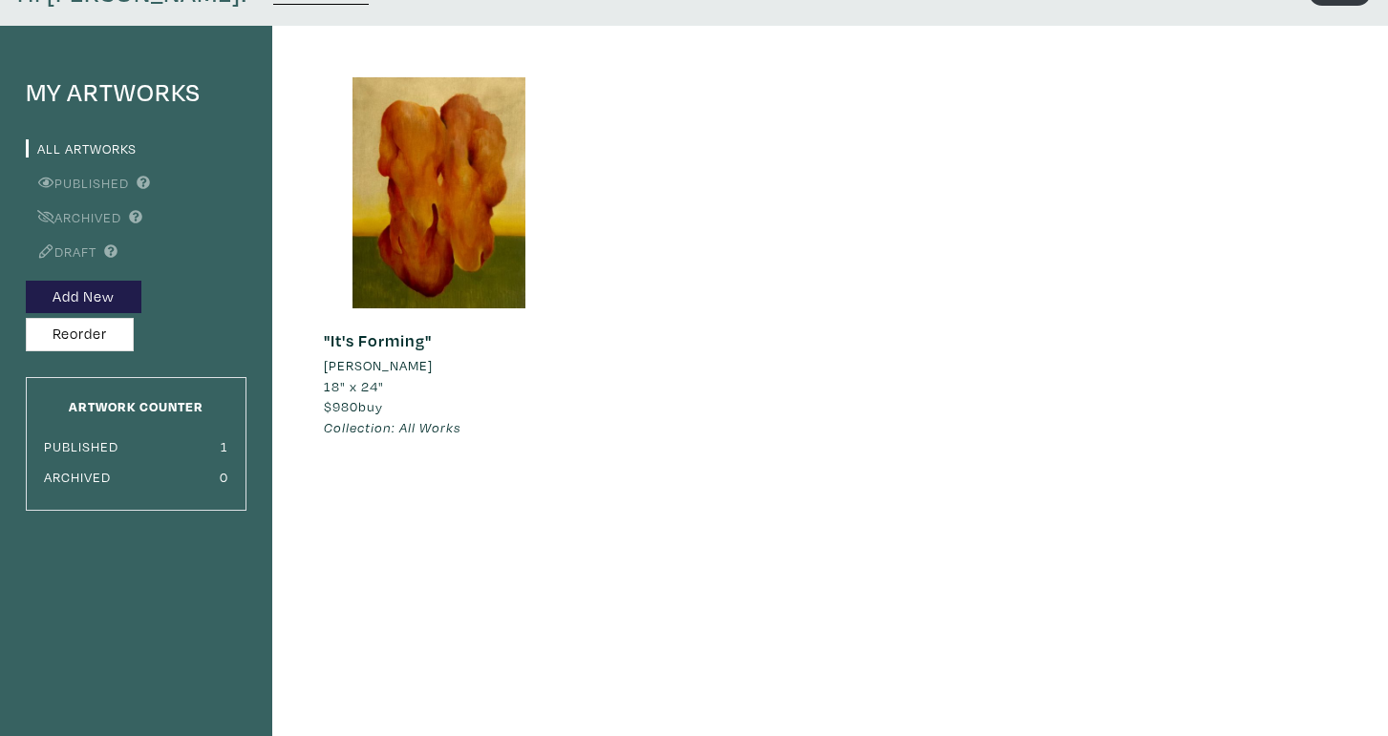
scroll to position [141, 0]
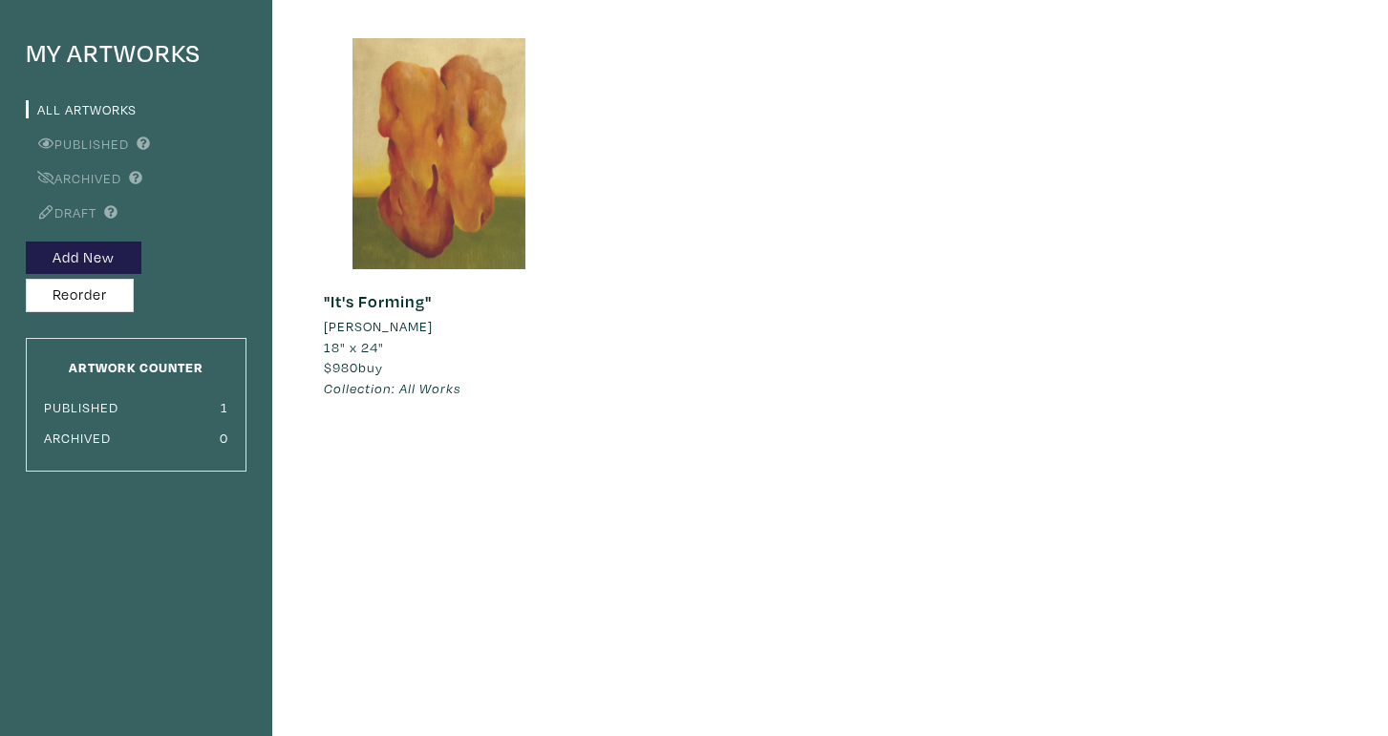
click at [432, 202] on div at bounding box center [439, 153] width 231 height 231
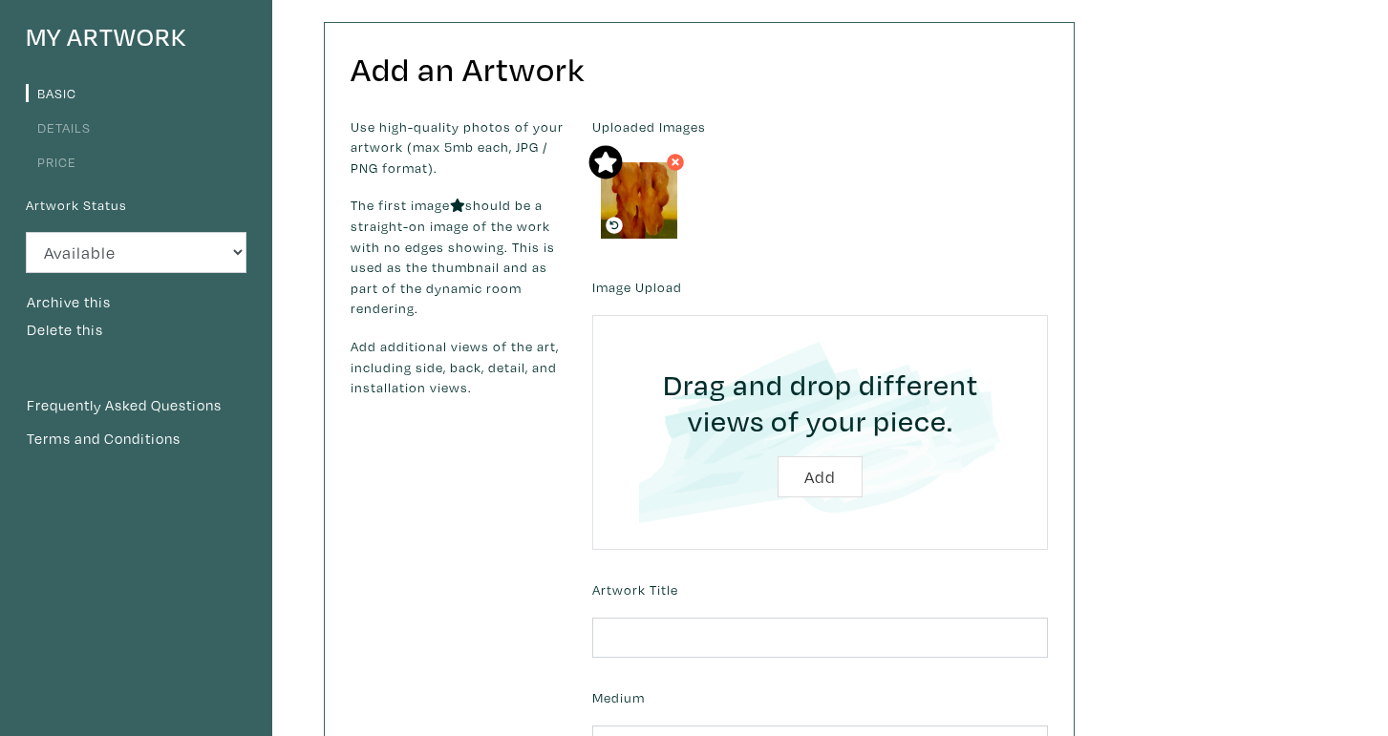
scroll to position [155, 0]
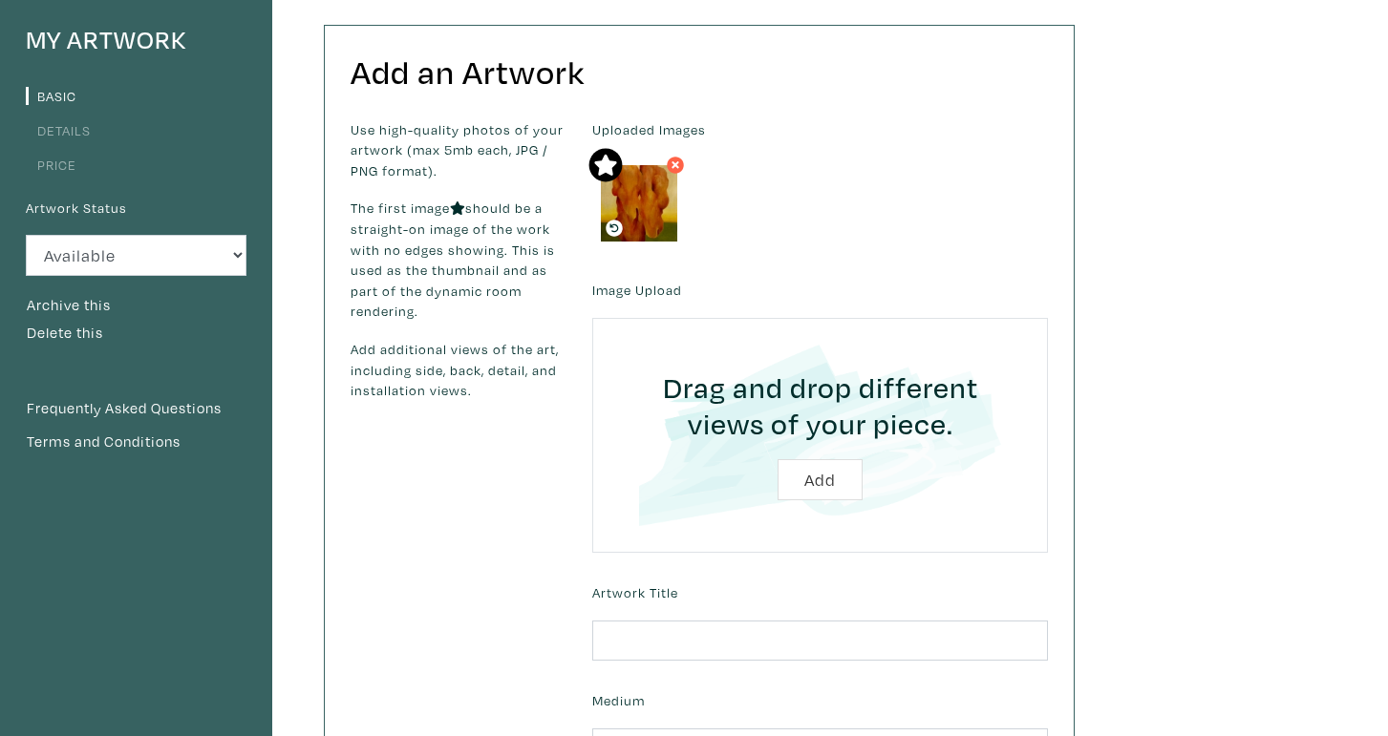
click at [87, 125] on link "Details" at bounding box center [58, 130] width 65 height 18
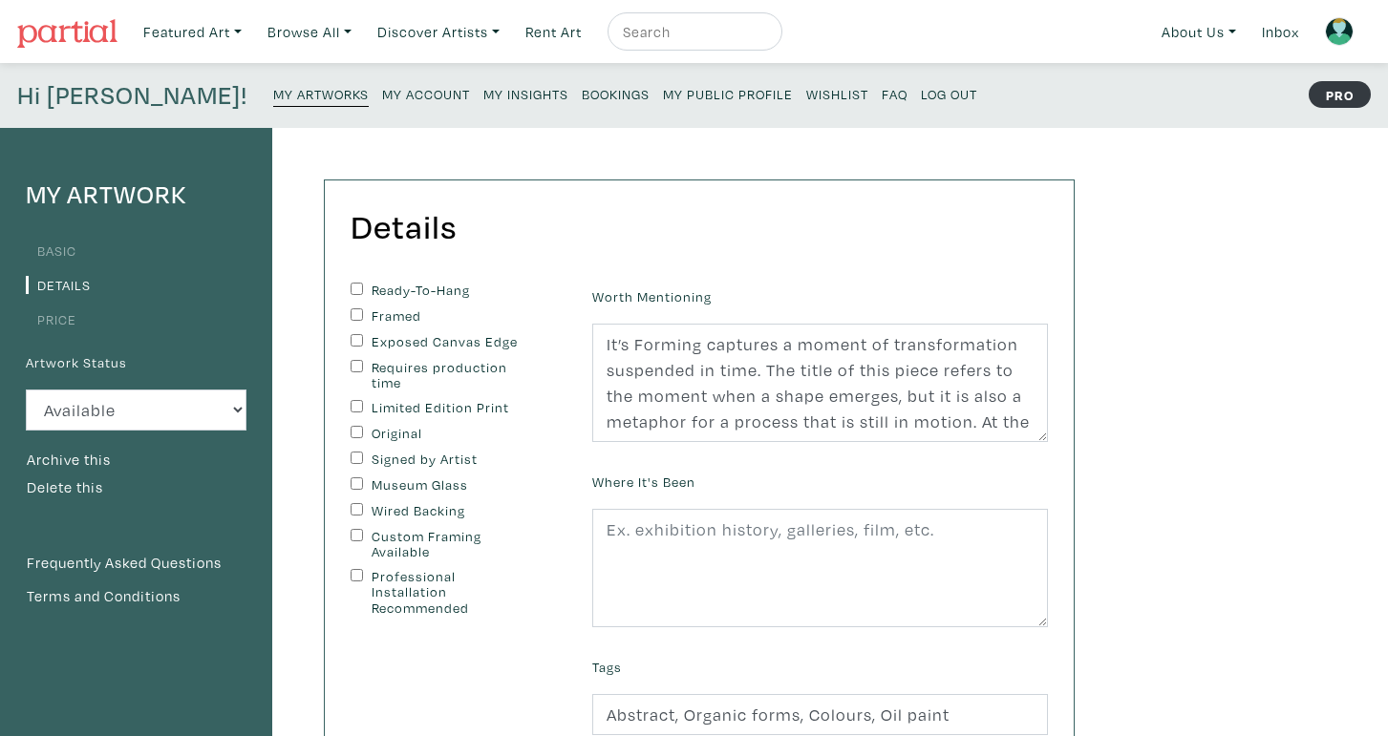
click at [61, 256] on link "Basic" at bounding box center [51, 251] width 51 height 18
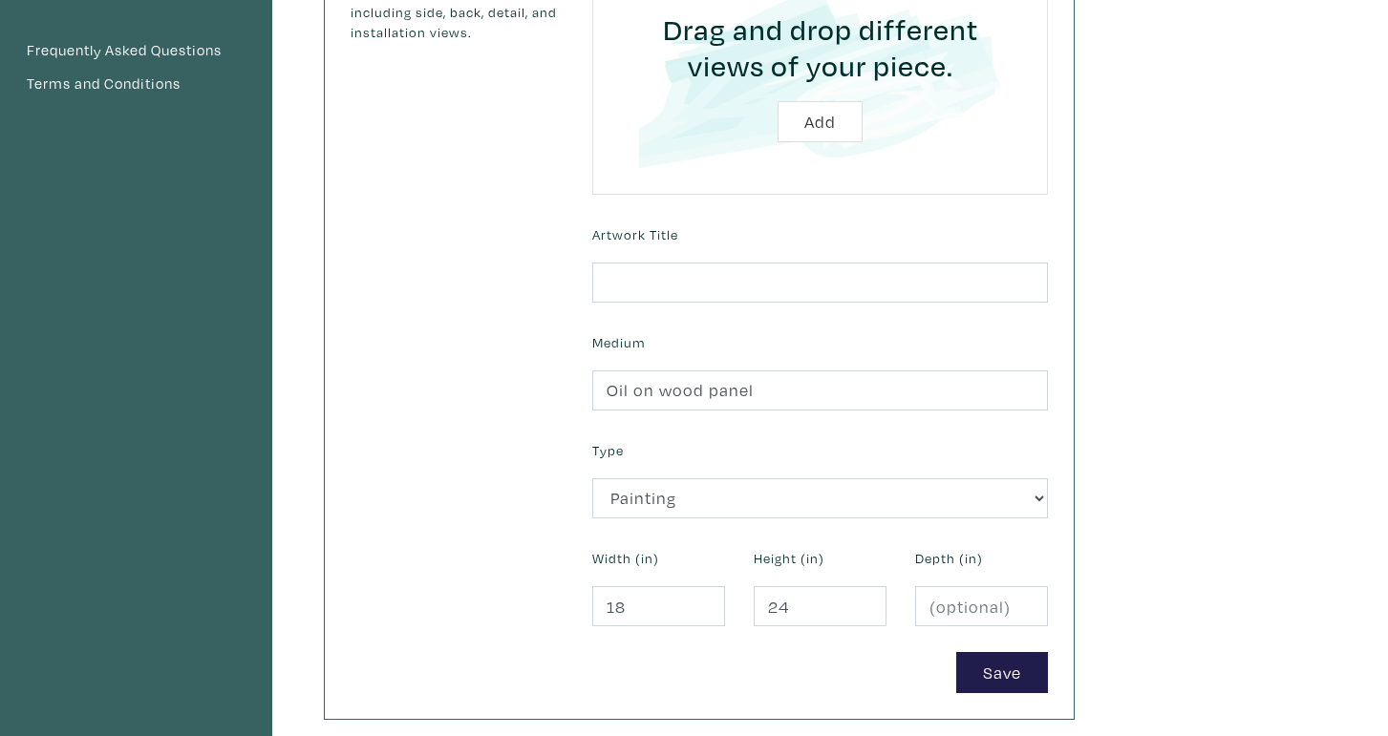
scroll to position [605, 0]
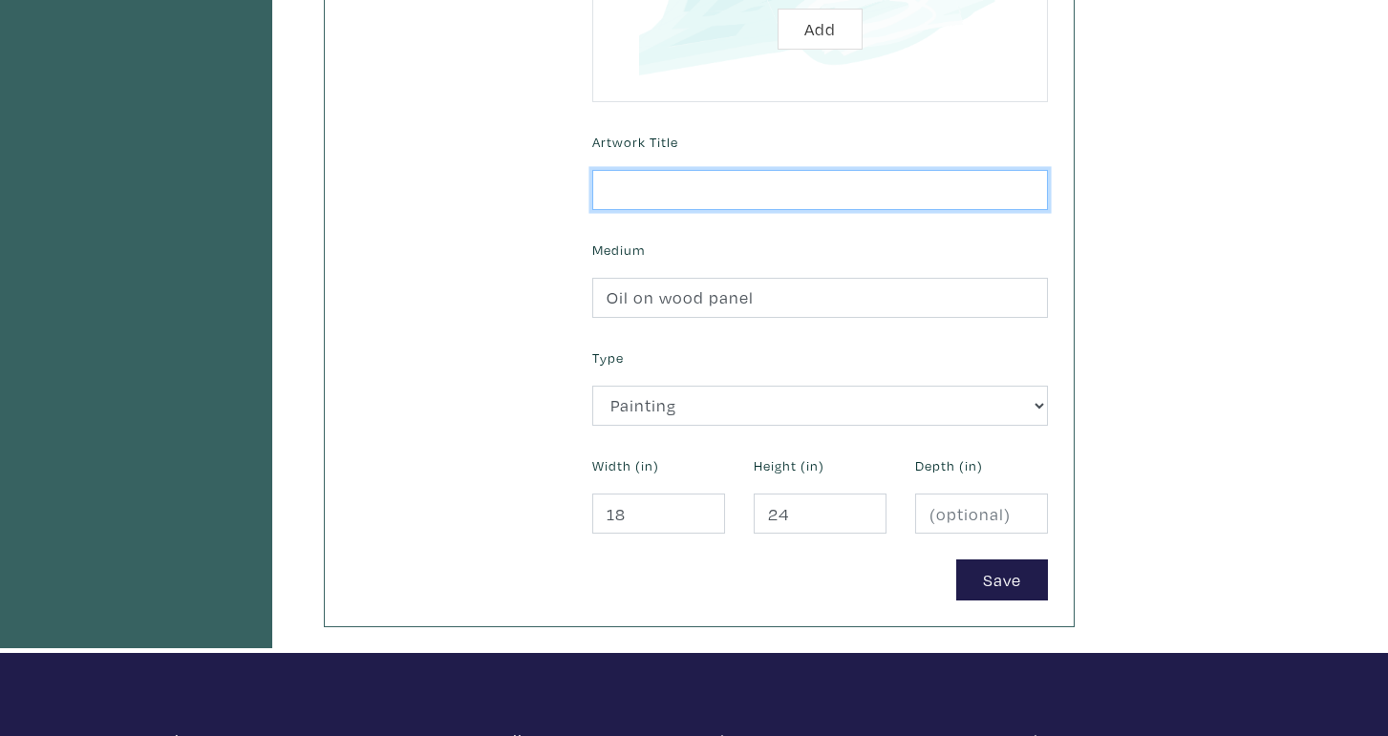
click at [632, 181] on input "text" at bounding box center [820, 190] width 456 height 41
click at [625, 186] on input ""Its Forming"" at bounding box center [820, 190] width 456 height 41
type input ""It's Forming""
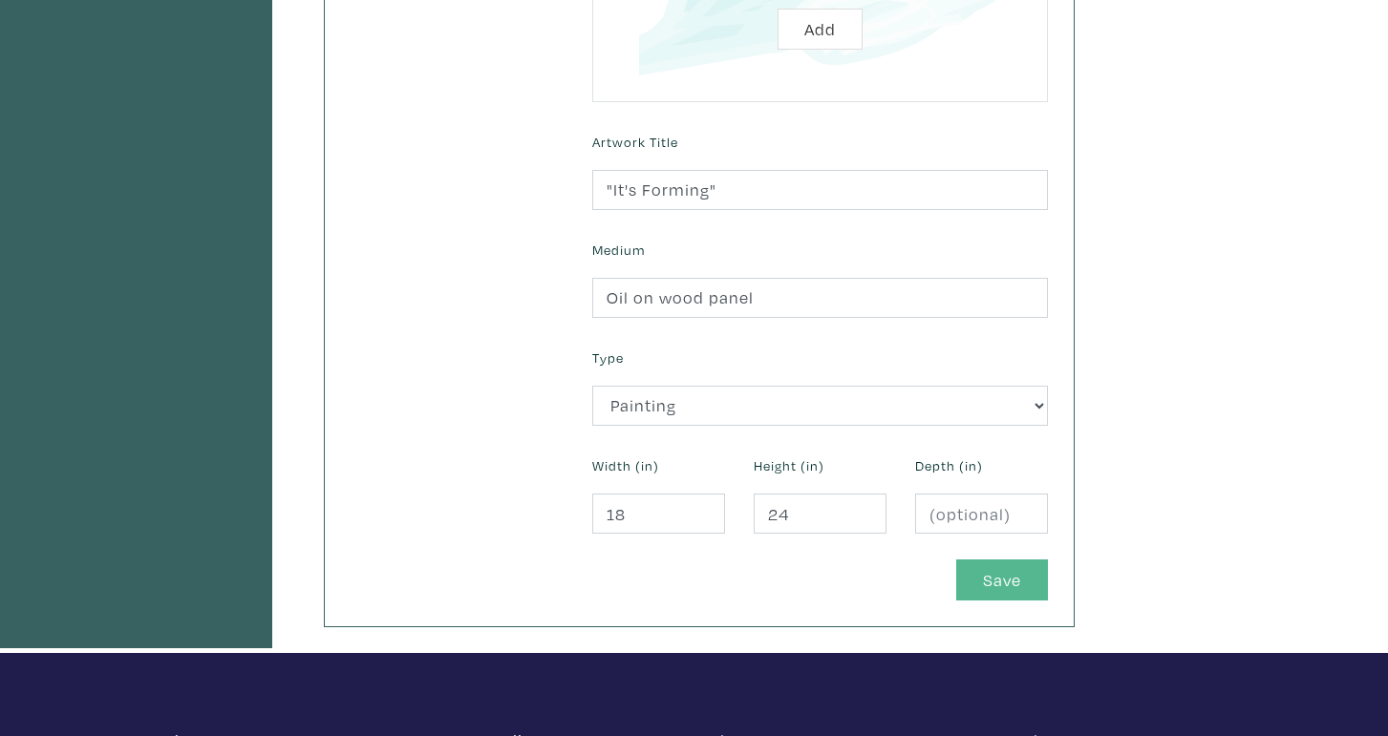
click at [1031, 570] on button "Save" at bounding box center [1002, 580] width 92 height 41
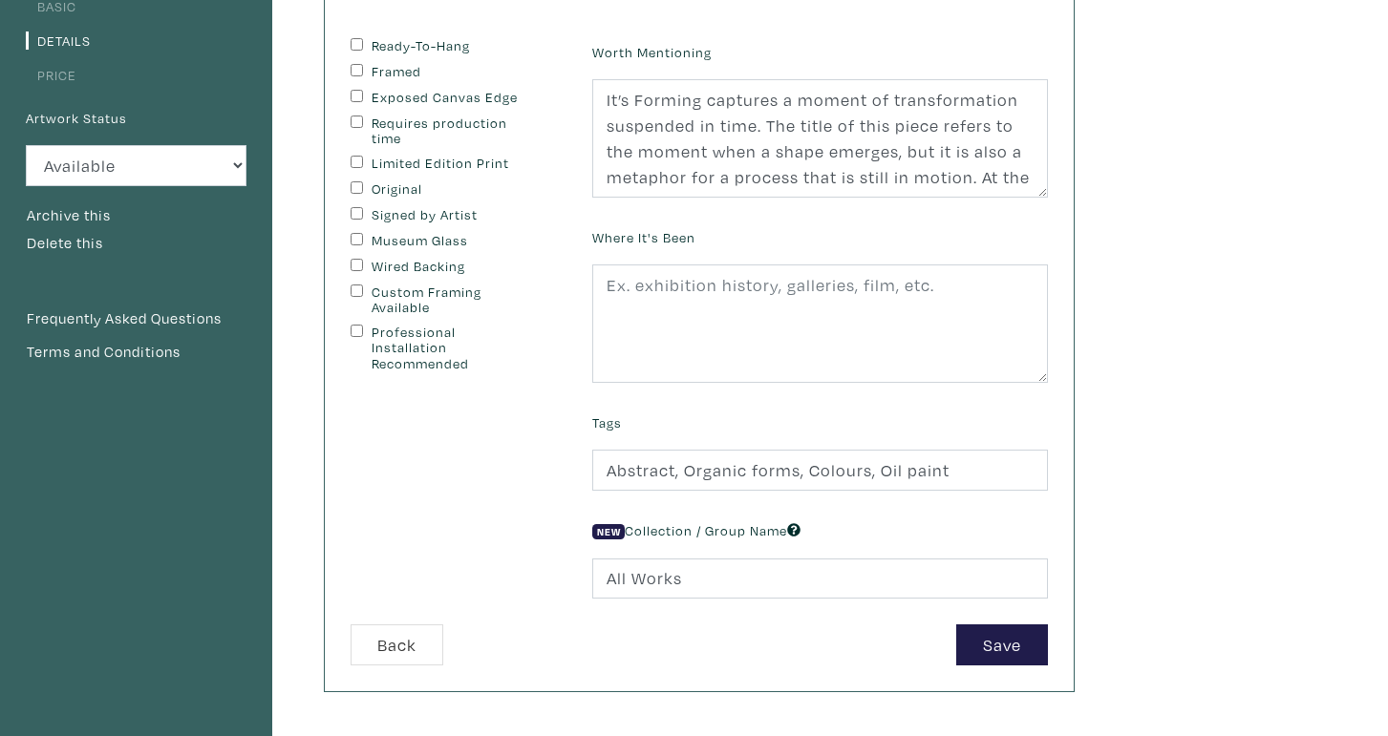
scroll to position [126, 0]
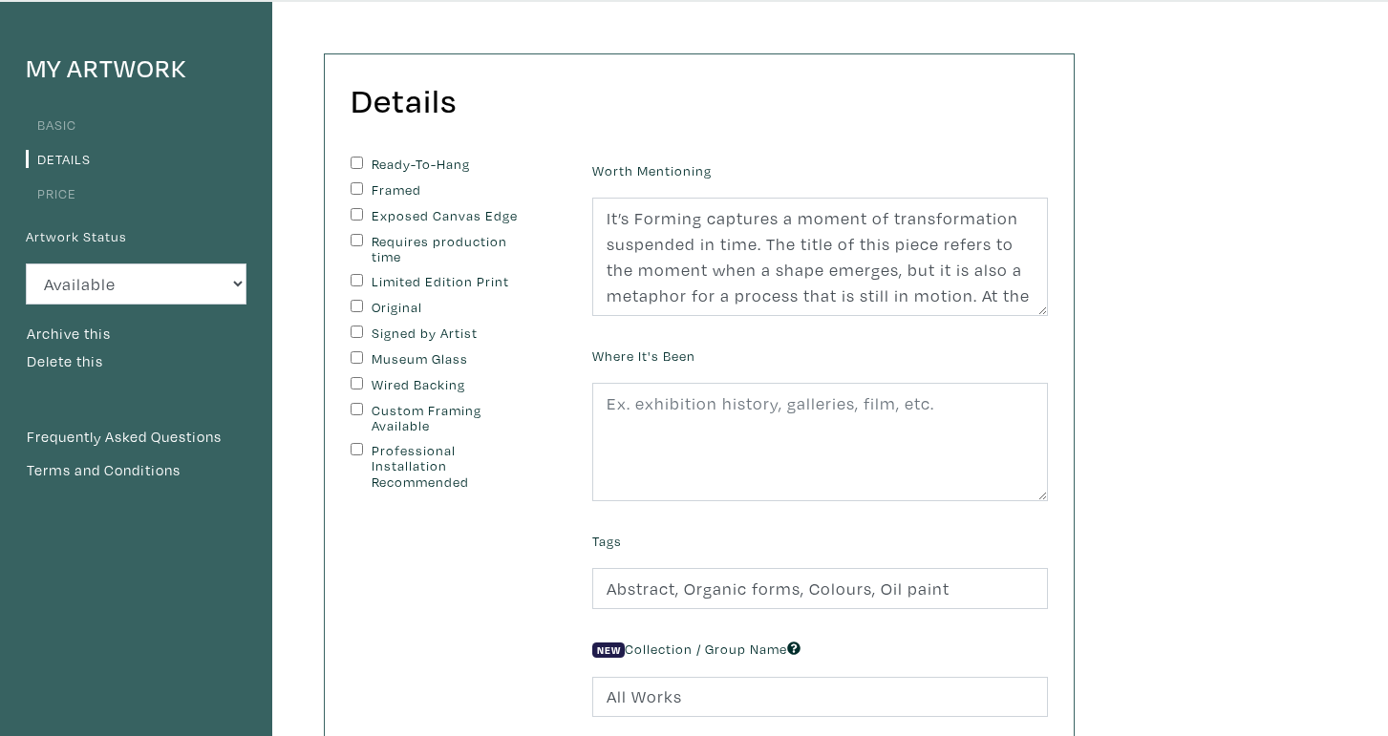
click at [419, 163] on label "Ready-To-Hang" at bounding box center [451, 165] width 159 height 16
click at [363, 163] on input "Ready-To-Hang" at bounding box center [356, 163] width 12 height 12
checkbox input "true"
click at [408, 187] on label "Framed" at bounding box center [451, 190] width 159 height 16
click at [363, 187] on input "Framed" at bounding box center [356, 188] width 12 height 12
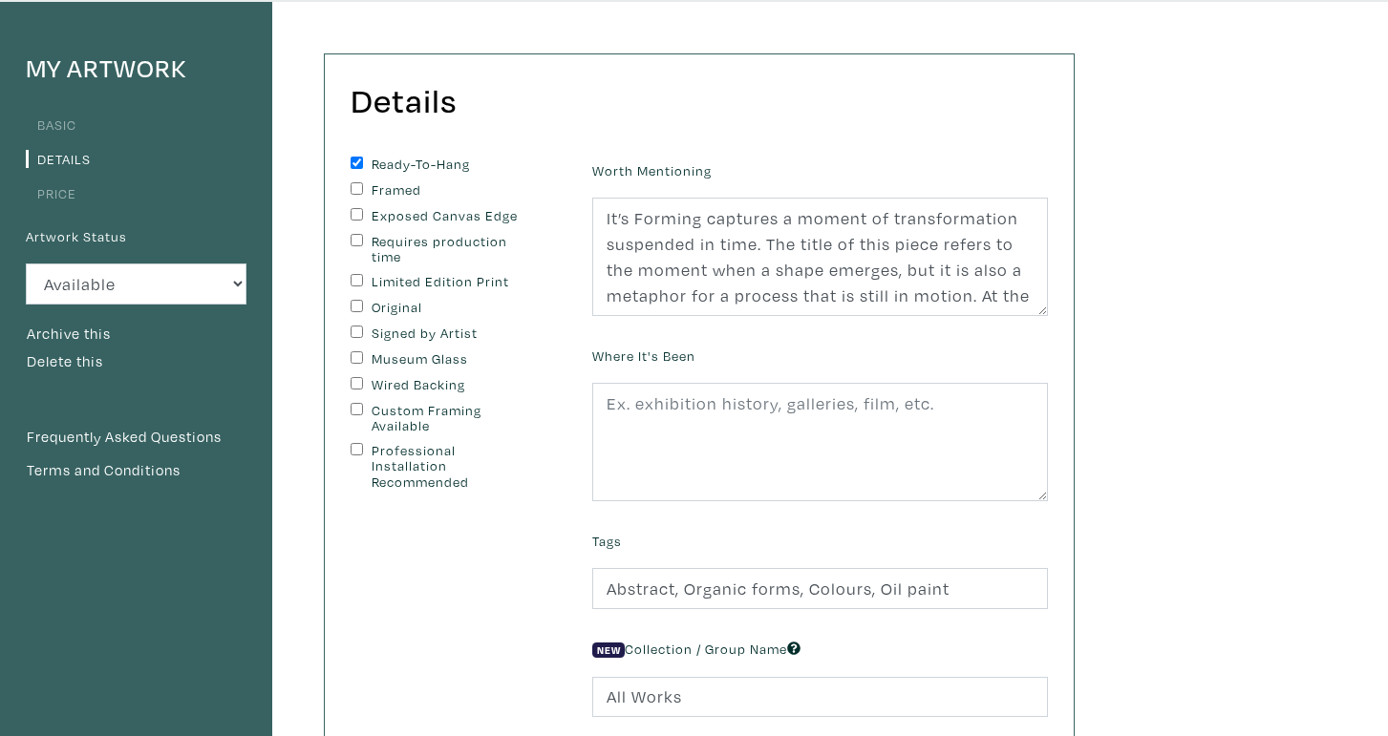
checkbox input "true"
click at [400, 274] on label "Limited Edition Print" at bounding box center [451, 282] width 159 height 16
click at [363, 274] on input "Limited Edition Print" at bounding box center [356, 280] width 12 height 12
checkbox input "true"
click at [398, 302] on label "Original" at bounding box center [451, 308] width 159 height 16
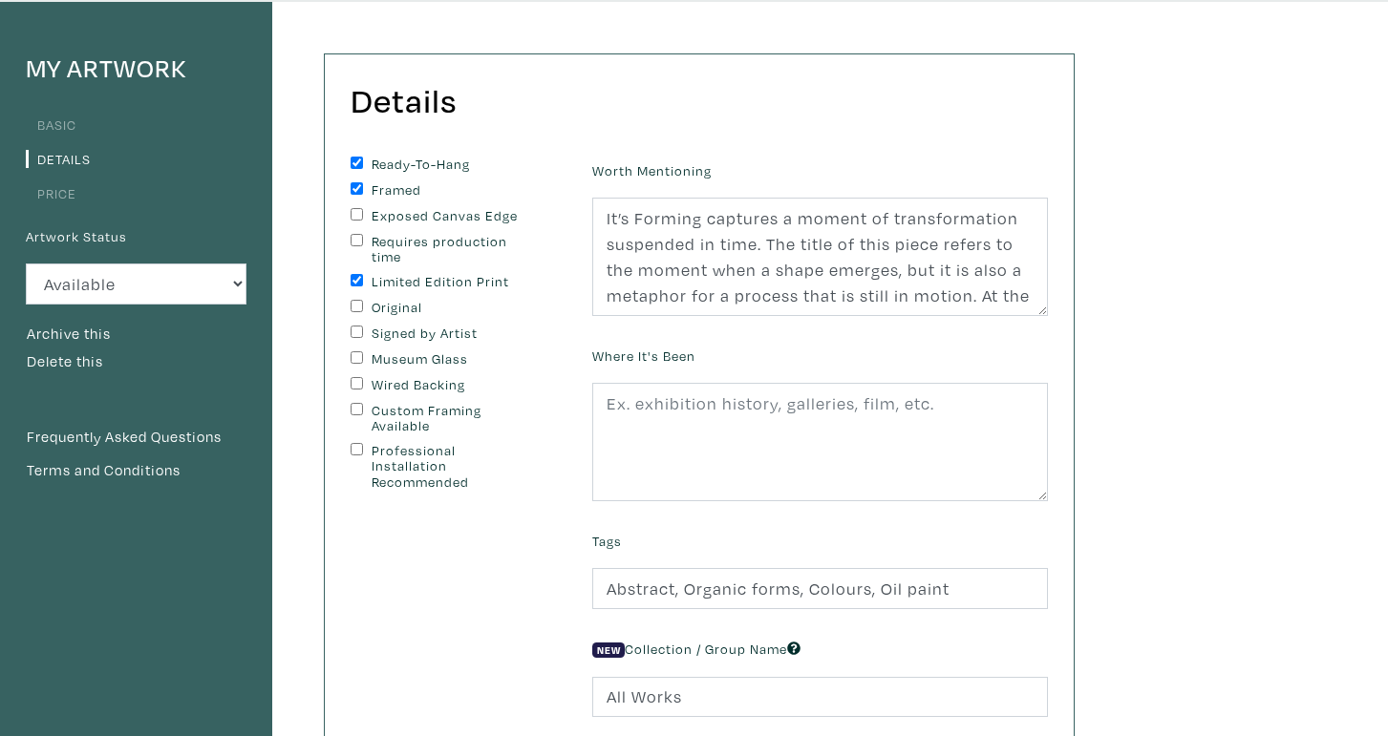
click at [363, 302] on input "Original" at bounding box center [356, 306] width 12 height 12
checkbox input "true"
click at [398, 282] on label "Limited Edition Print" at bounding box center [451, 282] width 159 height 16
click at [363, 282] on input "Limited Edition Print" at bounding box center [356, 280] width 12 height 12
checkbox input "false"
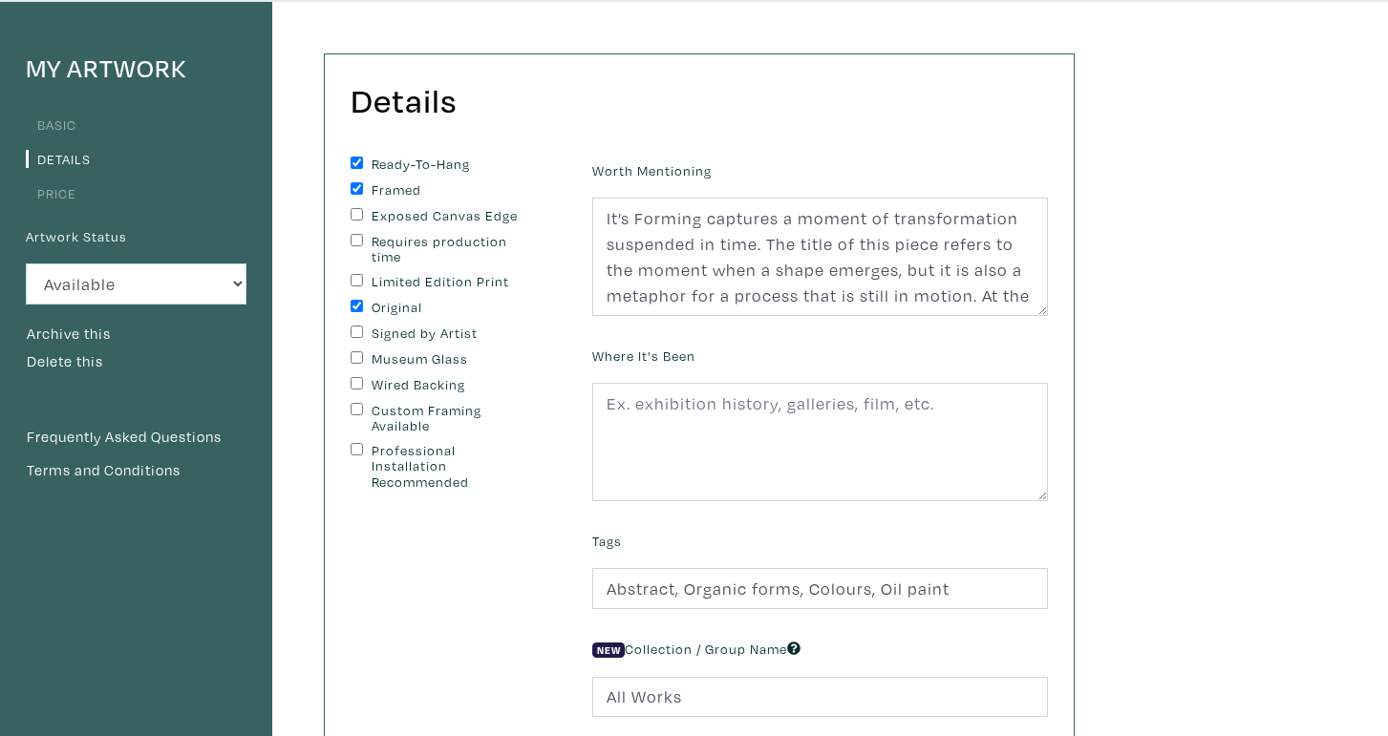
click at [407, 336] on label "Signed by Artist" at bounding box center [451, 334] width 159 height 16
click at [363, 336] on input "Signed by Artist" at bounding box center [356, 332] width 12 height 12
checkbox input "true"
click at [437, 414] on label "Custom Framing Available" at bounding box center [451, 419] width 159 height 32
click at [363, 414] on input "Custom Framing Available" at bounding box center [356, 409] width 12 height 12
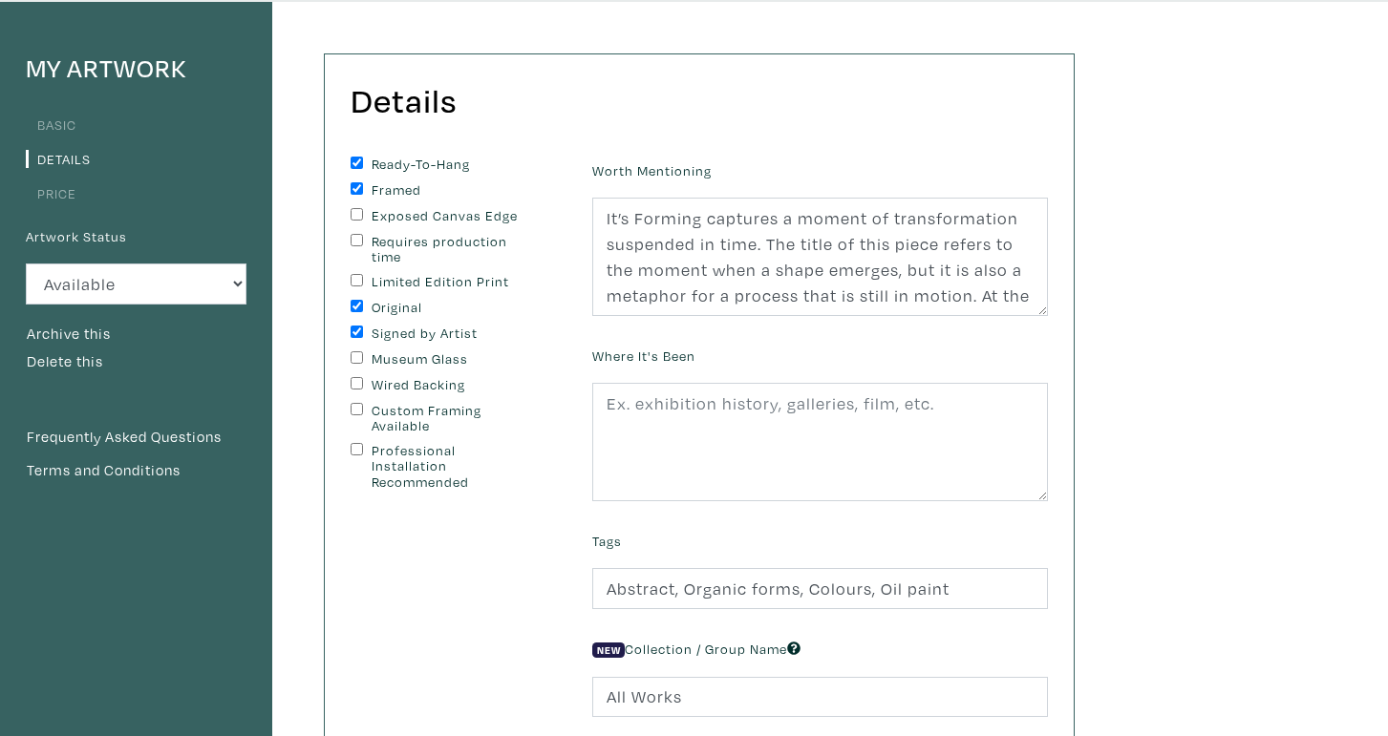
checkbox input "true"
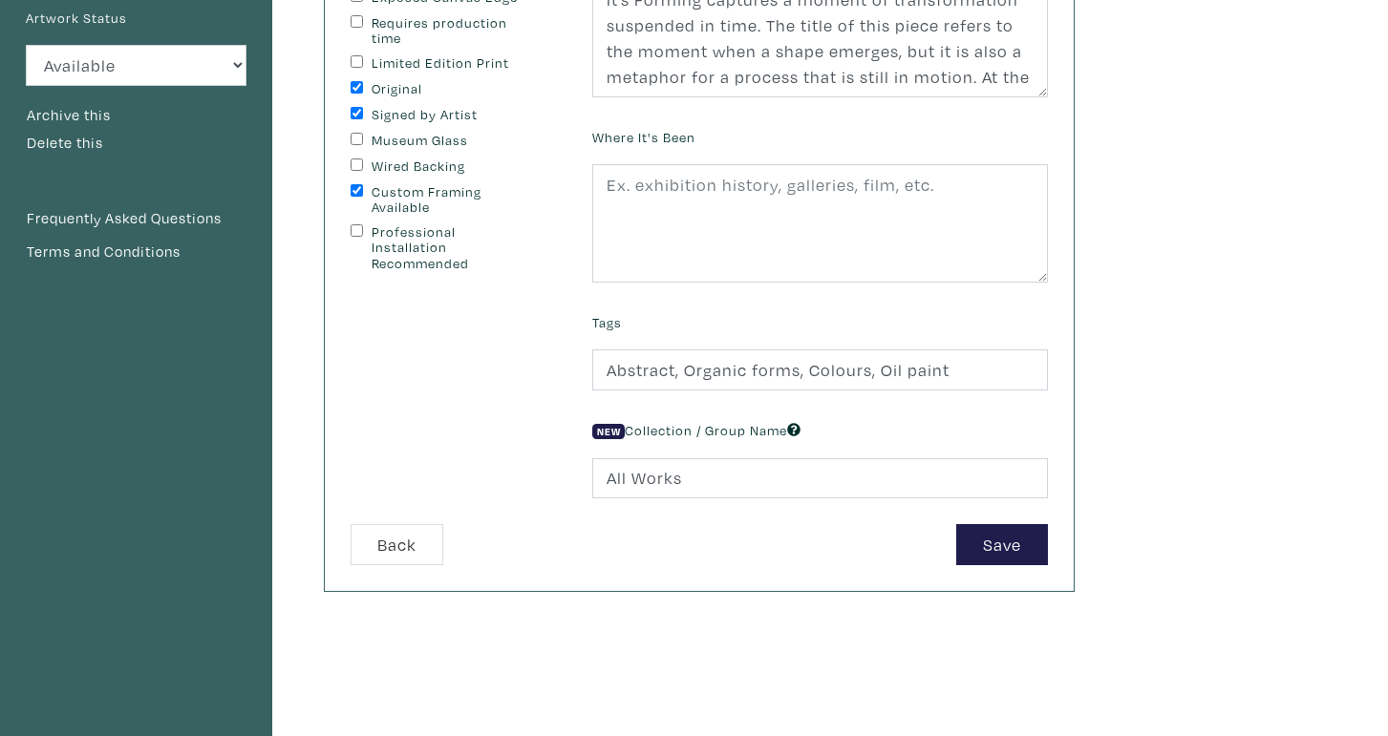
scroll to position [349, 0]
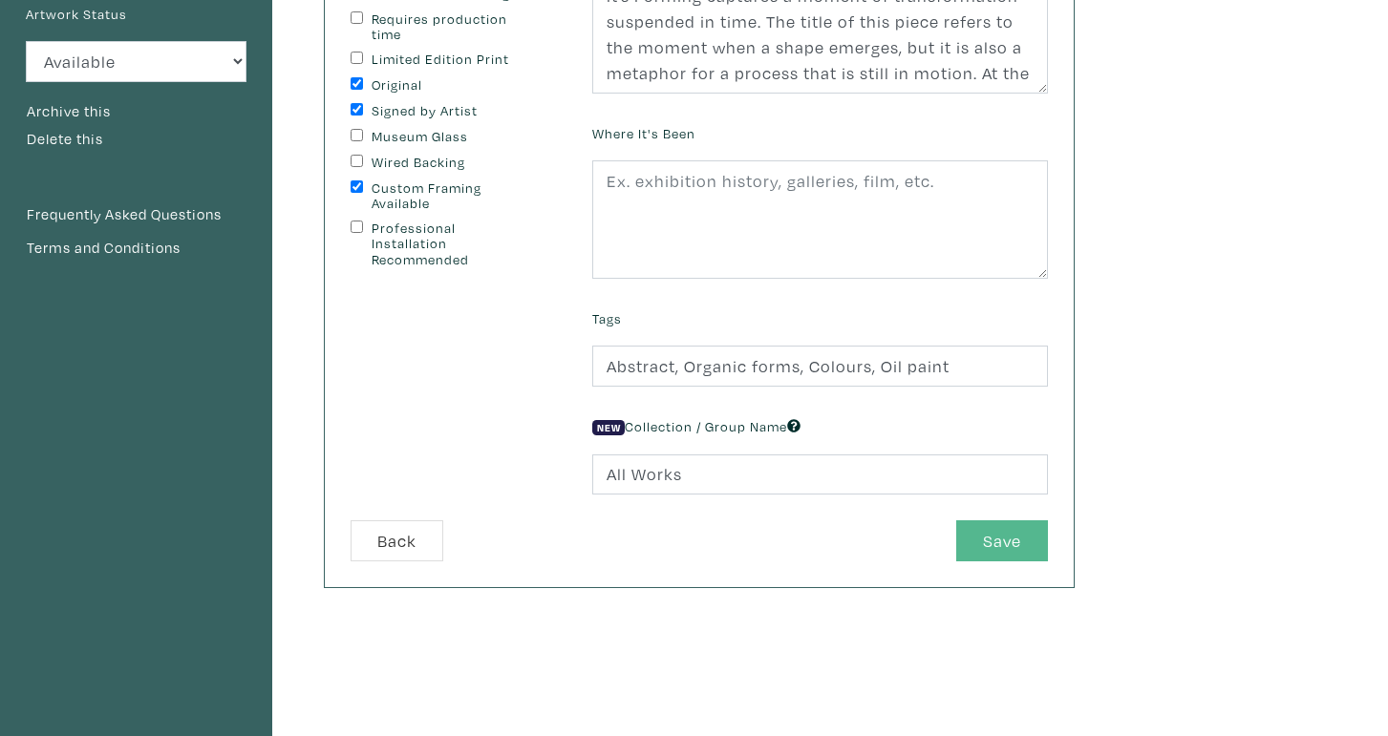
click at [1004, 526] on button "Save" at bounding box center [1002, 540] width 92 height 41
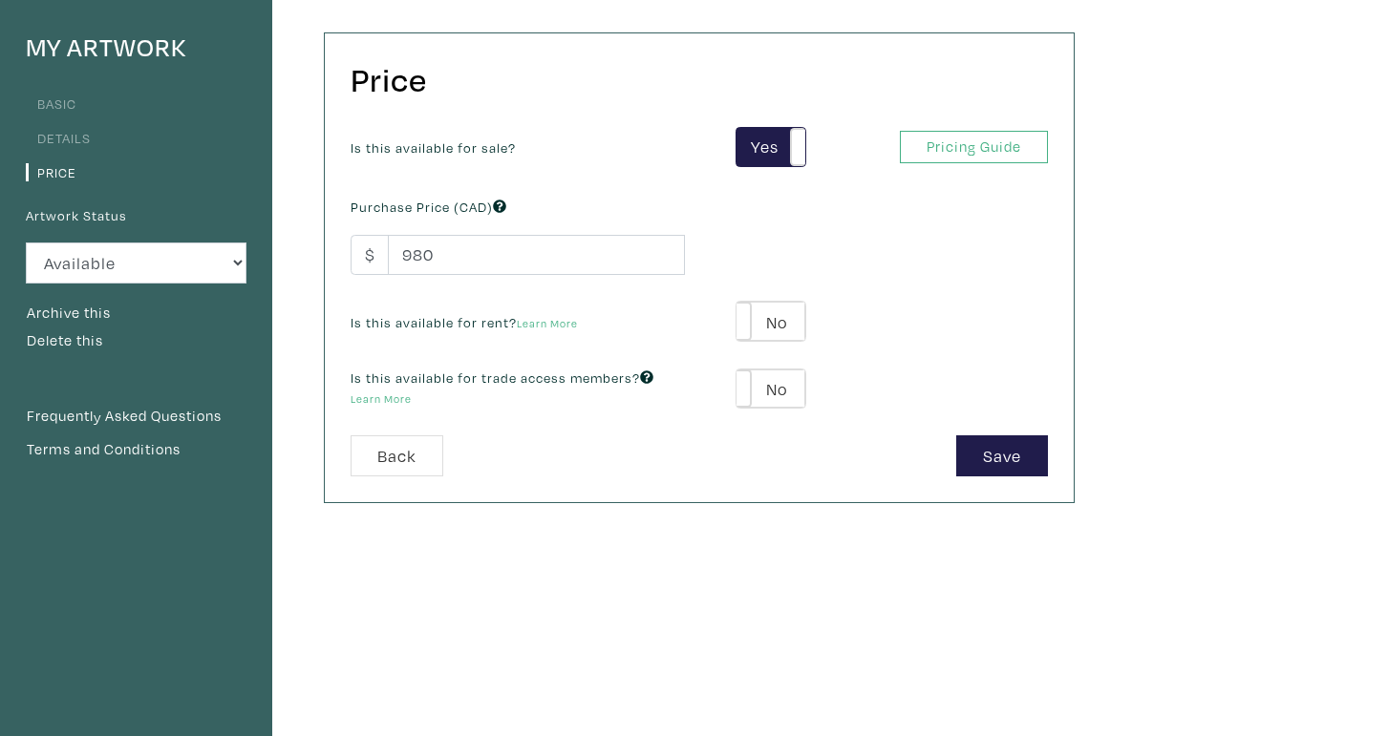
scroll to position [145, 0]
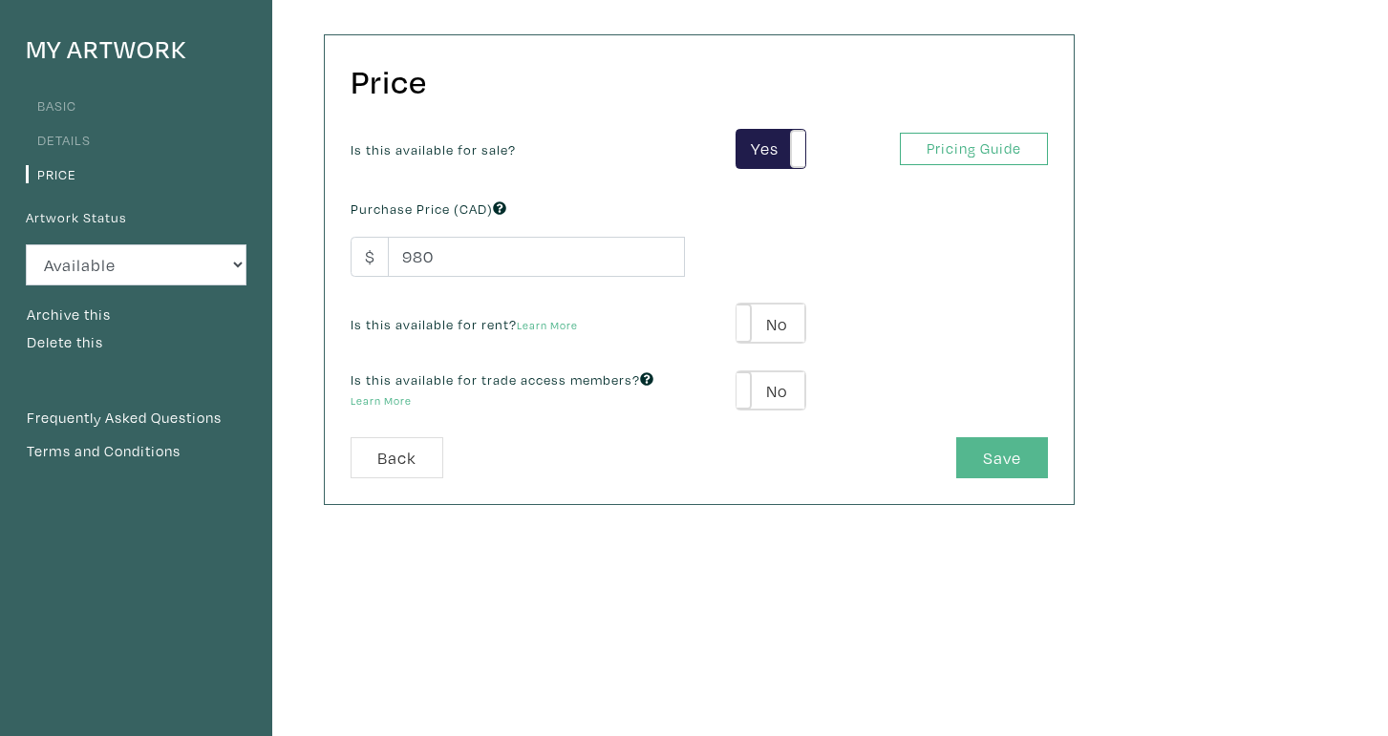
click at [1015, 460] on button "Save" at bounding box center [1002, 457] width 92 height 41
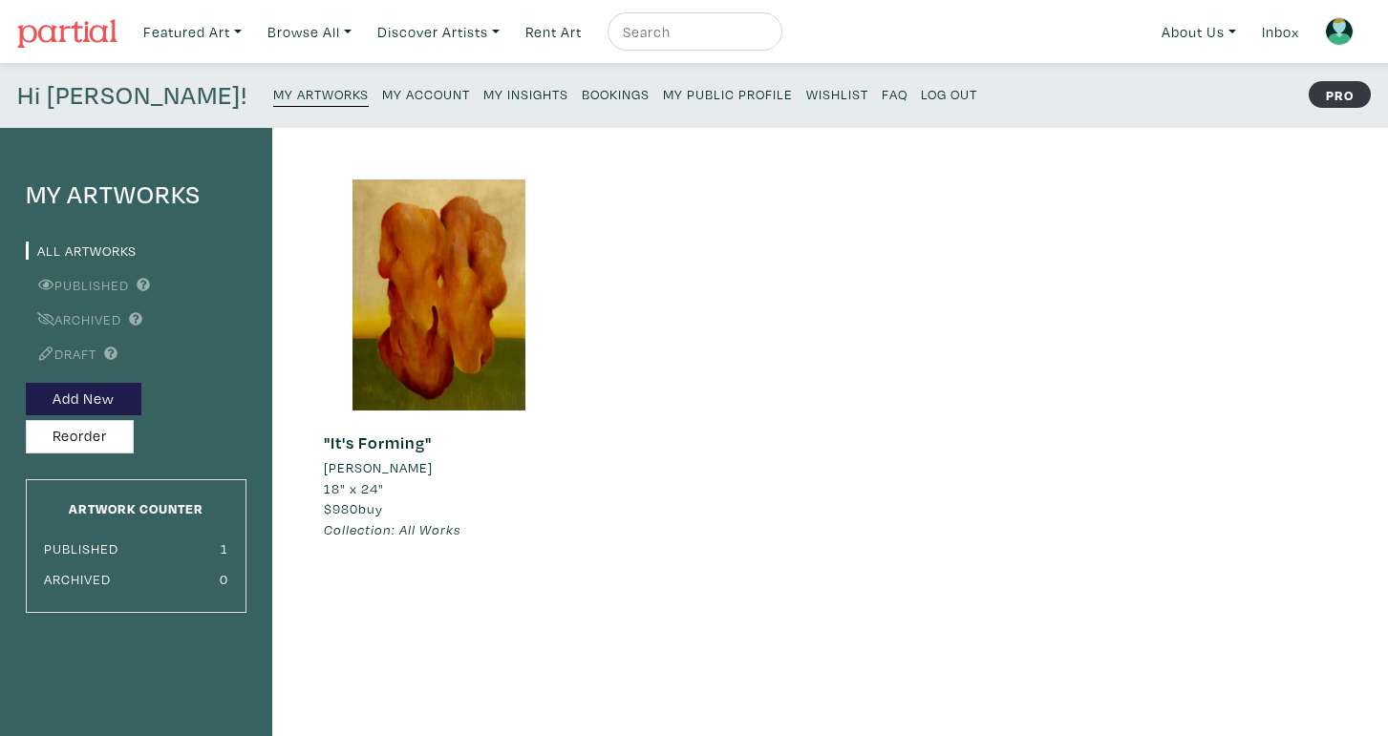
click at [69, 99] on h4 "Hi [PERSON_NAME]!" at bounding box center [132, 95] width 230 height 31
click at [69, 30] on img at bounding box center [67, 33] width 100 height 29
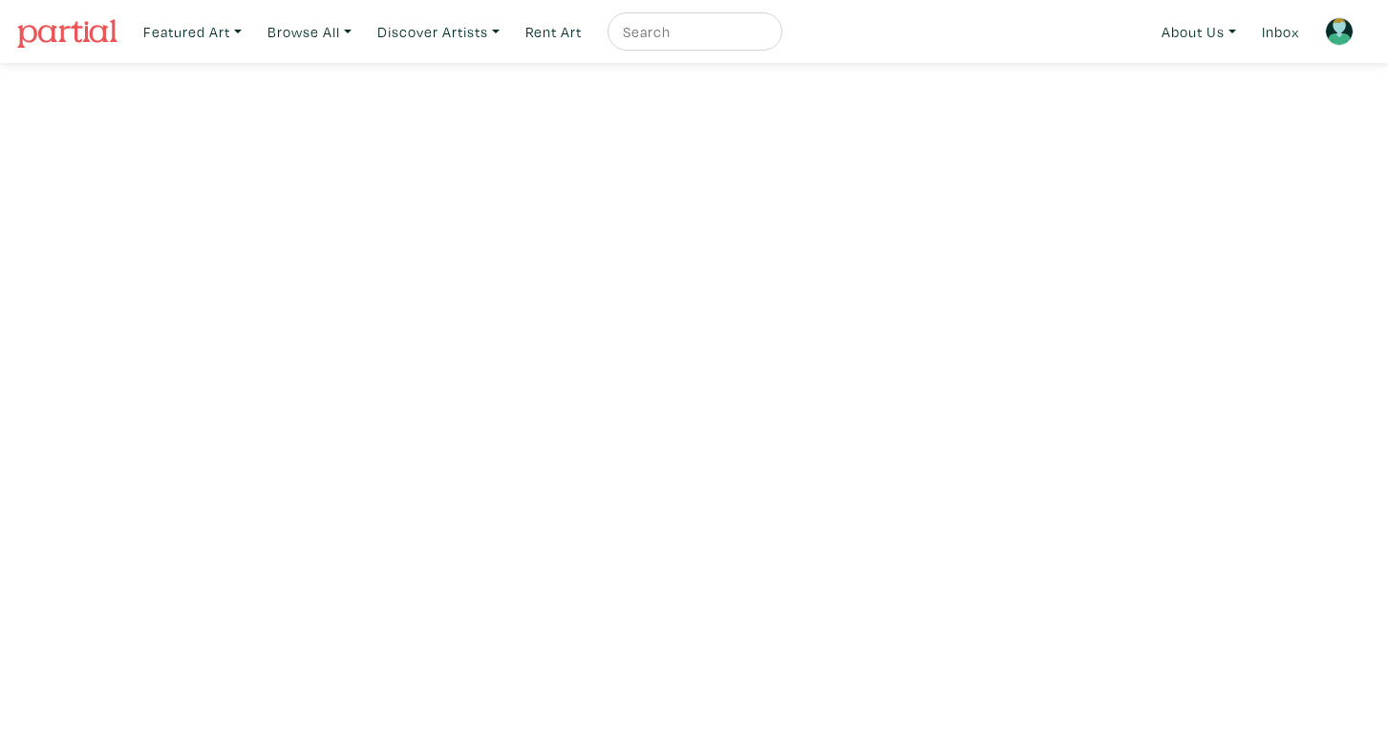
click at [1324, 34] on link at bounding box center [1339, 32] width 46 height 46
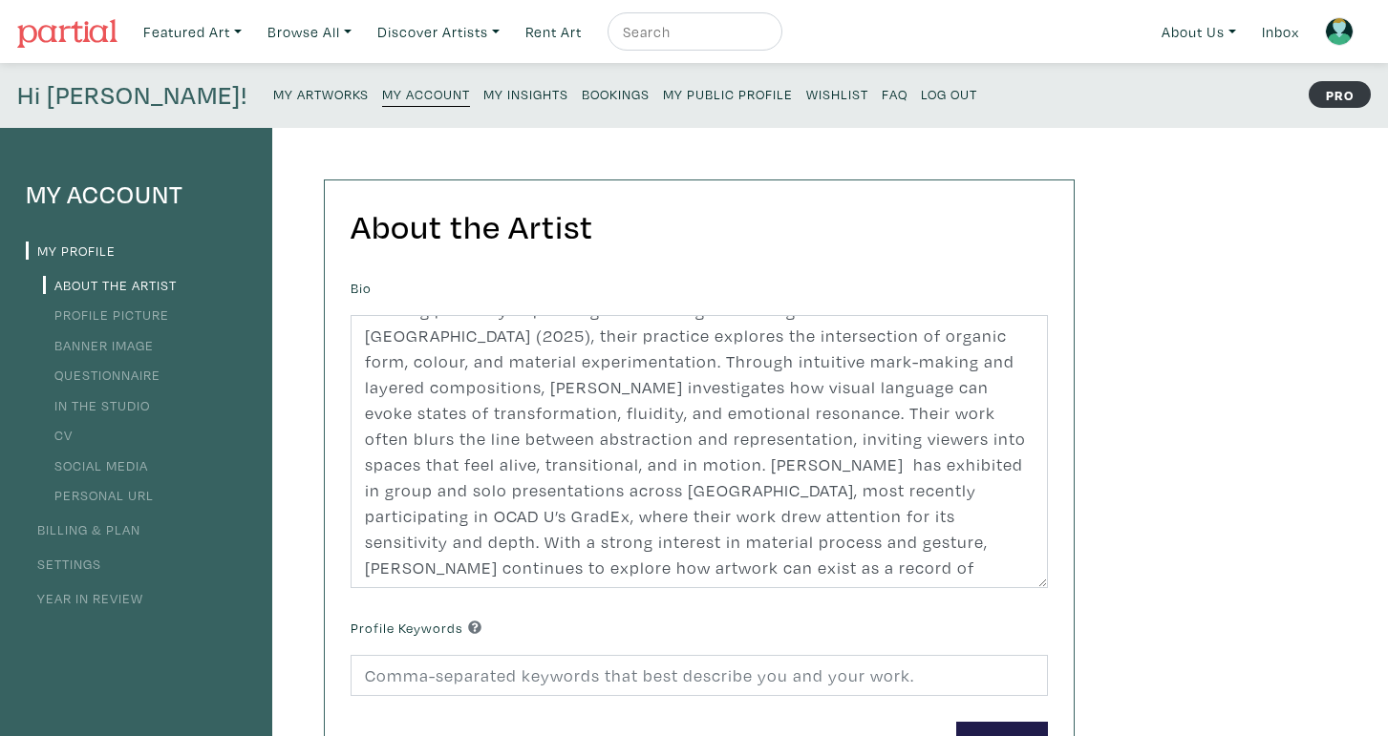
click at [133, 307] on link "Profile Picture" at bounding box center [106, 315] width 126 height 18
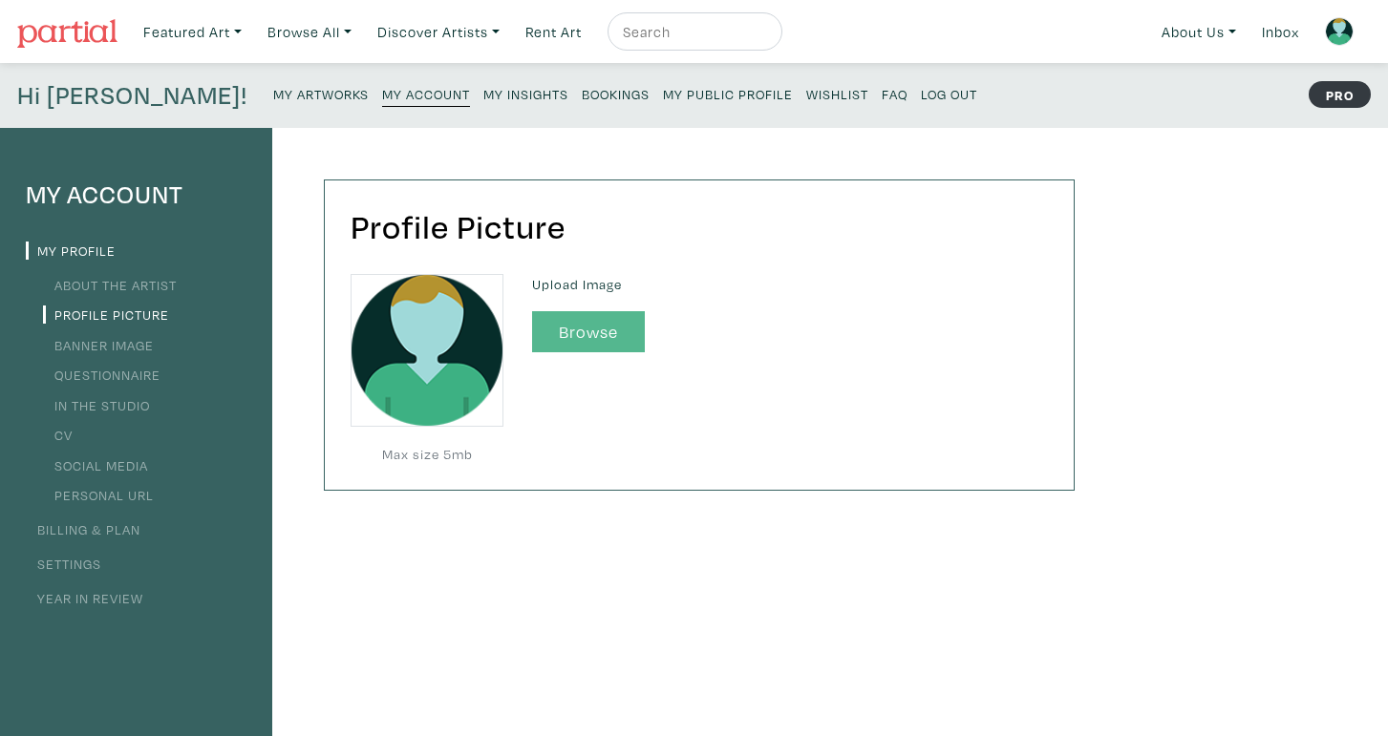
click at [584, 316] on button "Browse" at bounding box center [588, 331] width 113 height 41
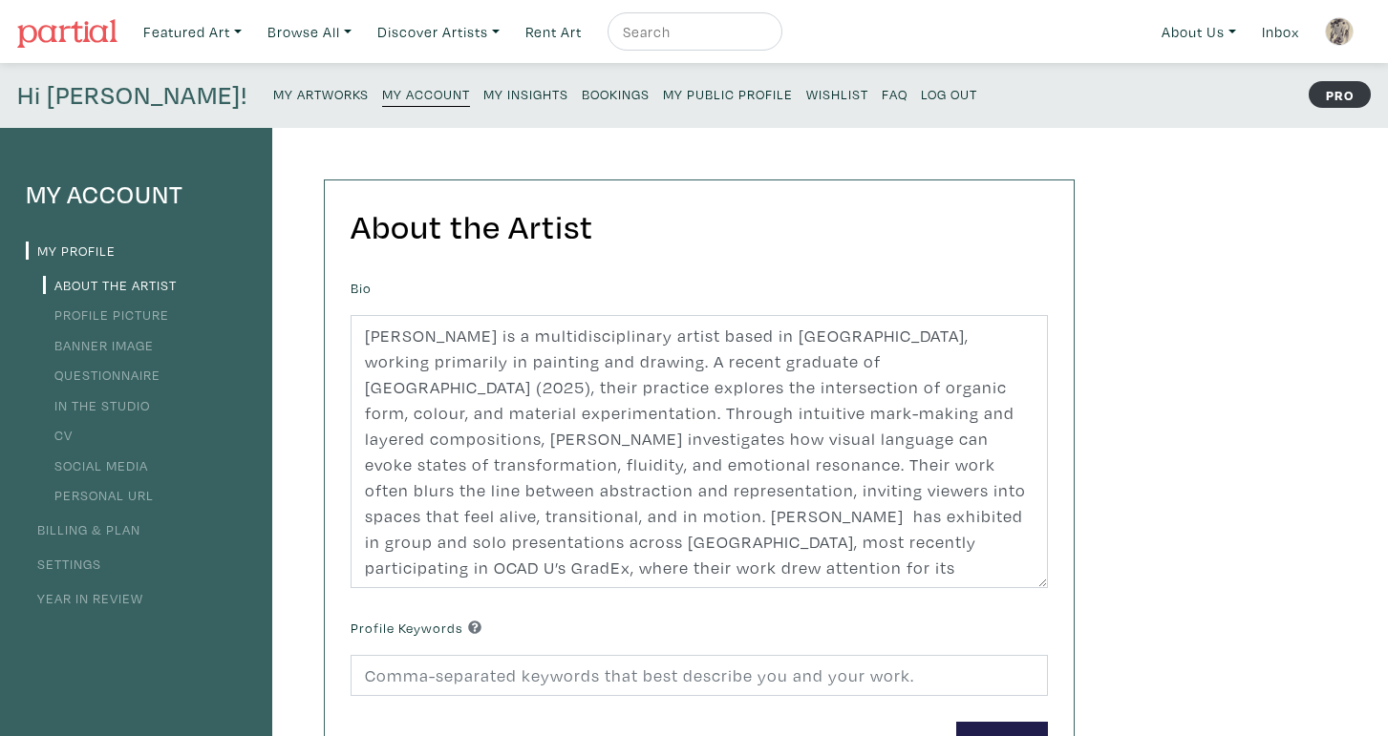
click at [99, 318] on link "Profile Picture" at bounding box center [106, 315] width 126 height 18
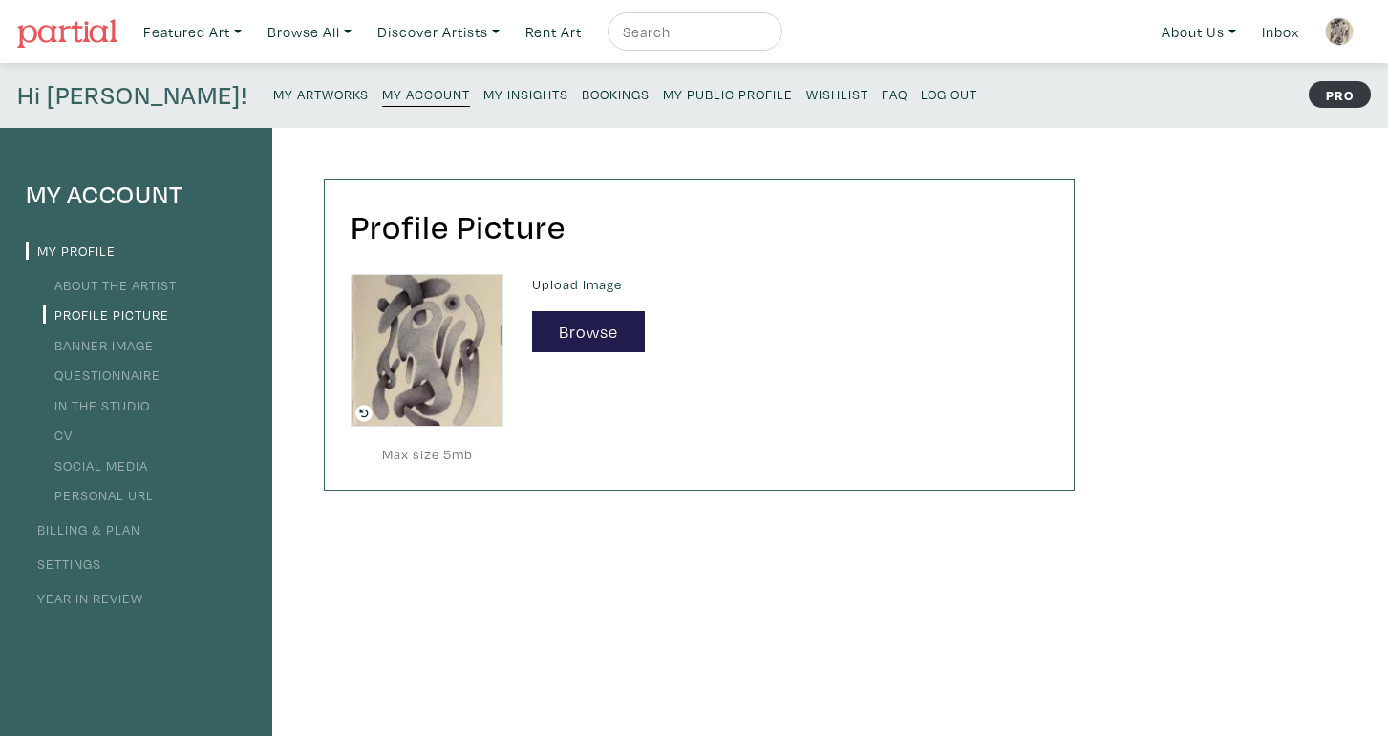
click at [450, 388] on img at bounding box center [426, 350] width 153 height 153
click at [609, 336] on button "Browse" at bounding box center [588, 331] width 113 height 41
click at [426, 568] on div "Profile Picture Max size 5mb Upload Image Browse" at bounding box center [680, 646] width 817 height 1036
click at [67, 342] on link "Banner Image" at bounding box center [98, 345] width 111 height 18
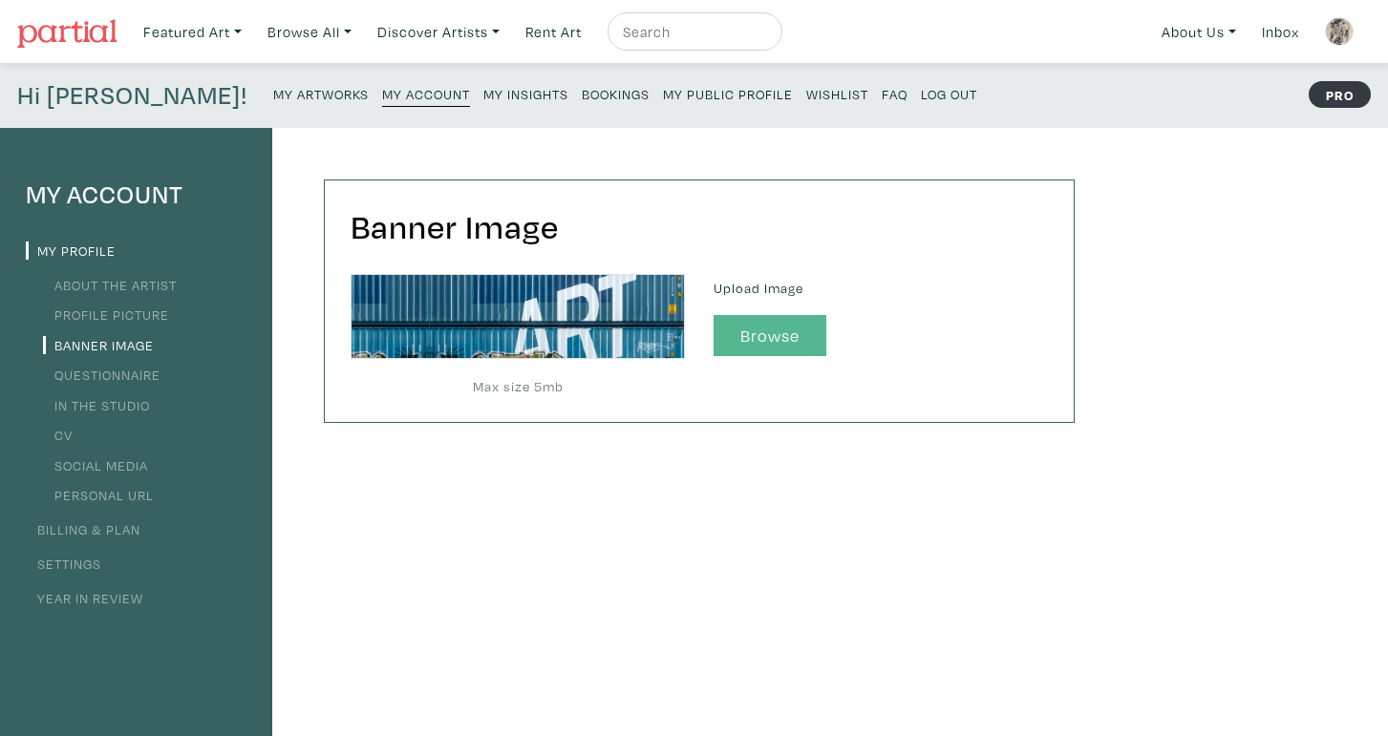
click at [733, 338] on button "Browse" at bounding box center [769, 335] width 113 height 41
click at [614, 312] on img at bounding box center [517, 316] width 334 height 85
click at [764, 331] on button "Browse" at bounding box center [769, 335] width 113 height 41
click at [602, 313] on img at bounding box center [517, 316] width 334 height 85
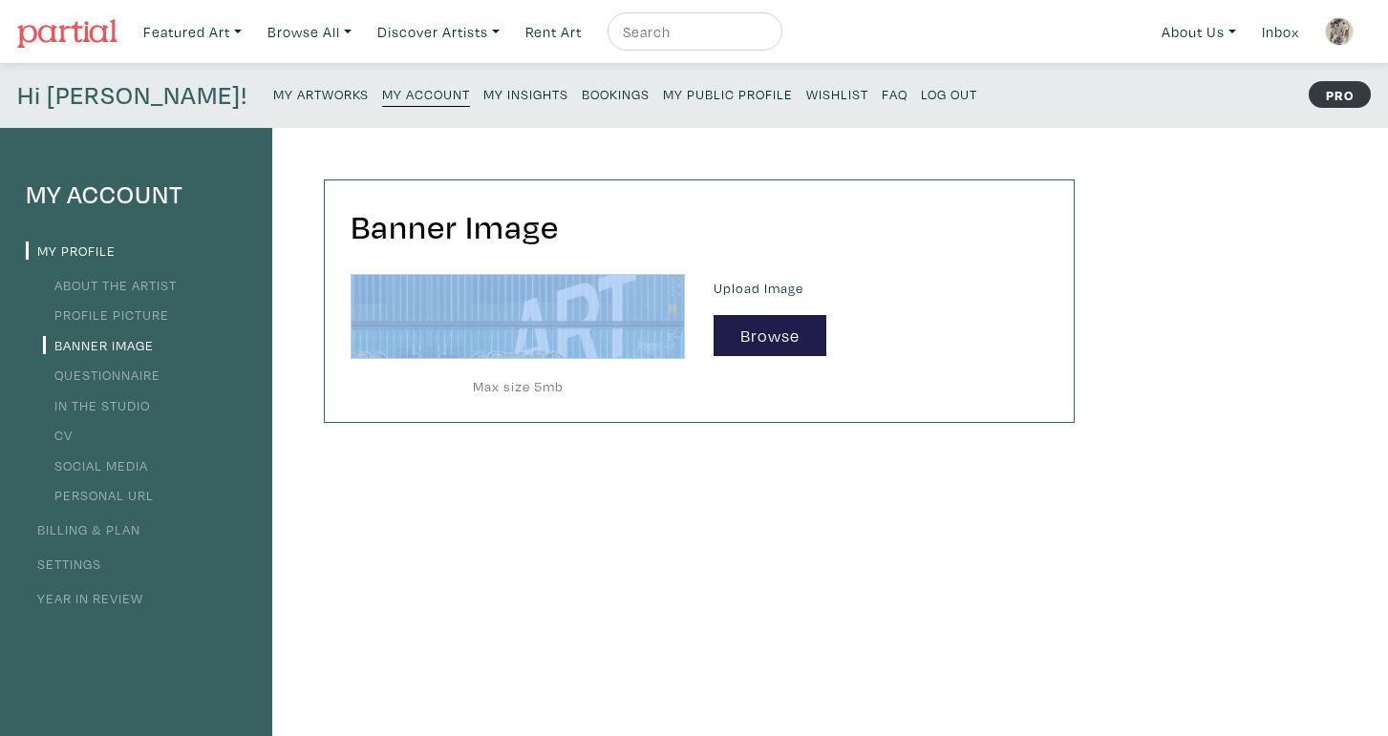
click at [602, 313] on img at bounding box center [517, 316] width 334 height 85
click at [746, 331] on button "Browse" at bounding box center [769, 335] width 113 height 41
click at [768, 334] on button "Browse" at bounding box center [769, 335] width 113 height 41
click at [765, 341] on button "Browse" at bounding box center [769, 335] width 113 height 41
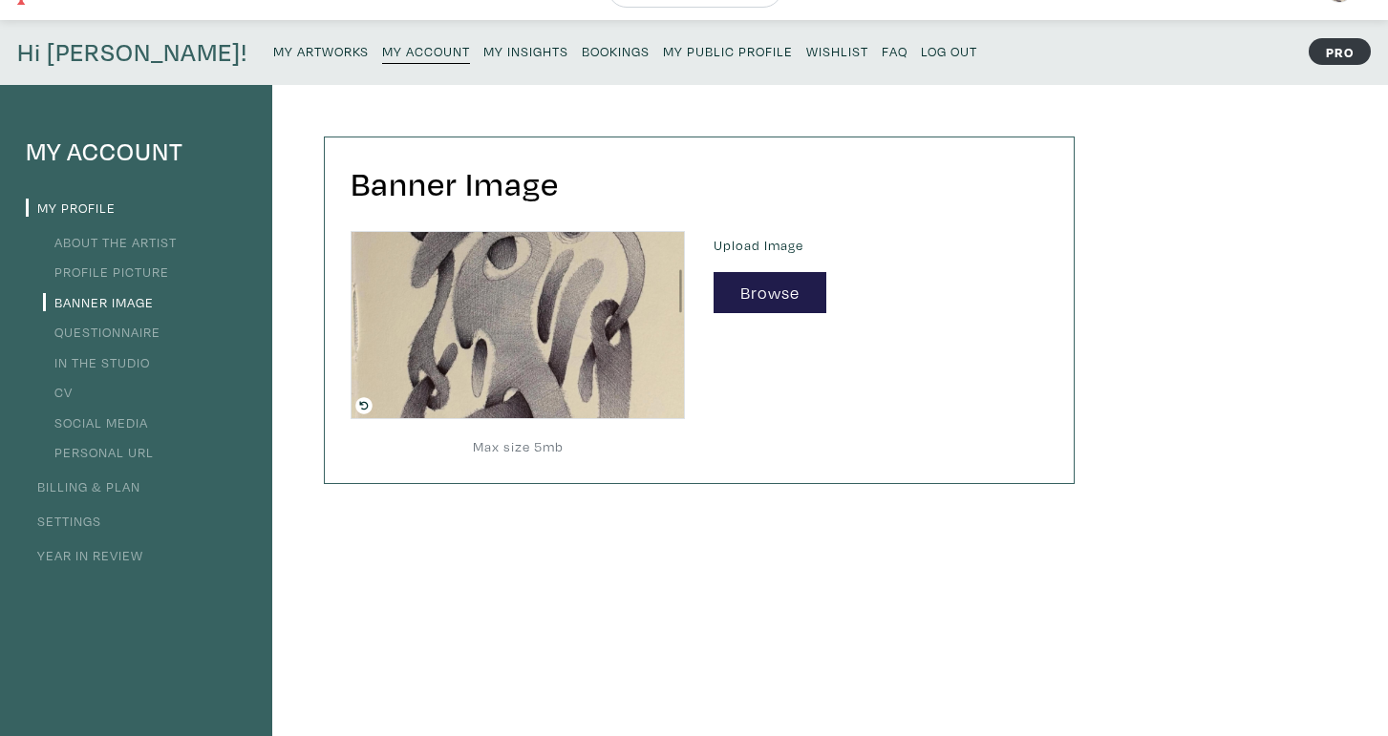
scroll to position [49, 0]
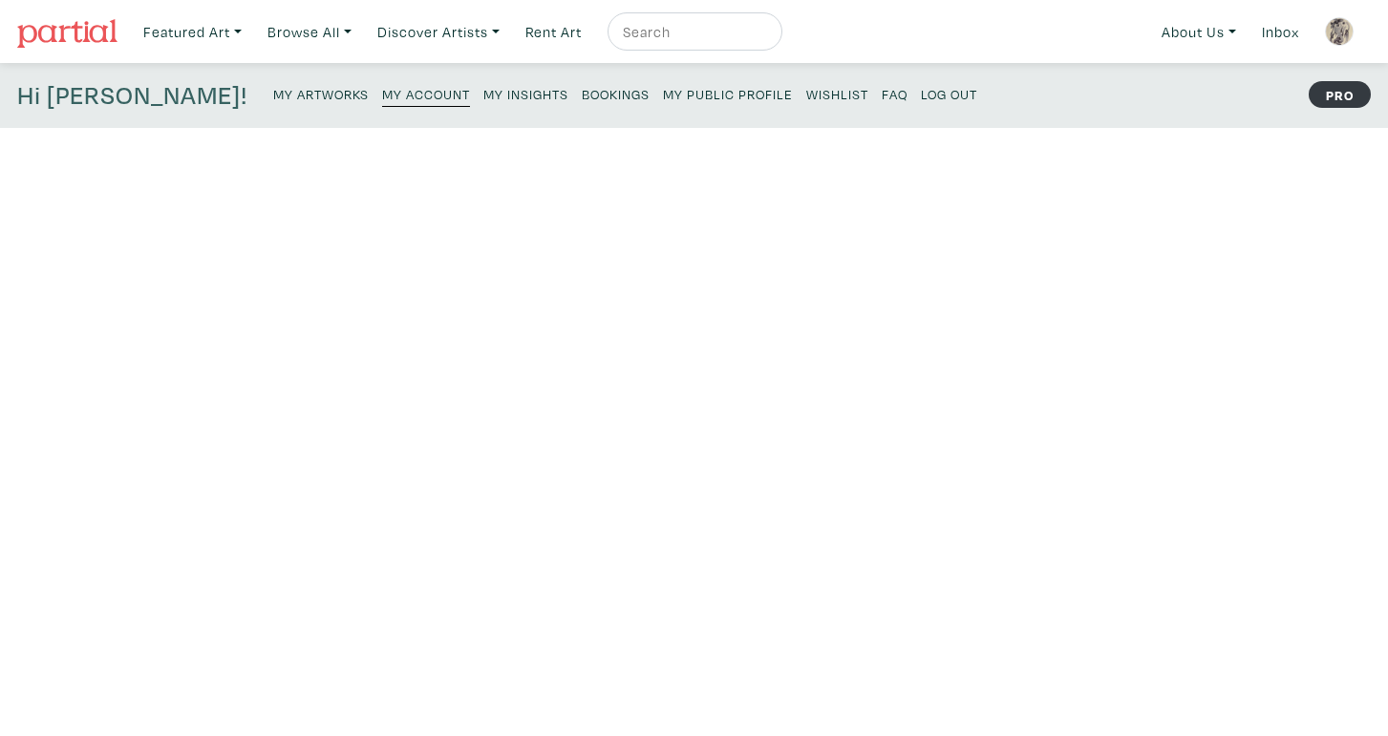
scroll to position [49, 0]
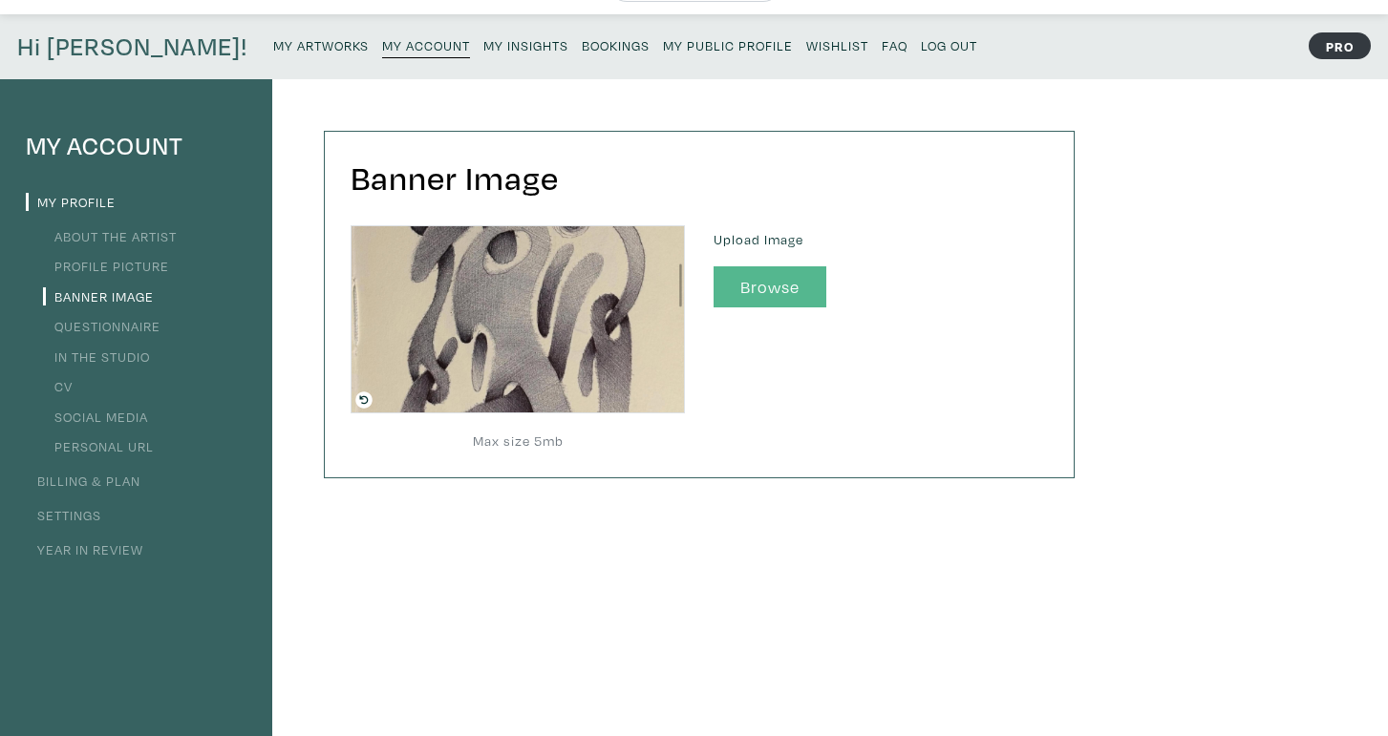
click at [754, 295] on button "Browse" at bounding box center [769, 286] width 113 height 41
click at [792, 291] on button "Browse" at bounding box center [769, 286] width 113 height 41
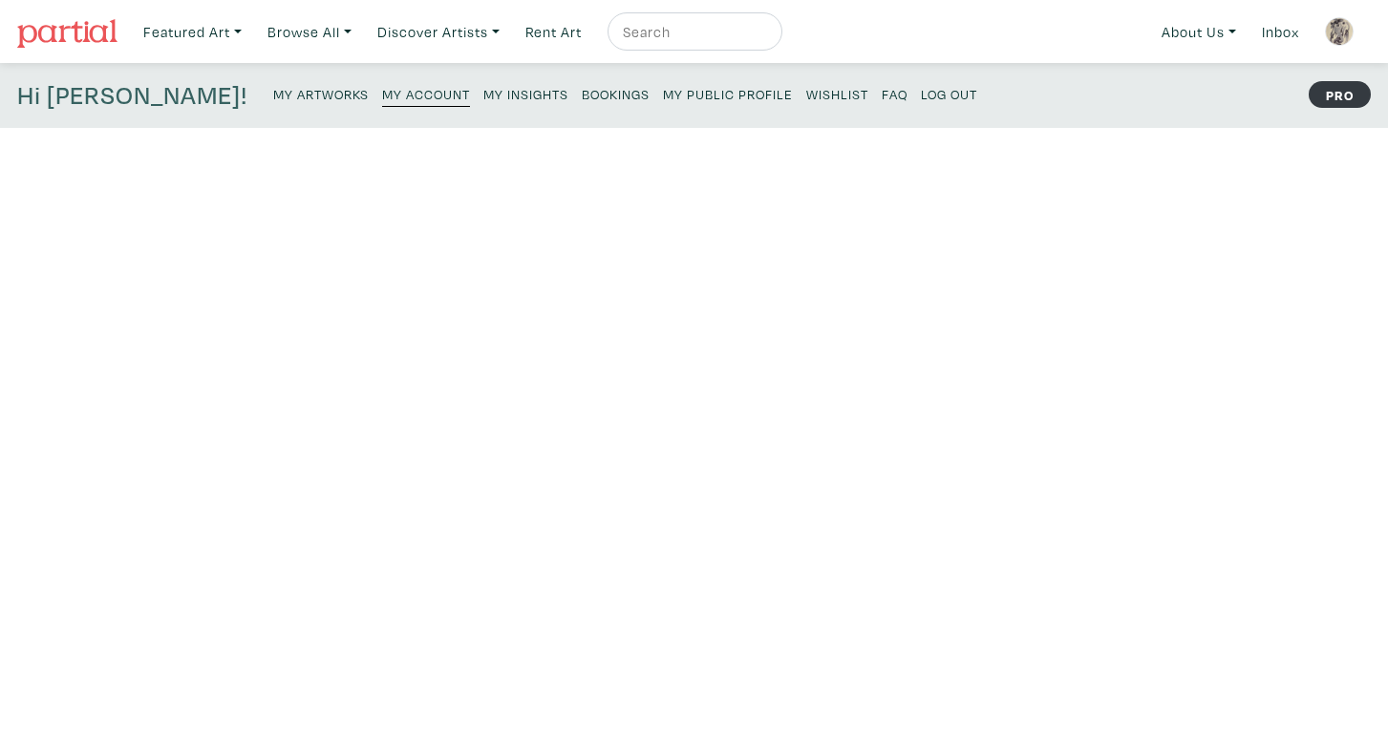
scroll to position [49, 0]
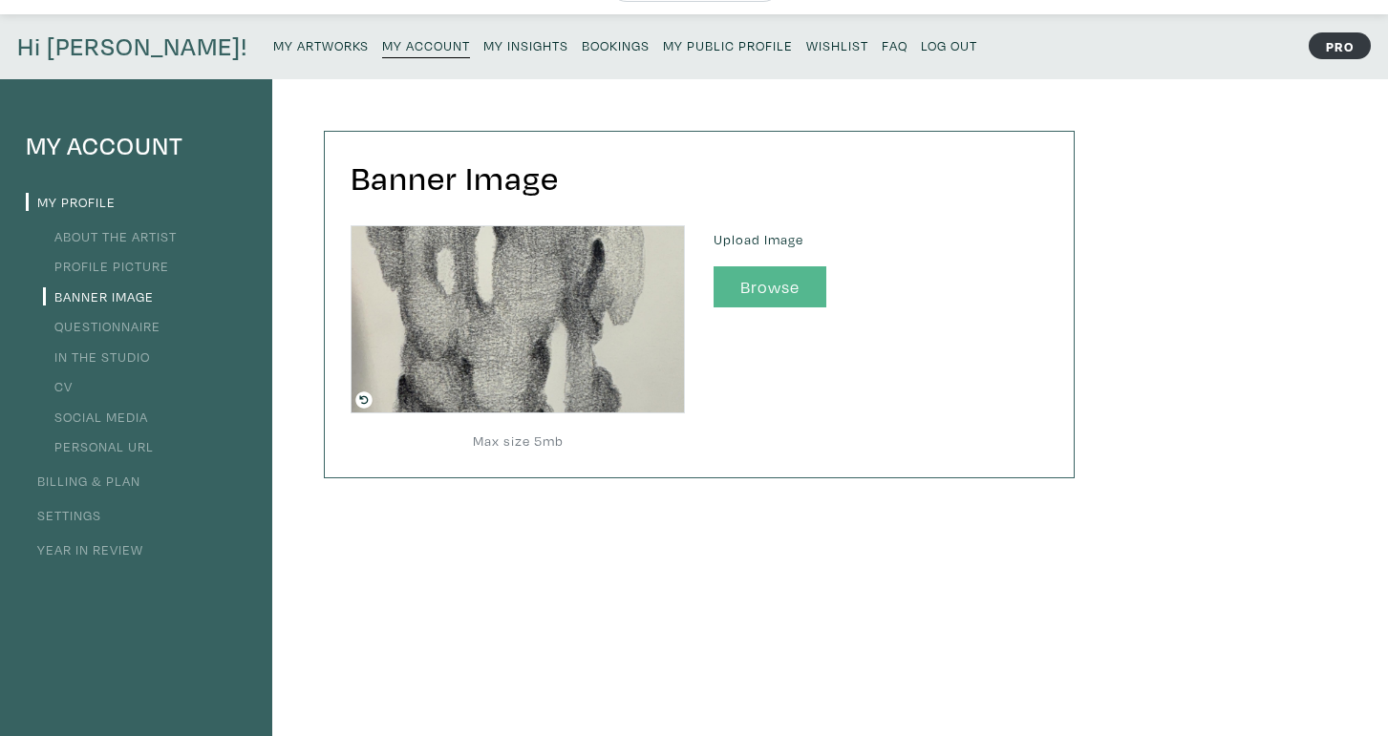
click at [778, 295] on button "Browse" at bounding box center [769, 286] width 113 height 41
click at [756, 265] on div "Upload Image Browse" at bounding box center [880, 266] width 334 height 82
click at [761, 283] on button "Browse" at bounding box center [769, 286] width 113 height 41
click at [758, 293] on button "Browse" at bounding box center [769, 286] width 113 height 41
click at [739, 286] on button "Browse" at bounding box center [769, 286] width 113 height 41
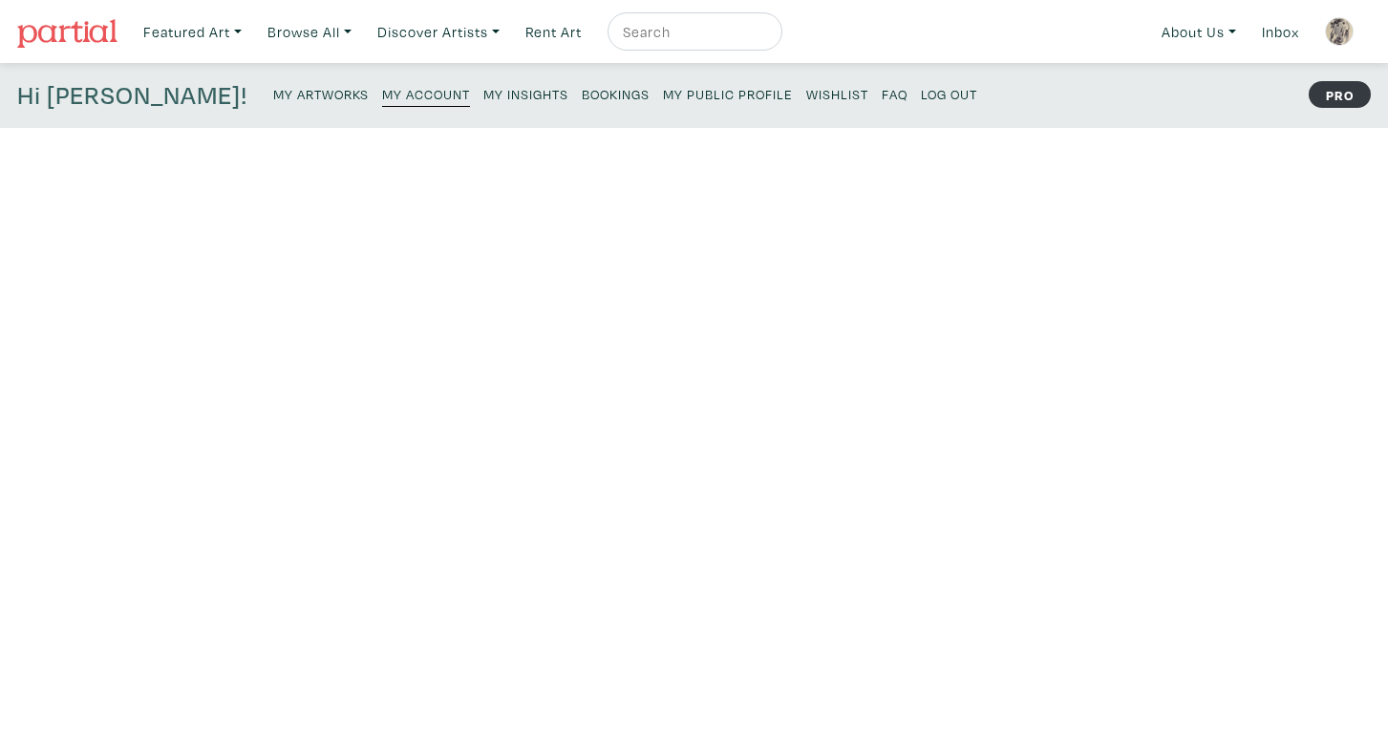
scroll to position [49, 0]
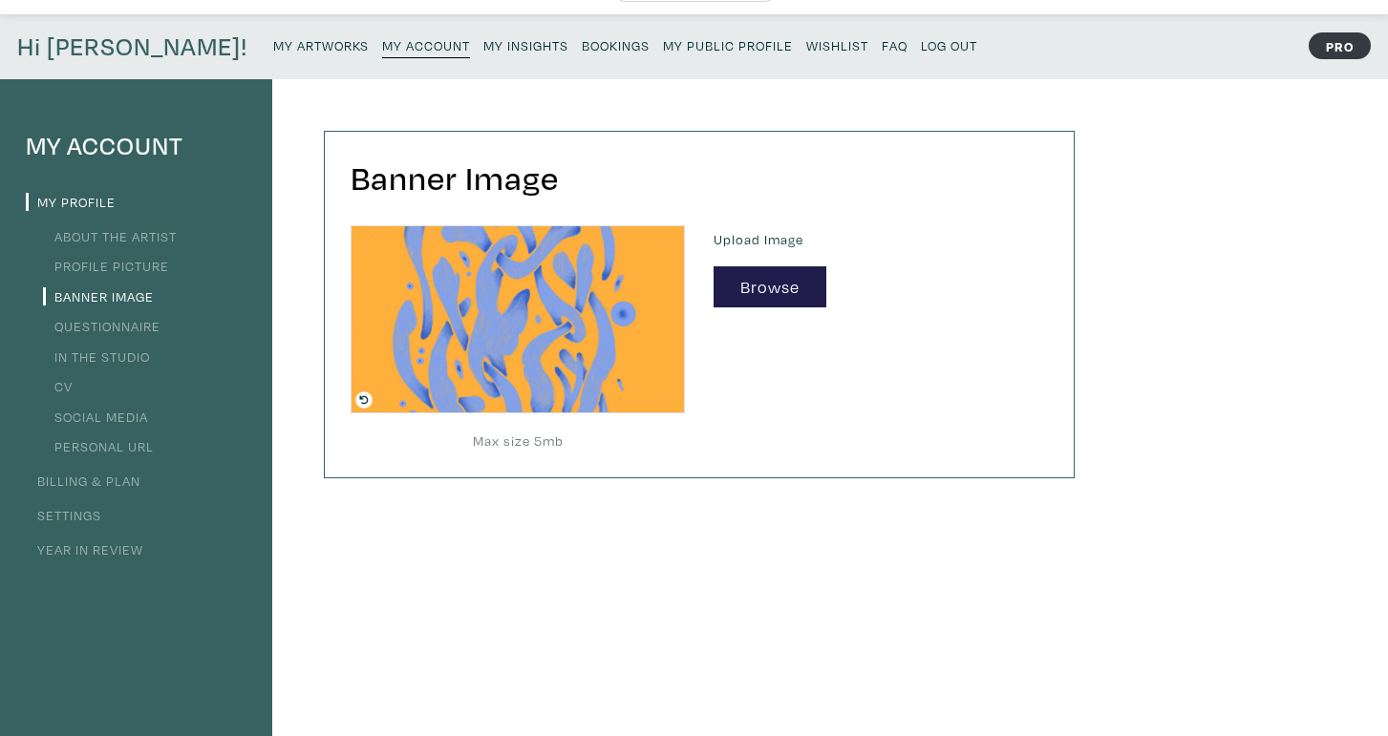
click at [80, 326] on link "Questionnaire" at bounding box center [101, 326] width 117 height 18
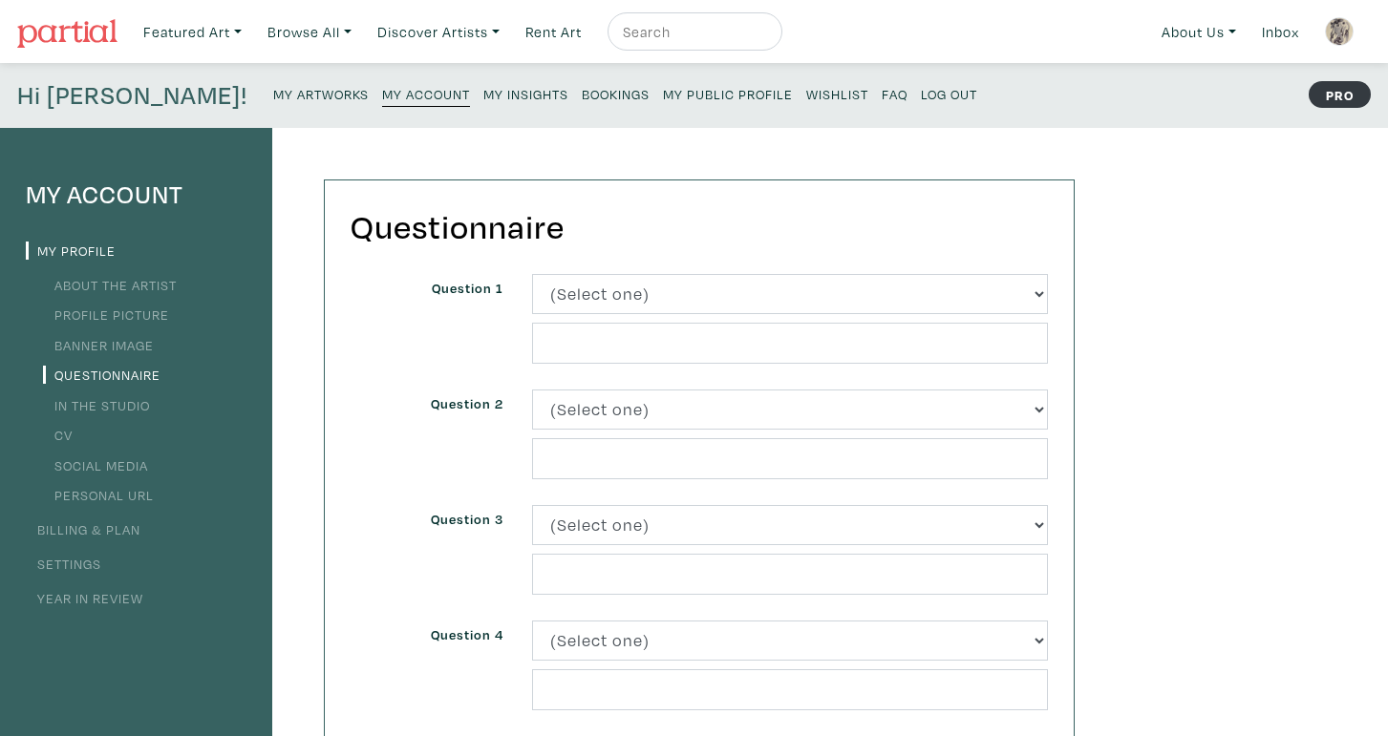
click at [74, 406] on link "In the Studio" at bounding box center [96, 405] width 107 height 18
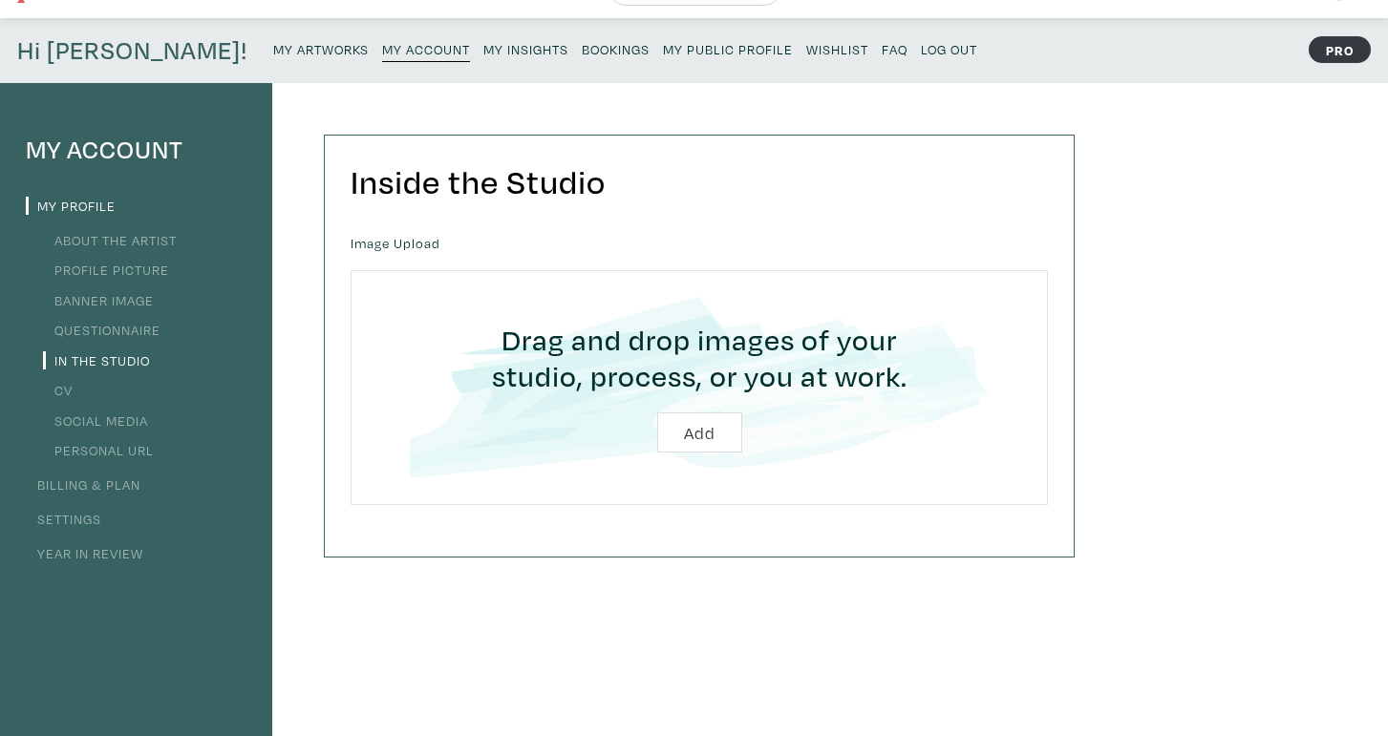
scroll to position [48, 0]
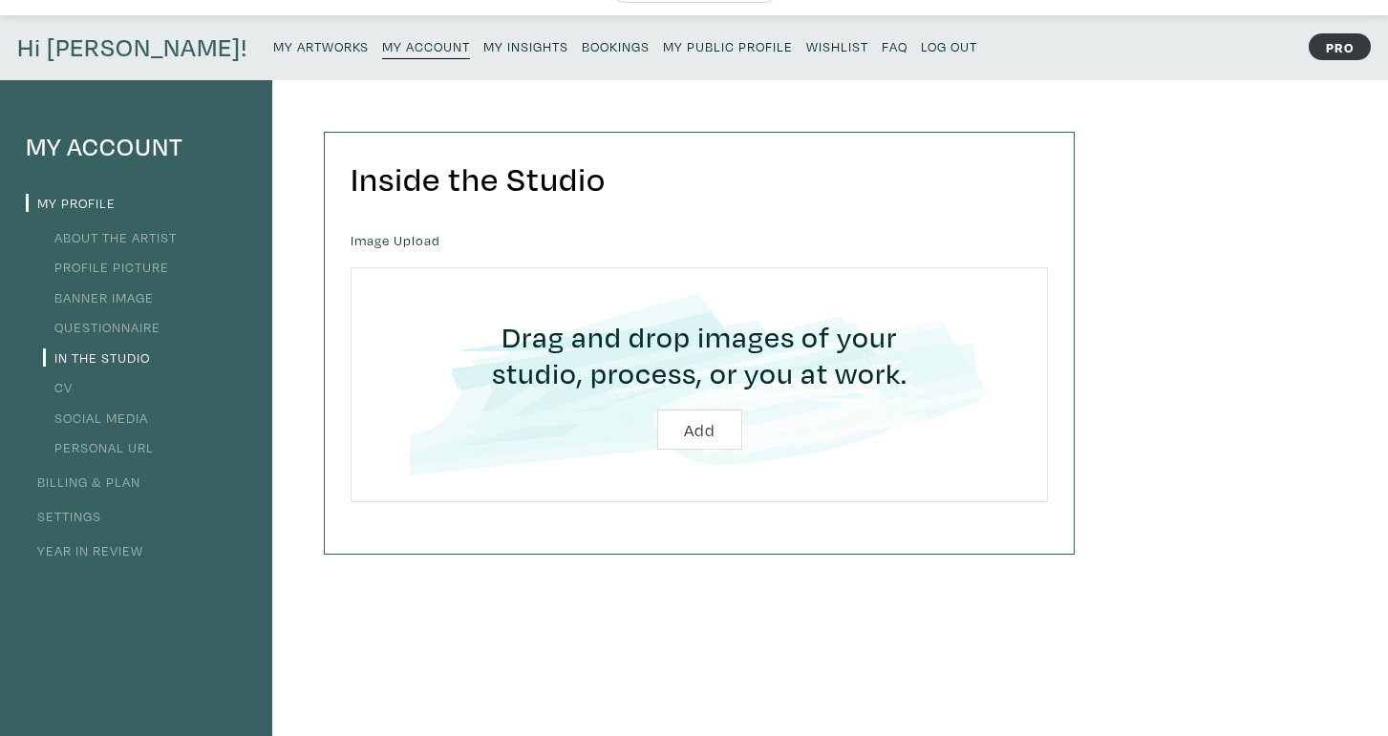
click at [698, 431] on input "file" at bounding box center [699, 384] width 644 height 181
type input "C:\fakepath\IMG_5440.heic"
click at [706, 420] on input "file" at bounding box center [699, 384] width 644 height 181
click at [689, 423] on input "file" at bounding box center [699, 384] width 644 height 181
type input "C:\fakepath\IMG_5398.HEIC"
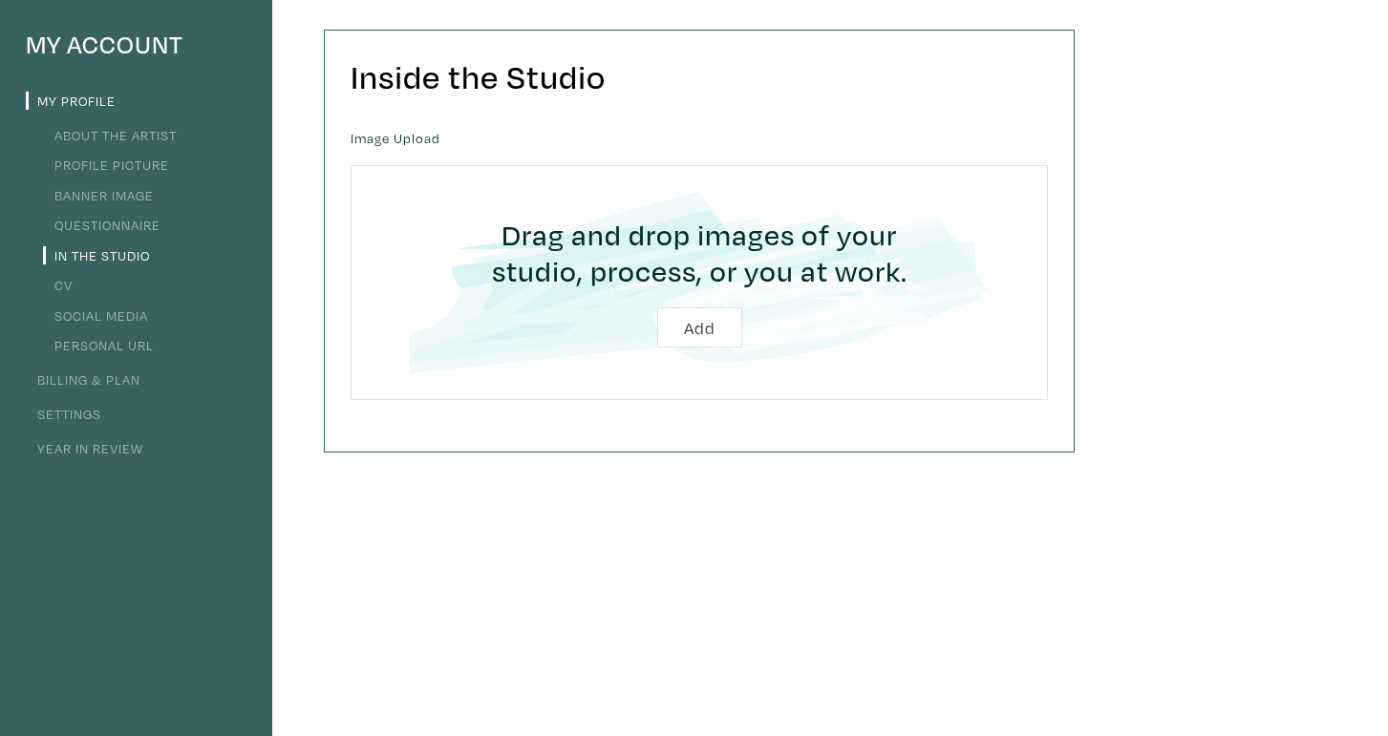
scroll to position [160, 0]
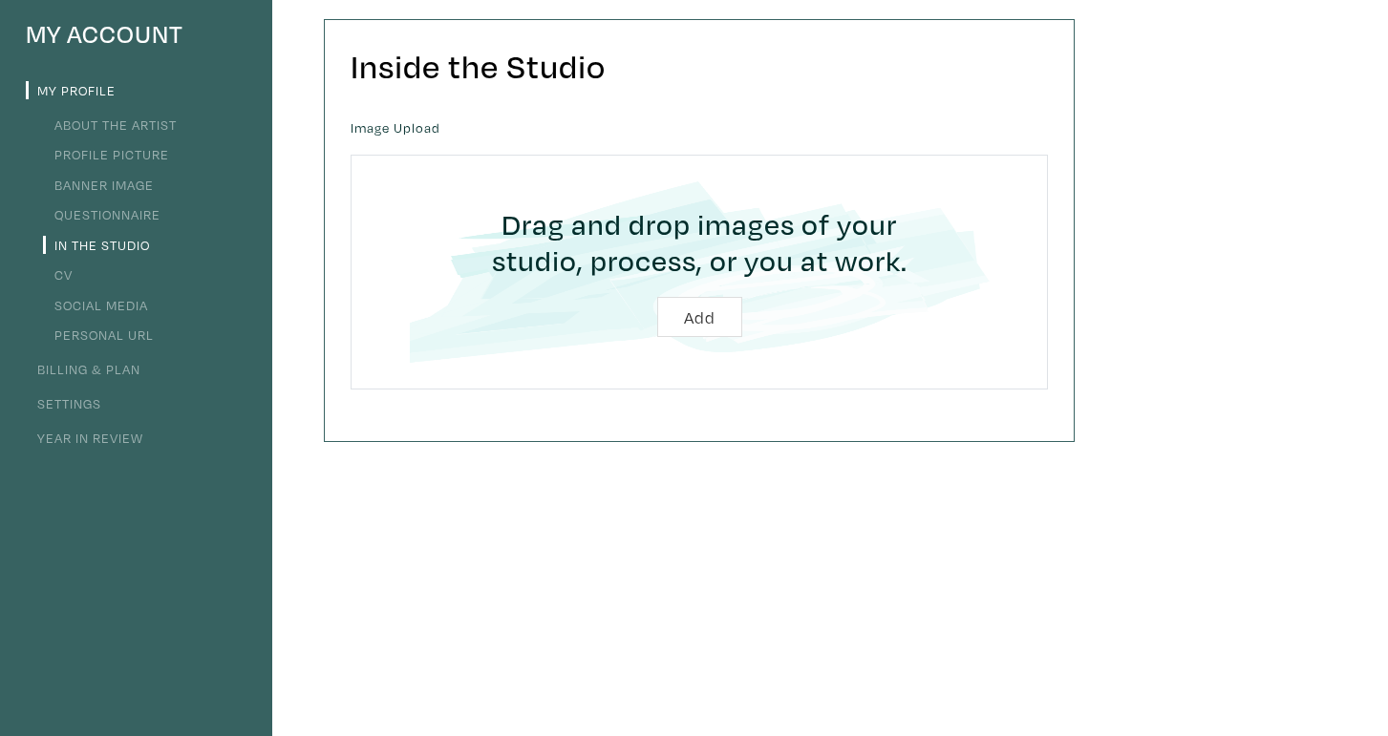
click at [688, 313] on input "file" at bounding box center [699, 271] width 644 height 181
click at [67, 273] on link "CV" at bounding box center [58, 275] width 30 height 18
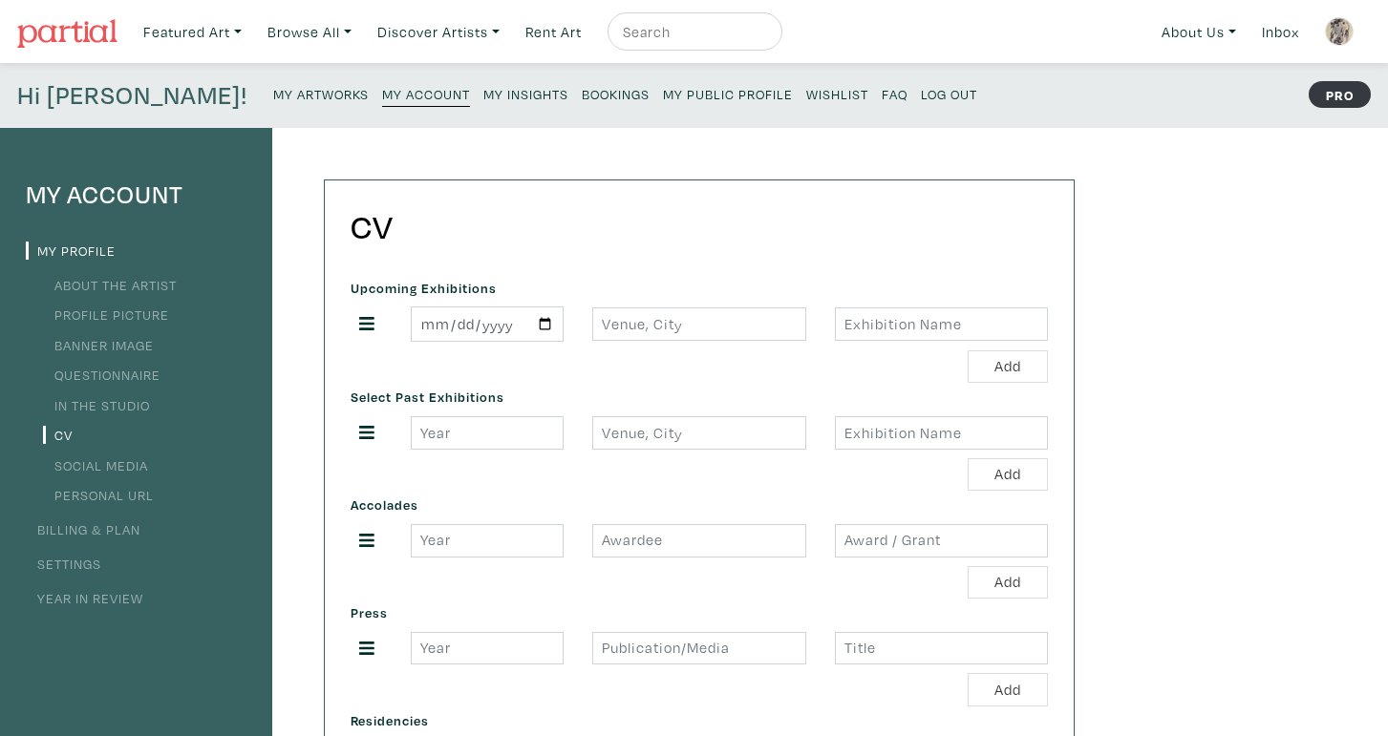
click at [92, 467] on link "Social Media" at bounding box center [95, 466] width 105 height 18
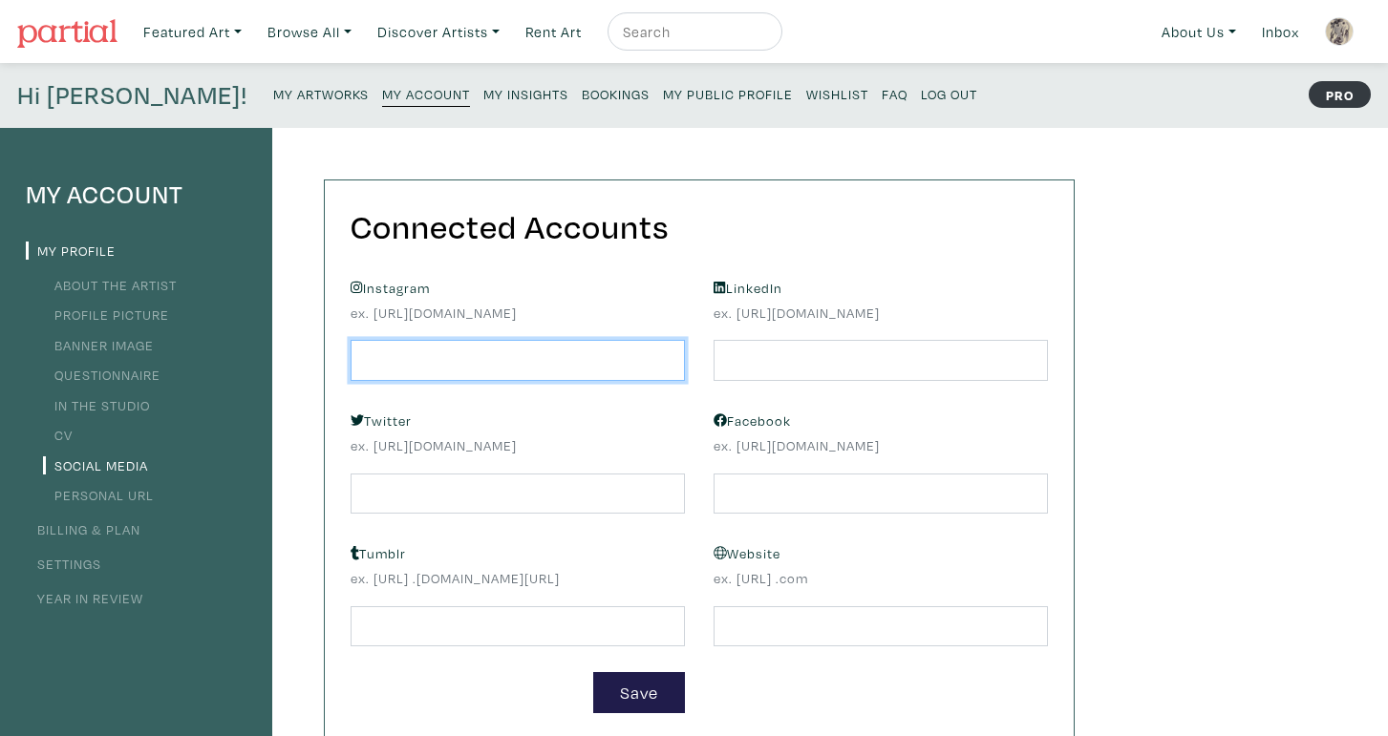
click at [432, 357] on input "text" at bounding box center [517, 360] width 334 height 41
type input "rhmh.pq"
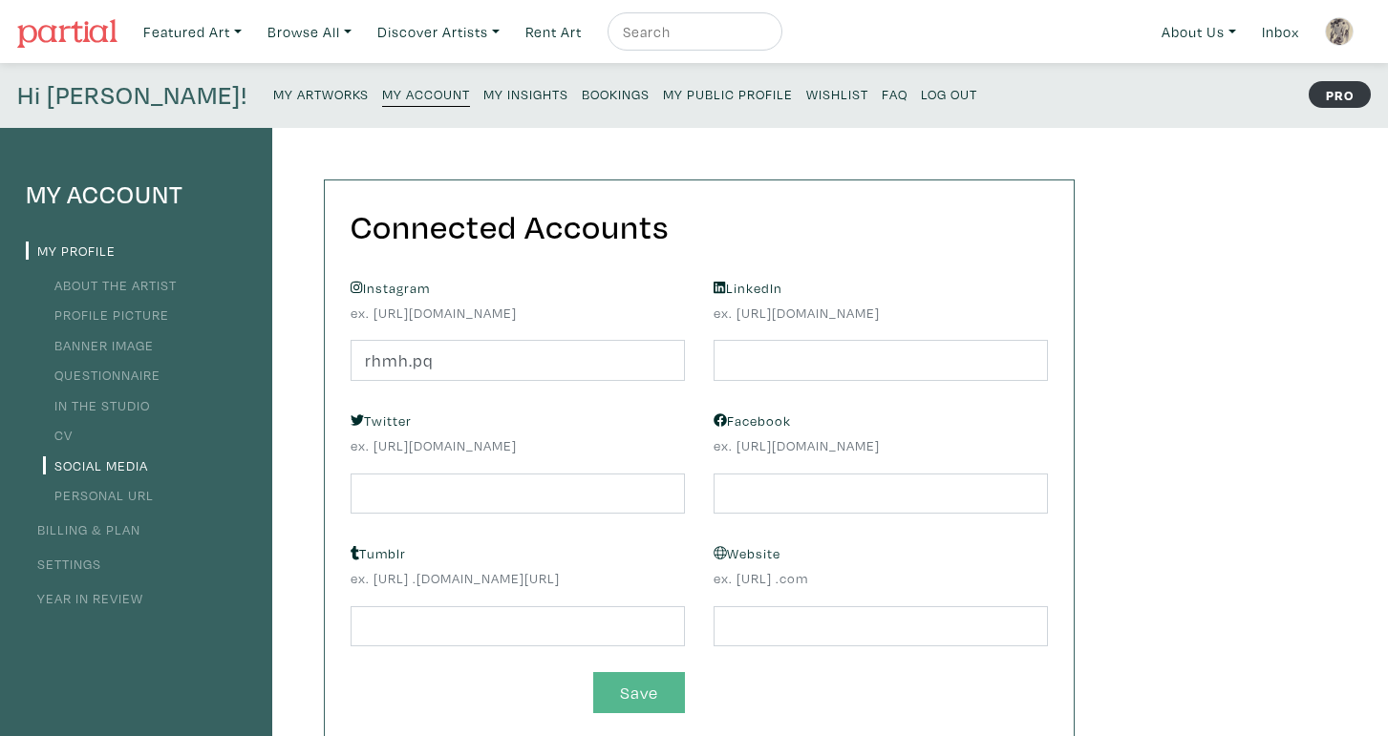
click at [627, 690] on button "Save" at bounding box center [639, 692] width 92 height 41
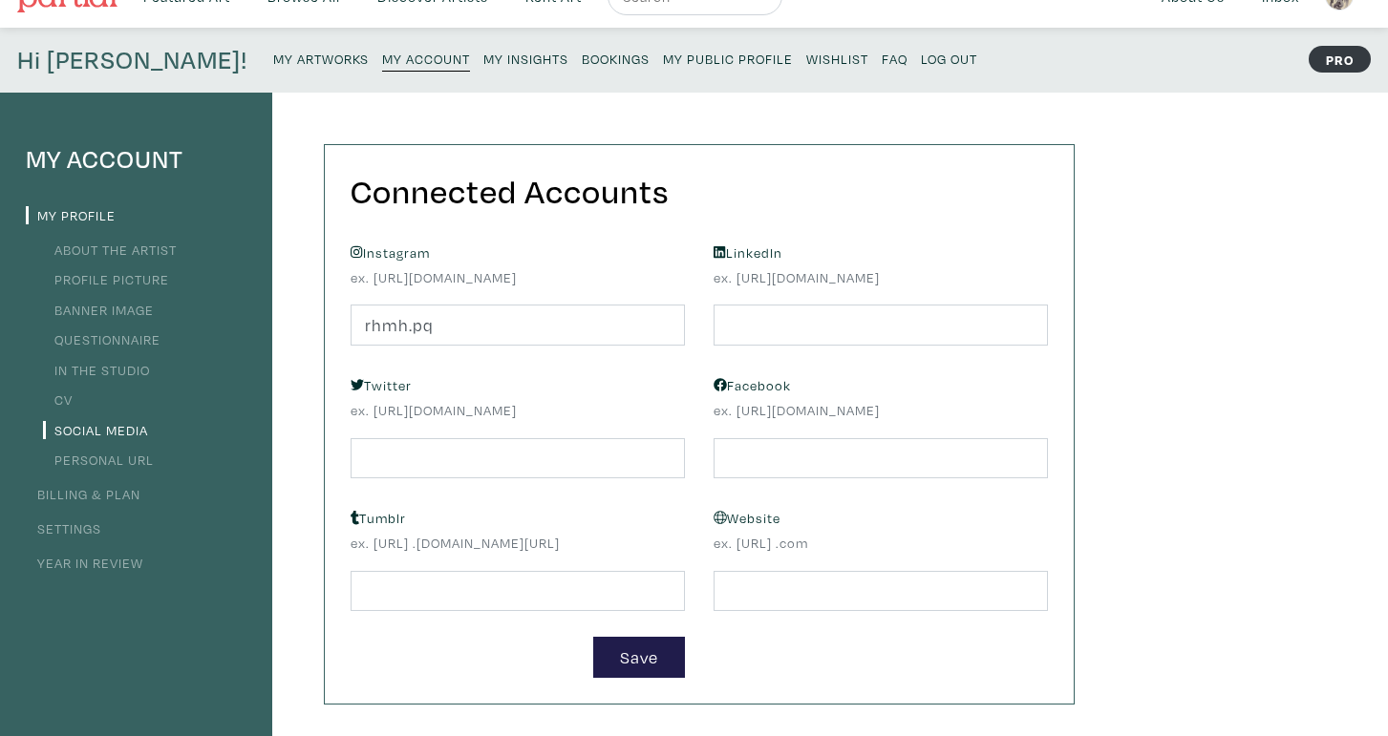
scroll to position [40, 0]
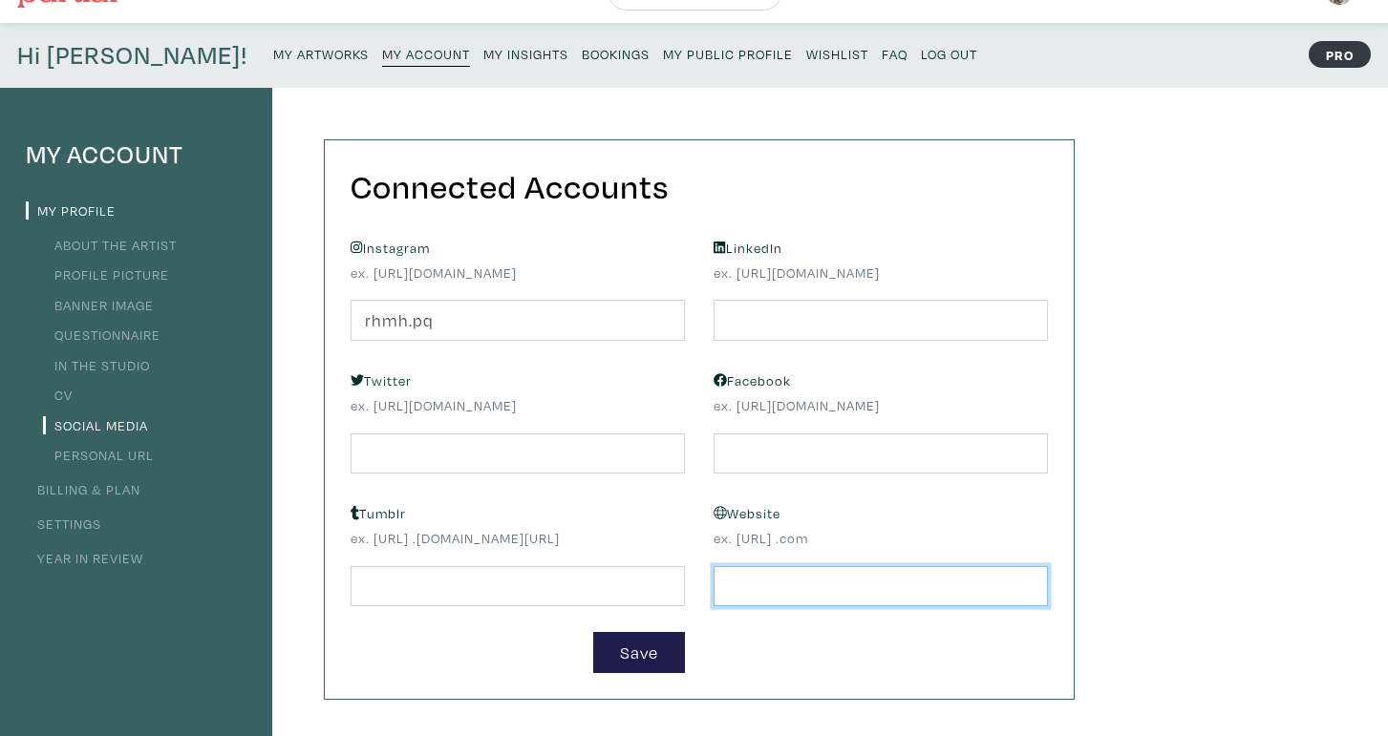
click at [749, 584] on input "text" at bounding box center [880, 586] width 334 height 41
type input "ramakareem.format.com"
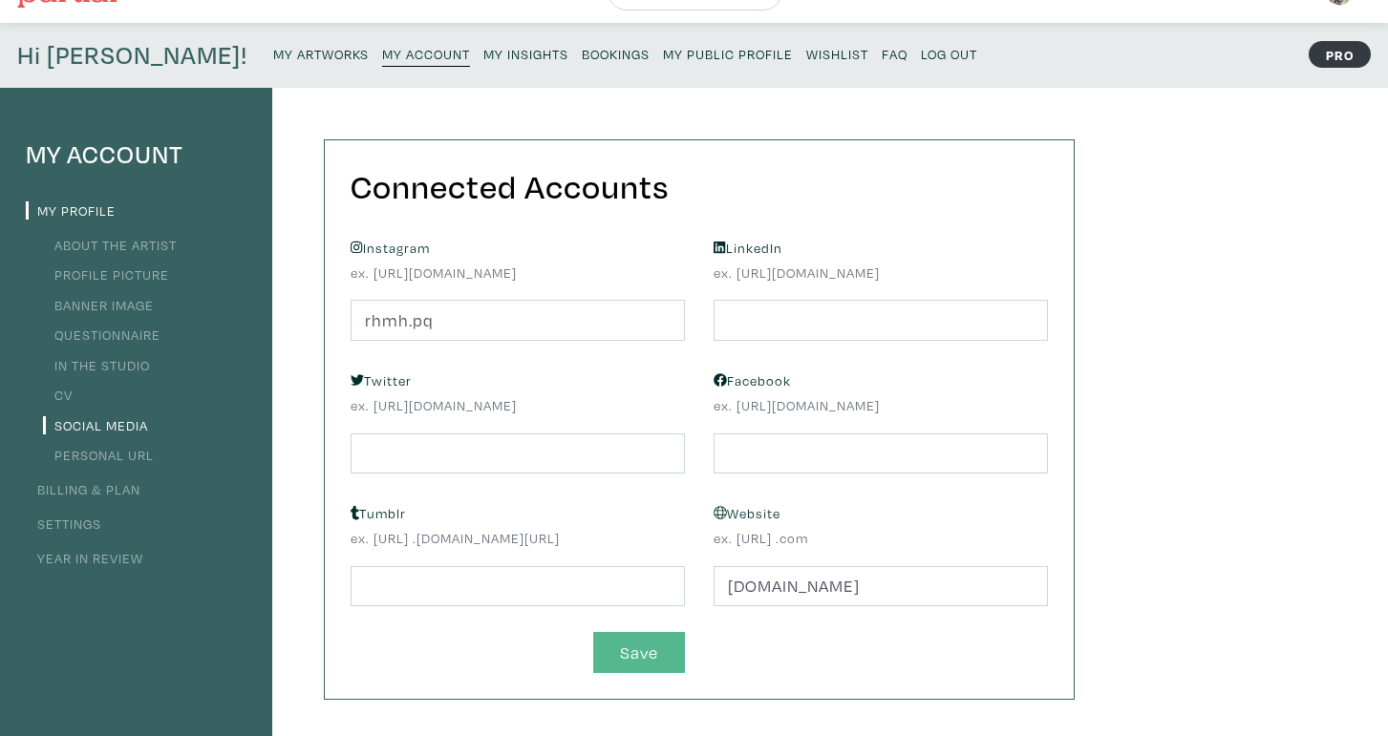
click at [673, 637] on button "Save" at bounding box center [639, 652] width 92 height 41
click at [273, 44] on link "My Artworks" at bounding box center [321, 53] width 96 height 26
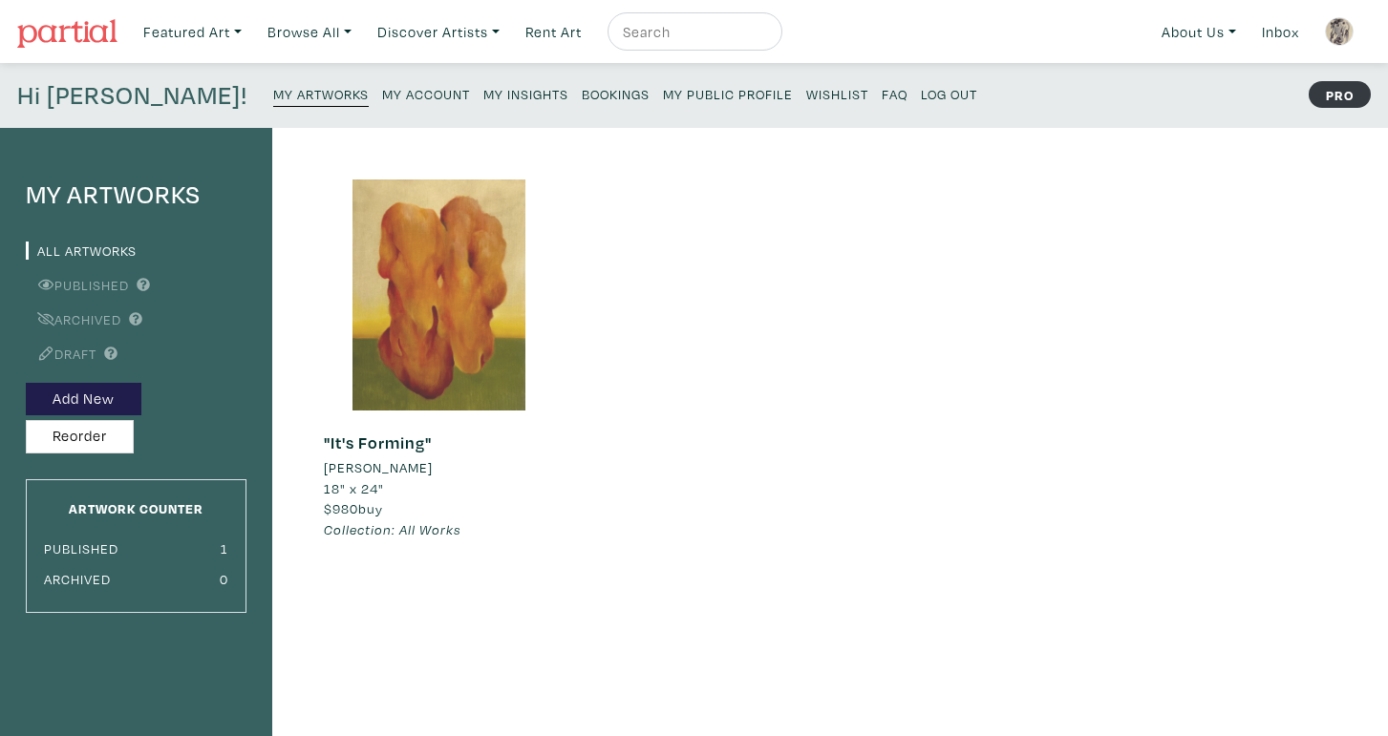
click at [444, 295] on div at bounding box center [439, 295] width 231 height 231
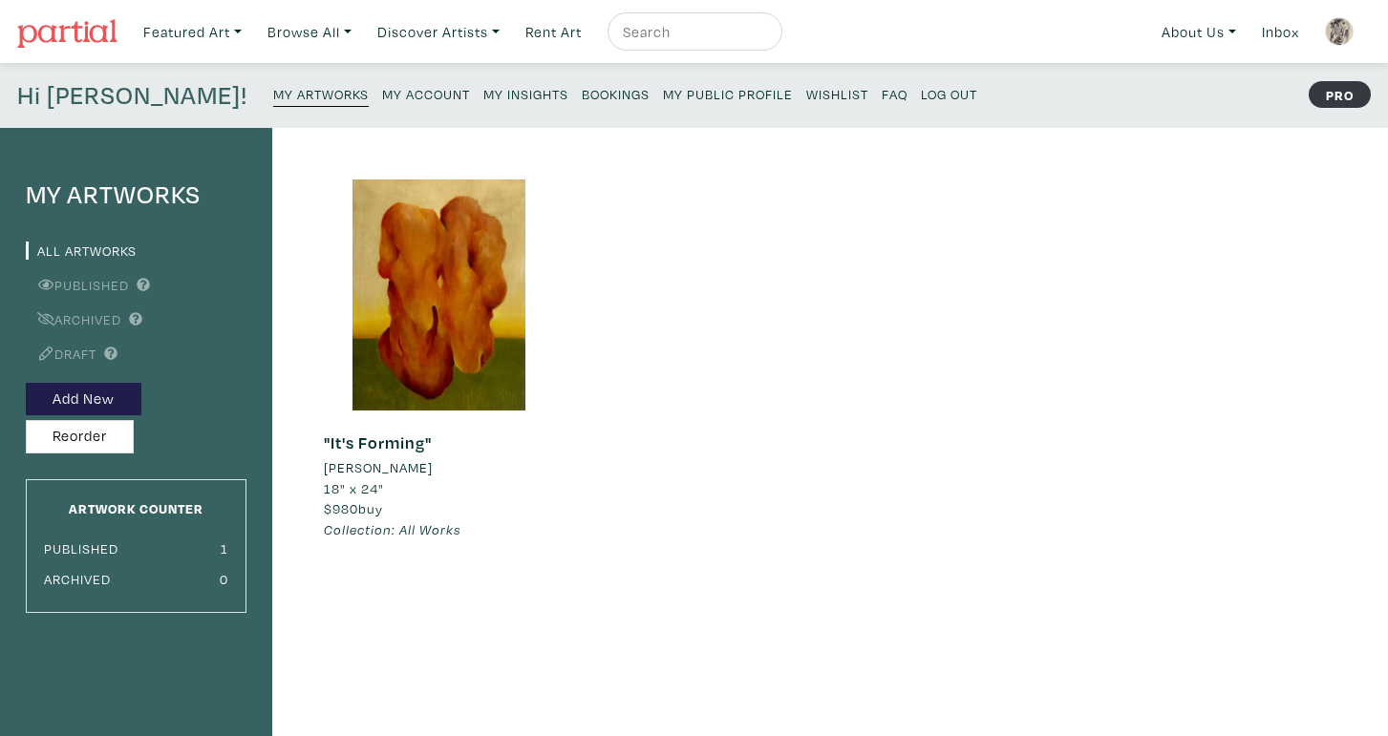
click at [99, 95] on h4 "Hi [PERSON_NAME]!" at bounding box center [132, 95] width 230 height 31
click at [663, 97] on small "My Public Profile" at bounding box center [728, 94] width 130 height 18
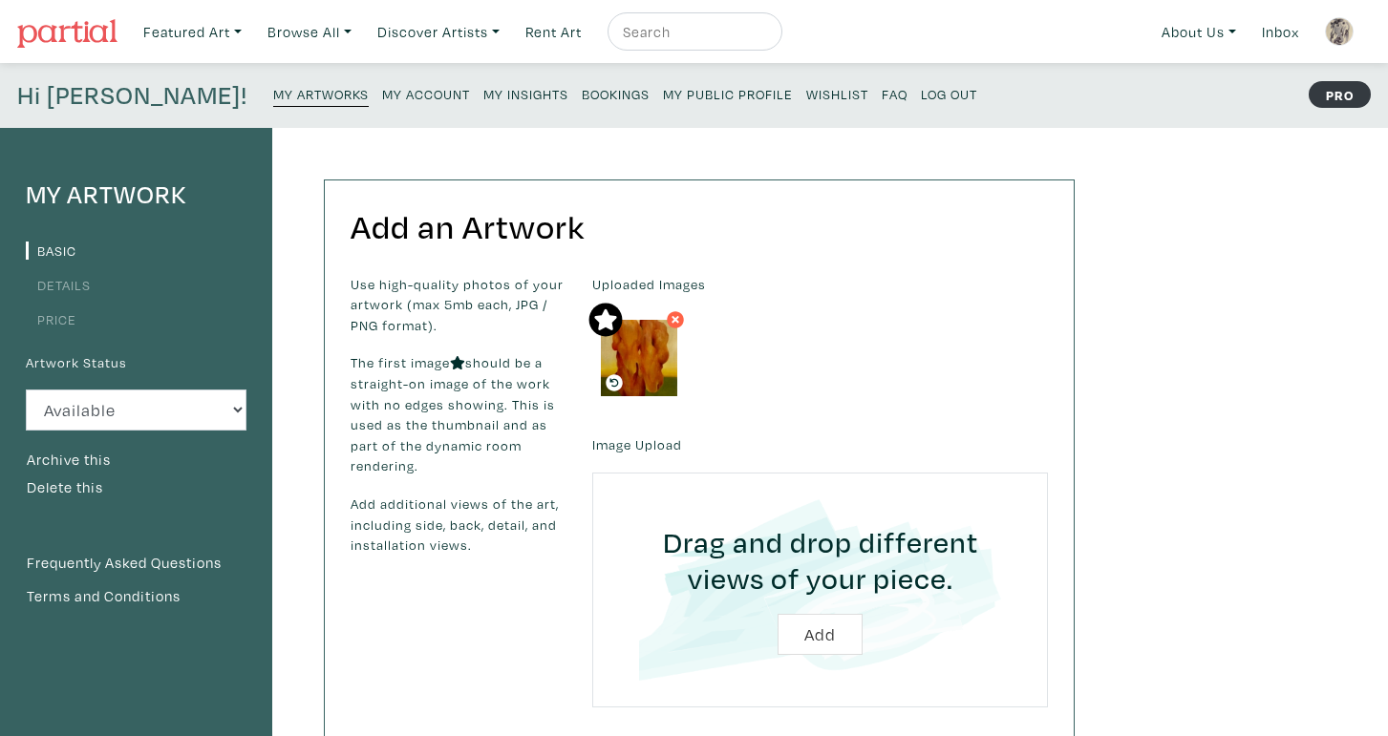
click at [604, 317] on icon at bounding box center [605, 320] width 23 height 22
click at [611, 307] on icon at bounding box center [605, 320] width 39 height 34
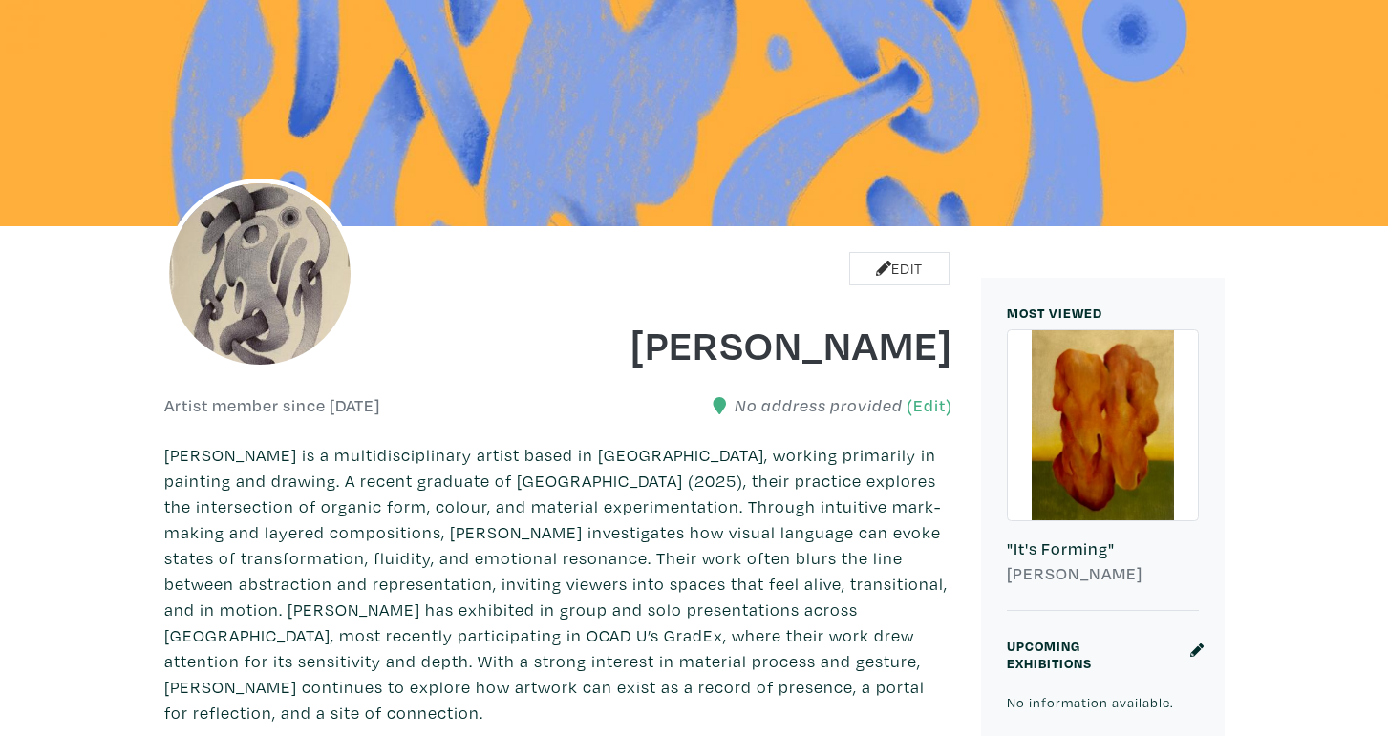
scroll to position [48, 0]
